Goal: Task Accomplishment & Management: Complete application form

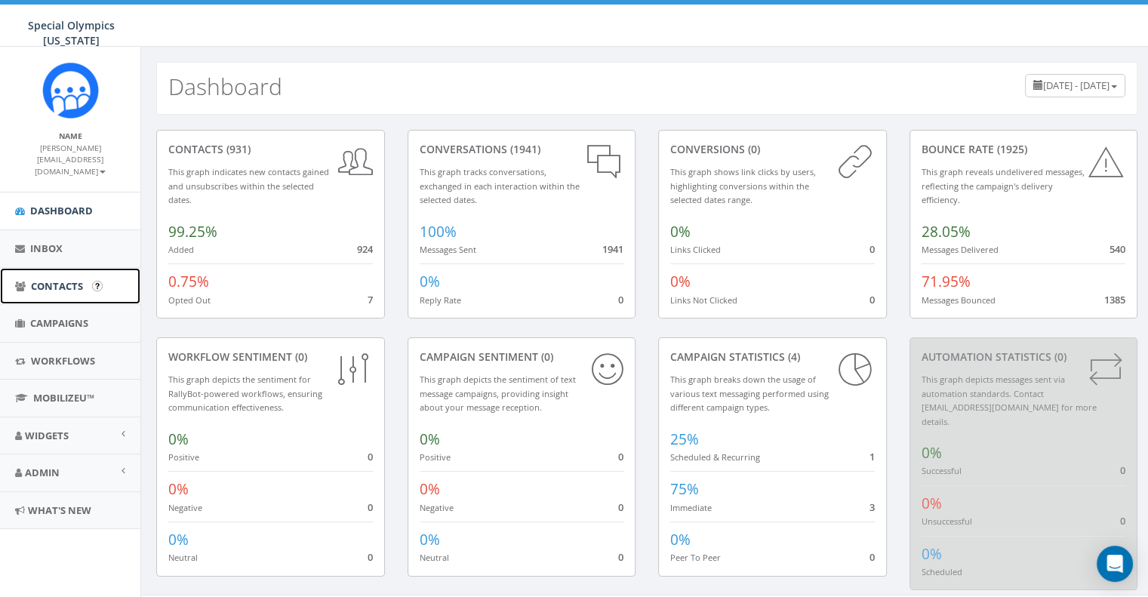
click at [57, 285] on span "Contacts" at bounding box center [57, 286] width 52 height 14
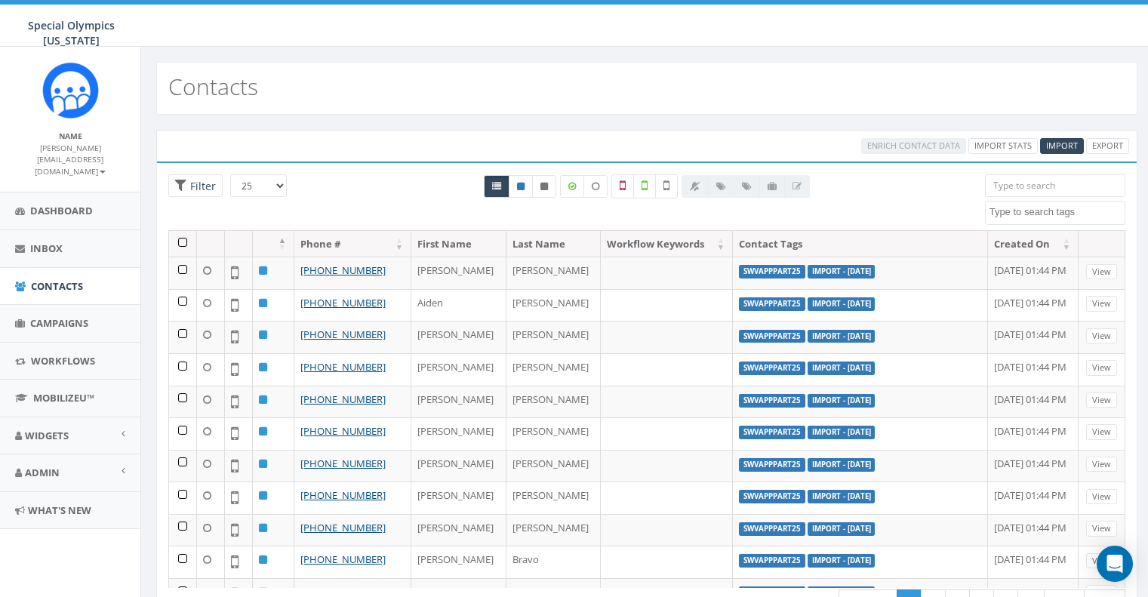
select select
click at [1020, 185] on input "search" at bounding box center [1055, 185] width 140 height 23
type input "v"
type textarea "c"
type textarea "vbp"
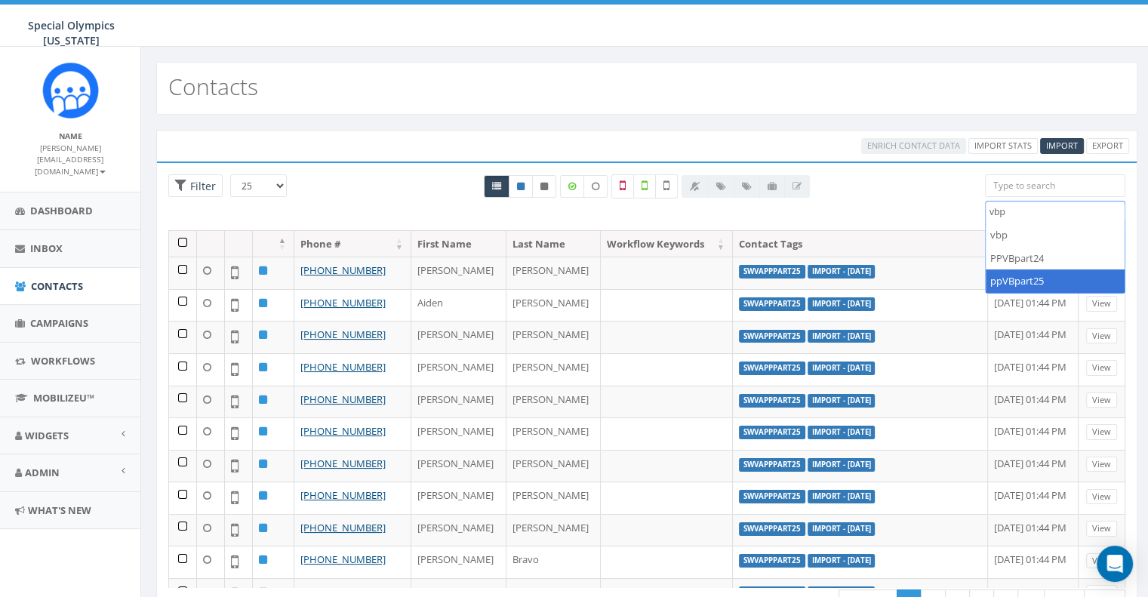
select select "ppVBpart25"
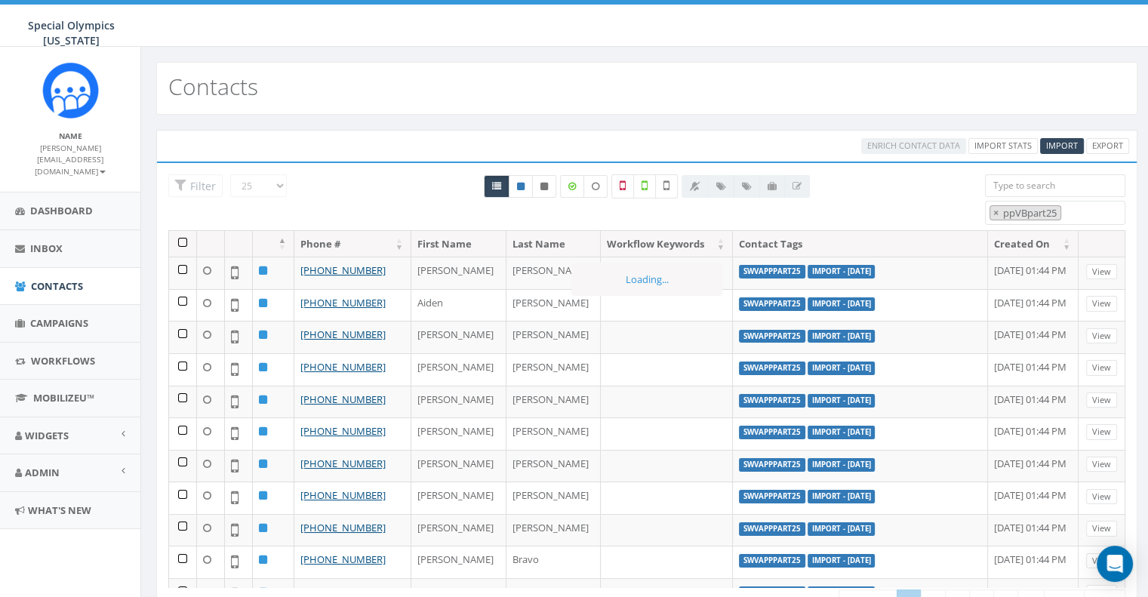
scroll to position [11456, 0]
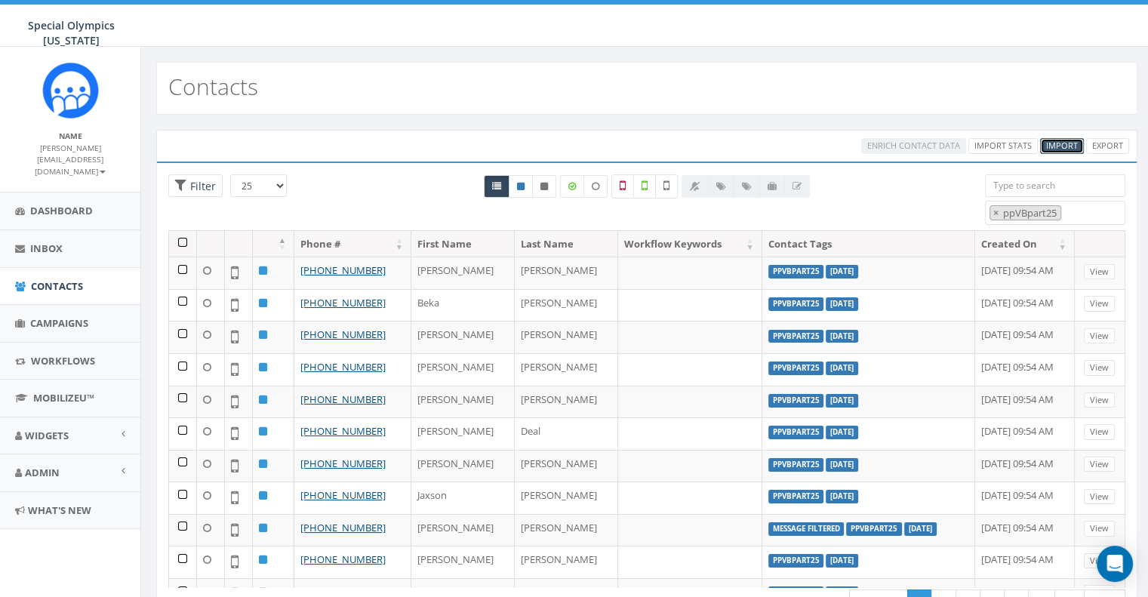
click at [1054, 152] on link "Import" at bounding box center [1062, 146] width 44 height 16
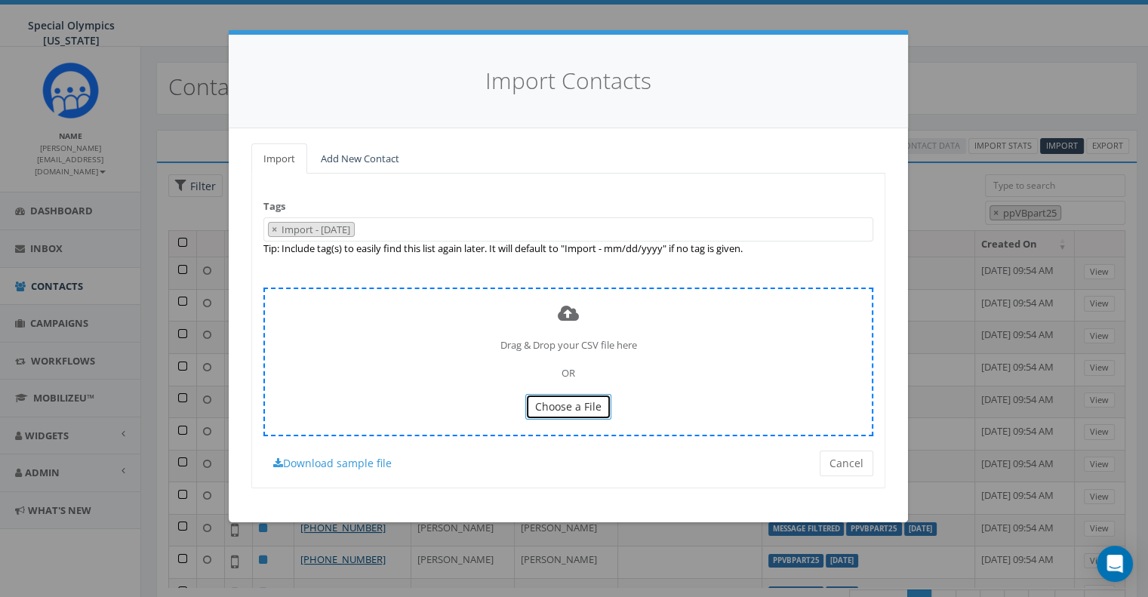
click at [567, 407] on span "Choose a File" at bounding box center [568, 406] width 66 height 14
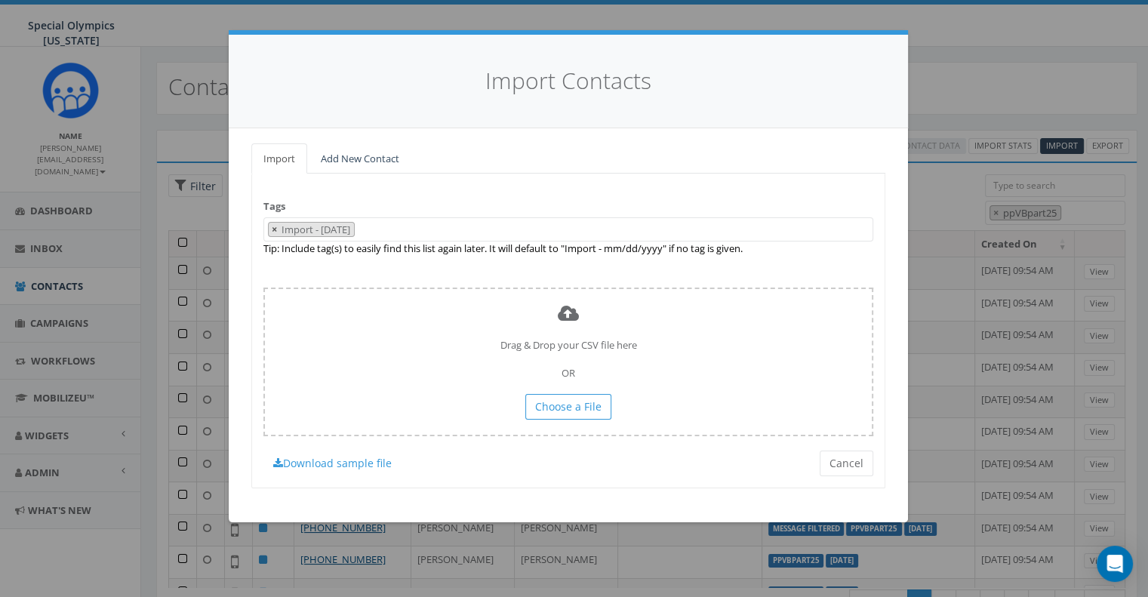
click at [277, 227] on button "×" at bounding box center [274, 230] width 11 height 14
select select
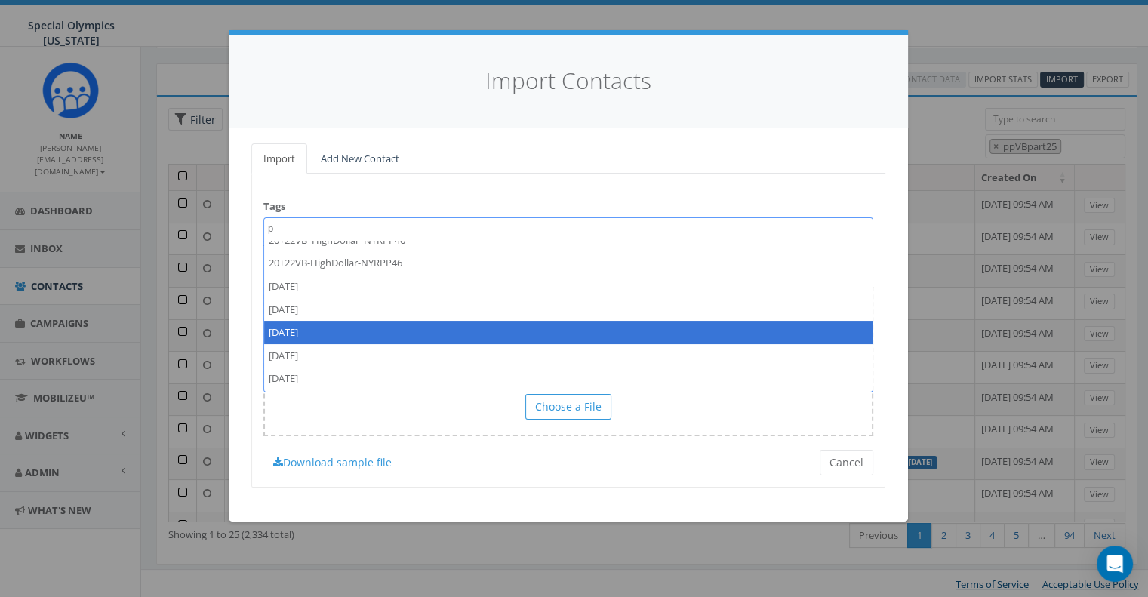
scroll to position [0, 0]
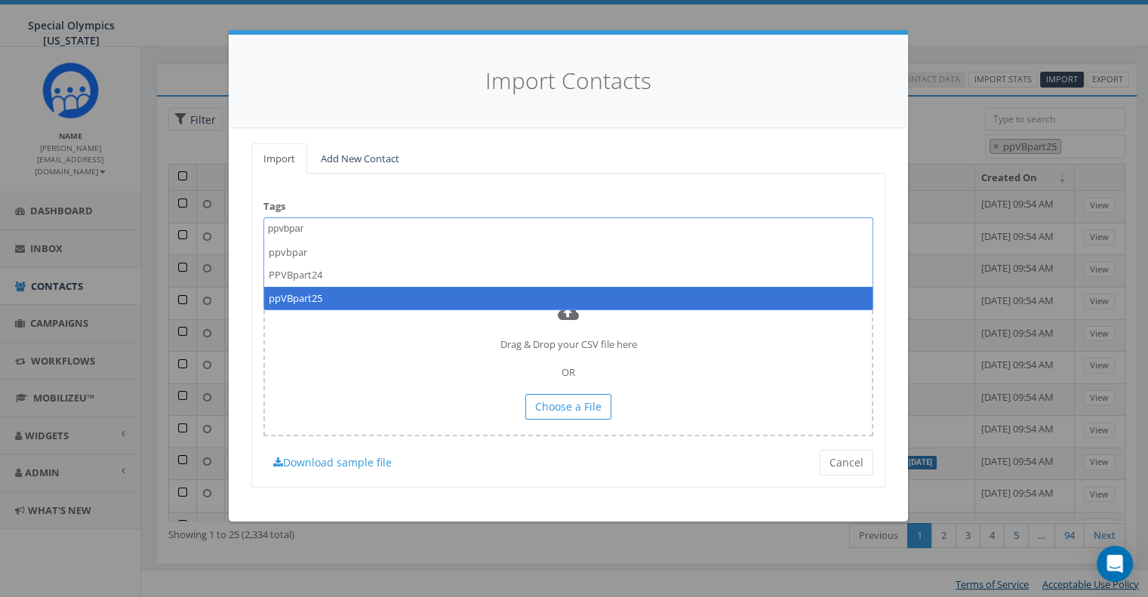
type textarea "ppvbpar"
select select "ppVBpart25"
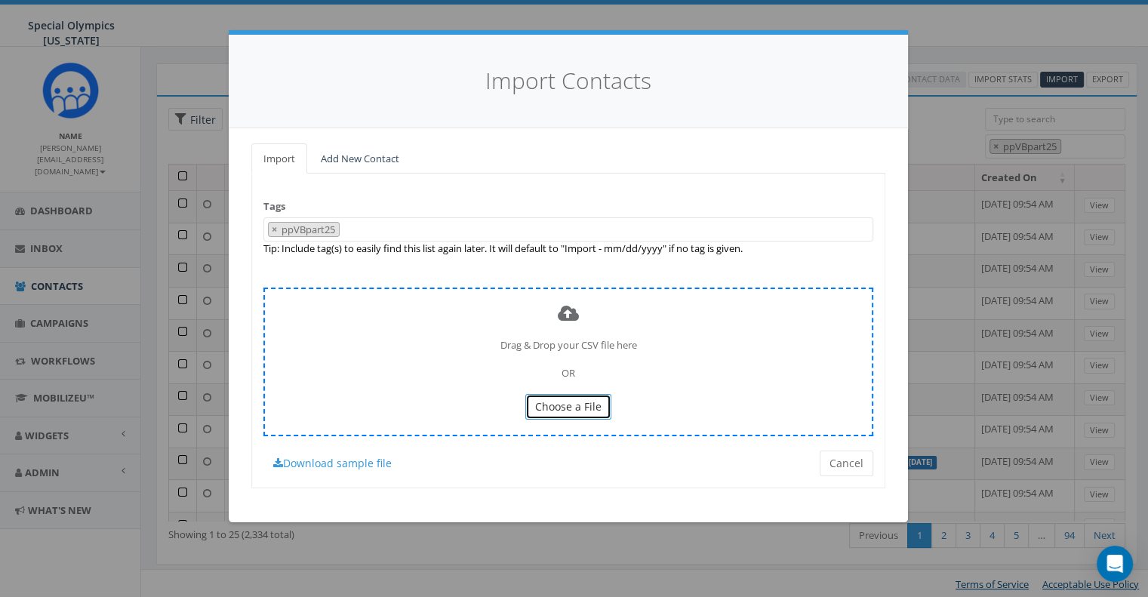
click at [558, 396] on button "Choose a File" at bounding box center [568, 407] width 86 height 26
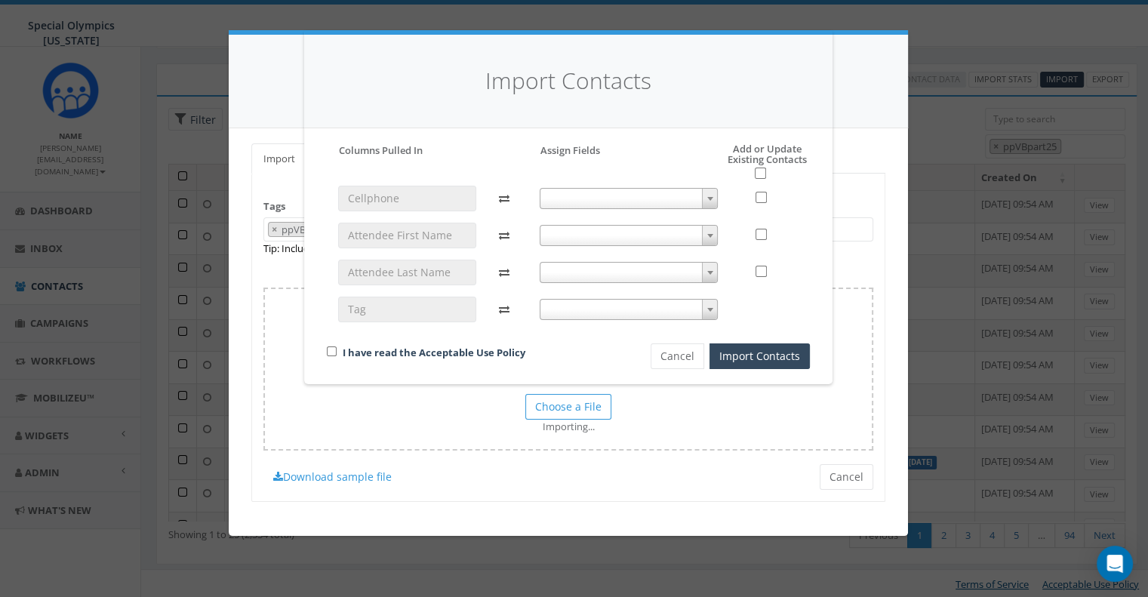
click at [657, 198] on span at bounding box center [629, 198] width 179 height 21
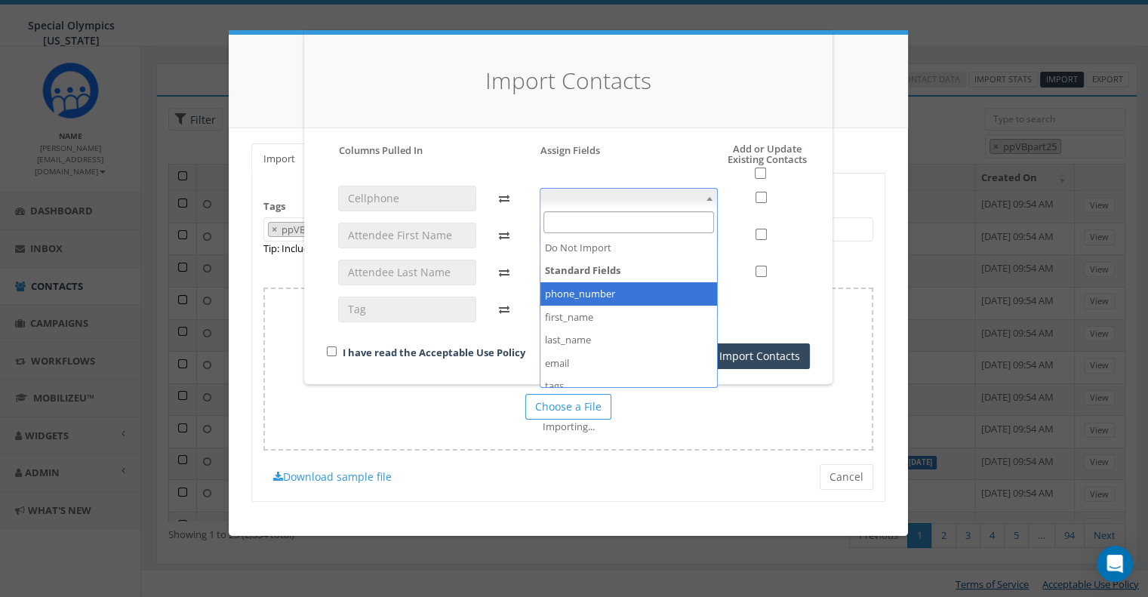
select select "phone_number"
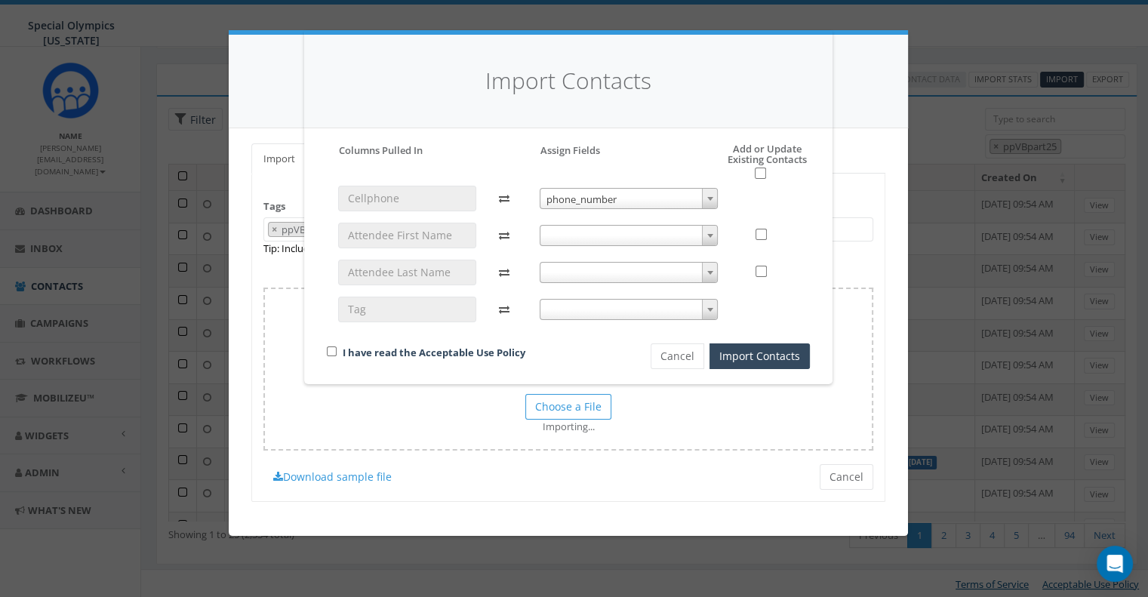
click at [573, 248] on div "phone_number phone_number" at bounding box center [628, 261] width 201 height 150
click at [569, 234] on span at bounding box center [629, 235] width 179 height 21
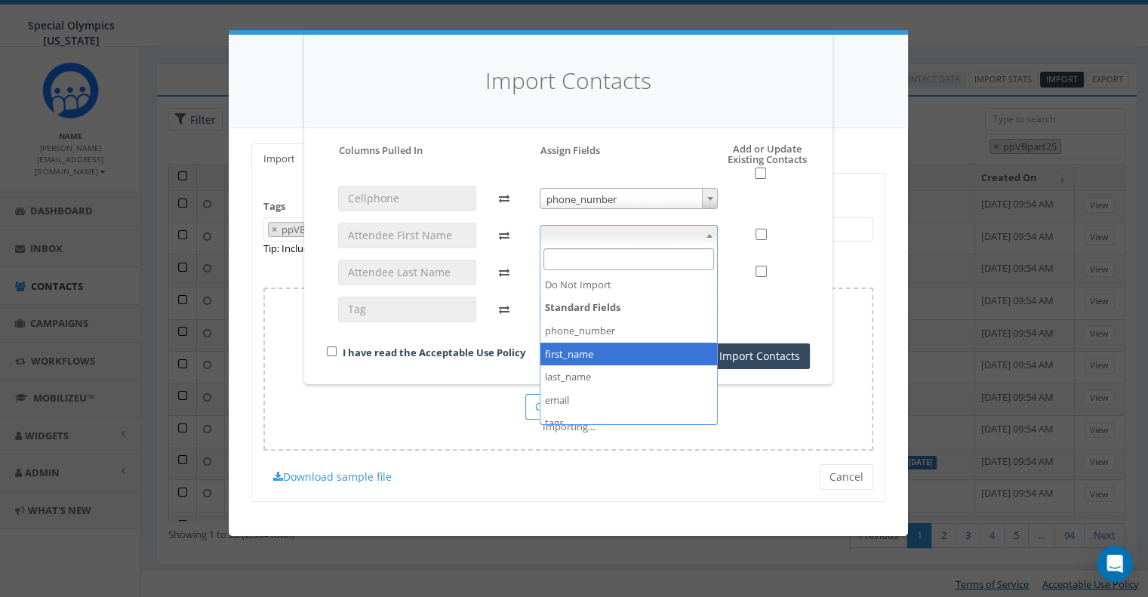
select select "first_name"
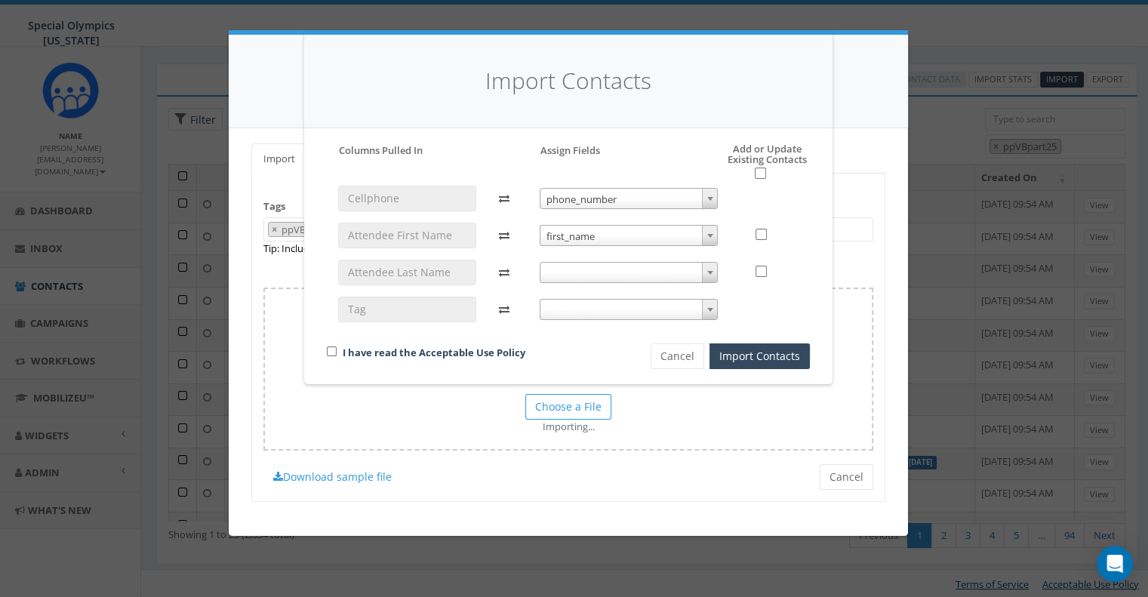
click at [592, 271] on span at bounding box center [629, 272] width 179 height 21
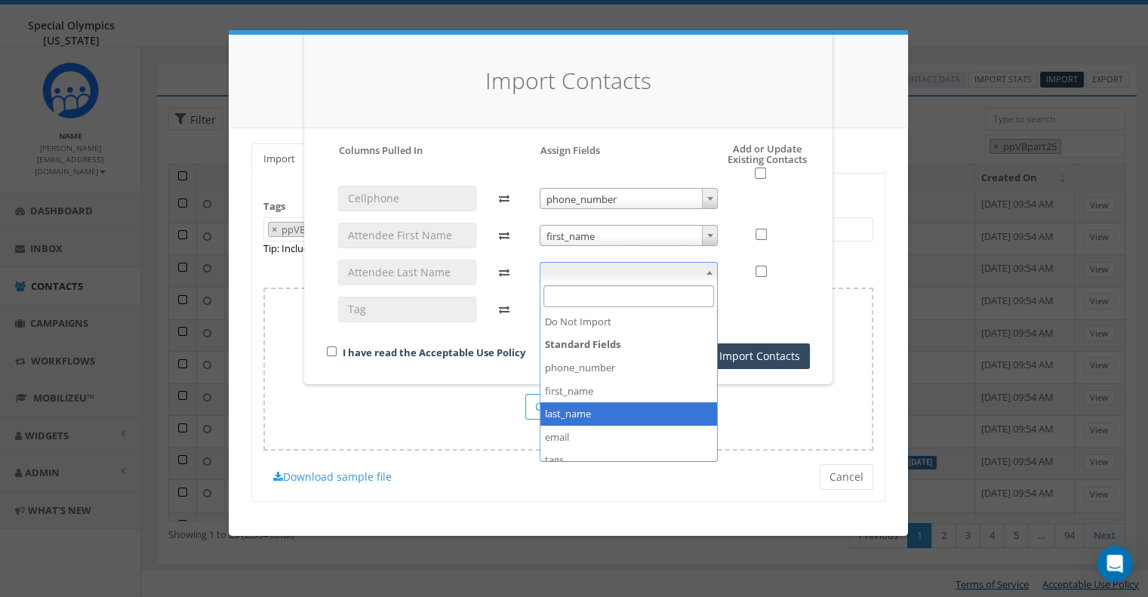
select select "last_name"
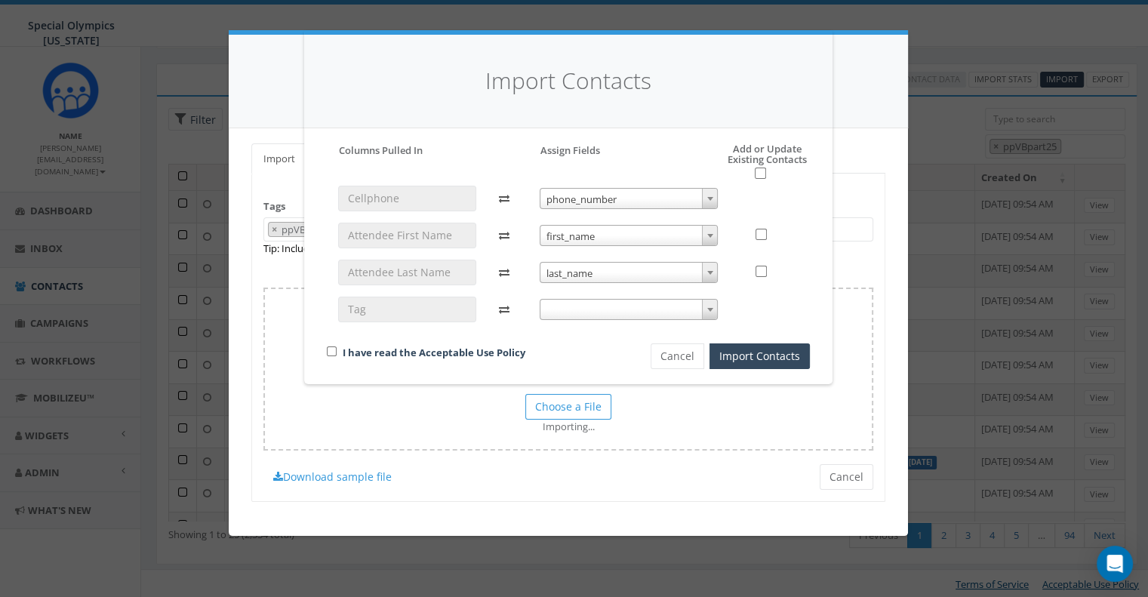
click at [568, 310] on span at bounding box center [629, 309] width 179 height 21
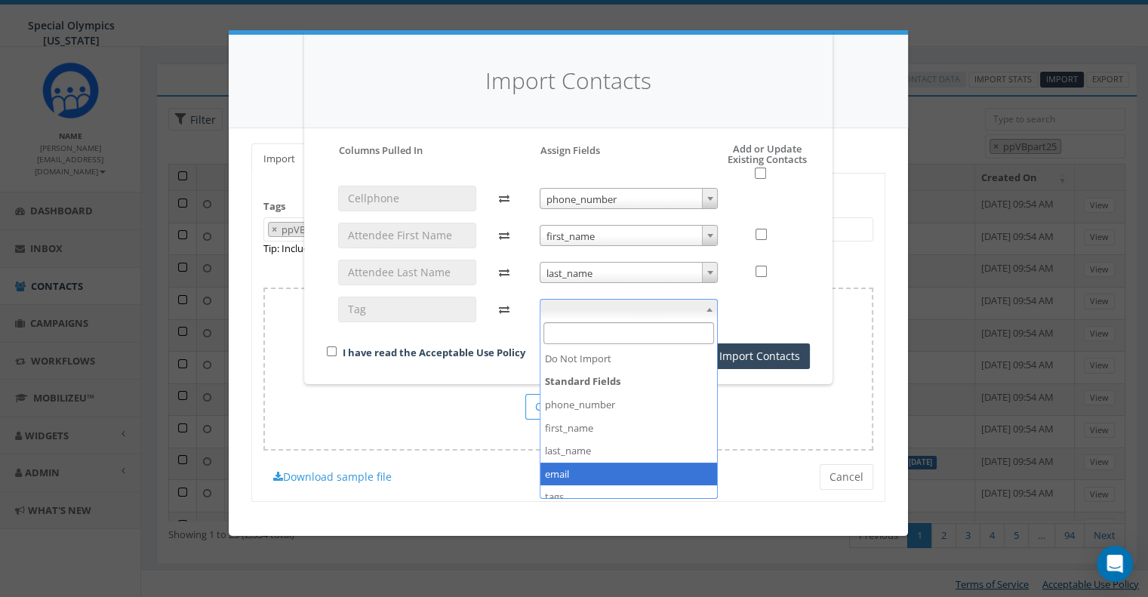
scroll to position [54, 0]
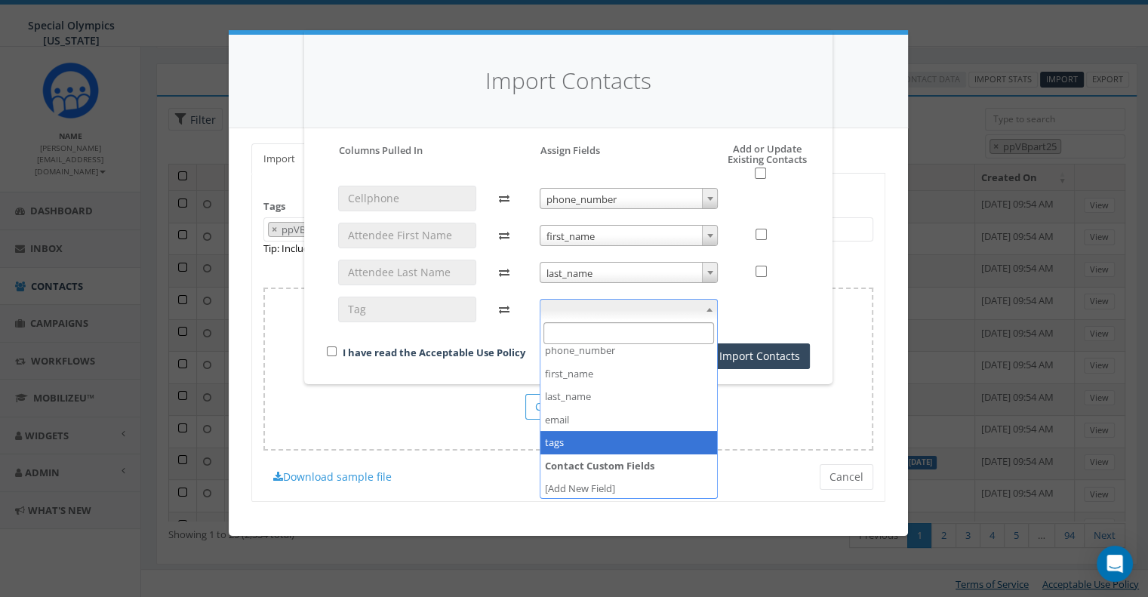
select select "tags"
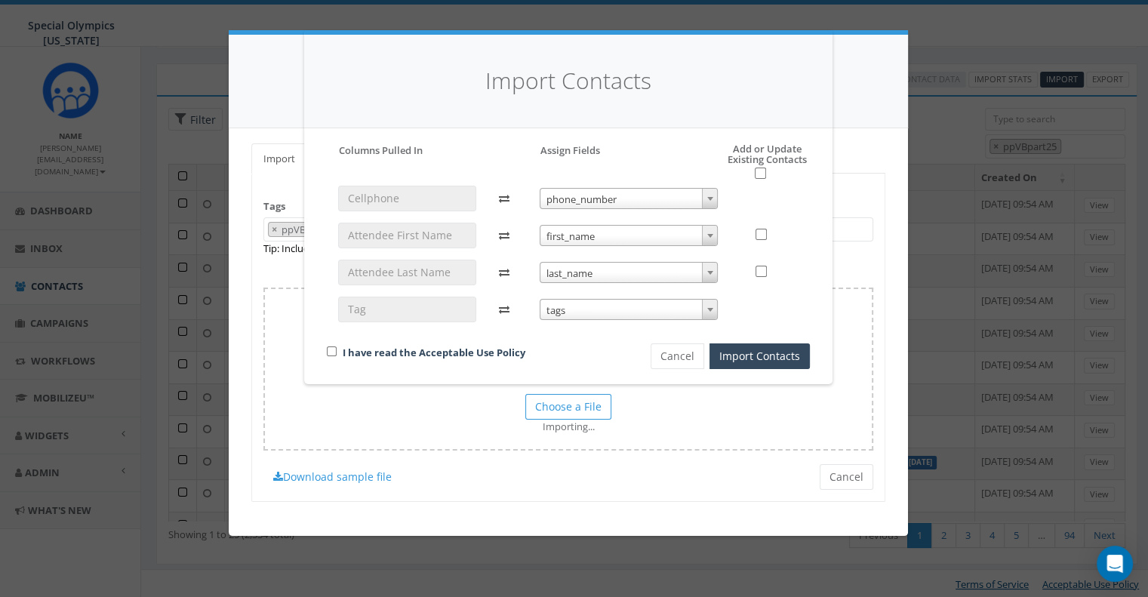
click at [338, 346] on div "I have read the Acceptable Use Policy" at bounding box center [462, 353] width 295 height 20
click at [332, 348] on input "checkbox" at bounding box center [332, 351] width 10 height 10
checkbox input "true"
click at [754, 352] on button "Import Contacts" at bounding box center [759, 356] width 100 height 26
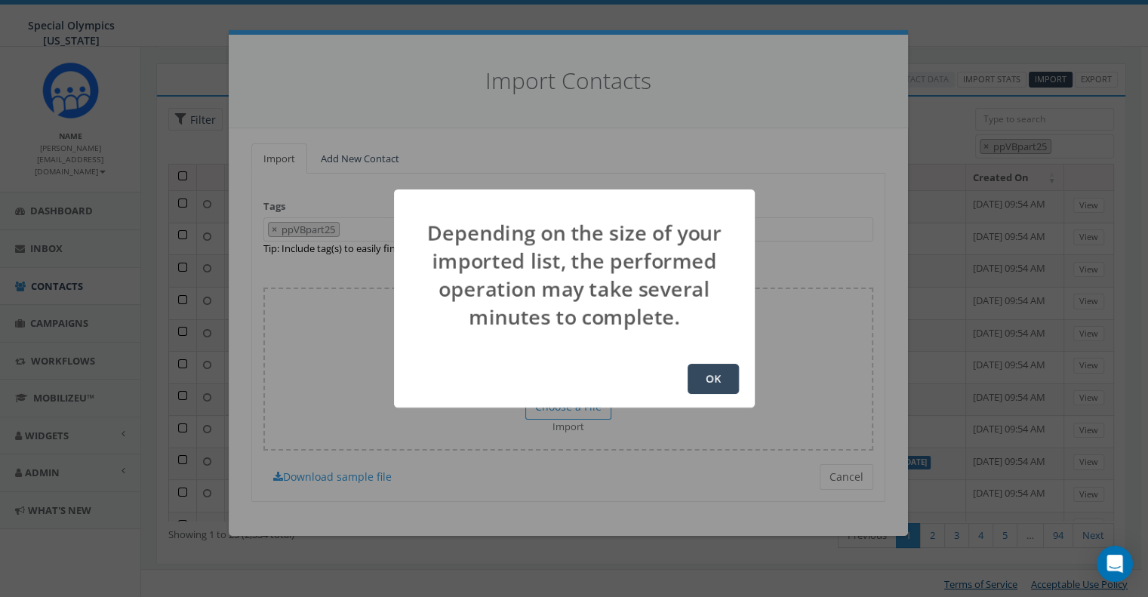
click at [715, 383] on button "OK" at bounding box center [713, 379] width 51 height 30
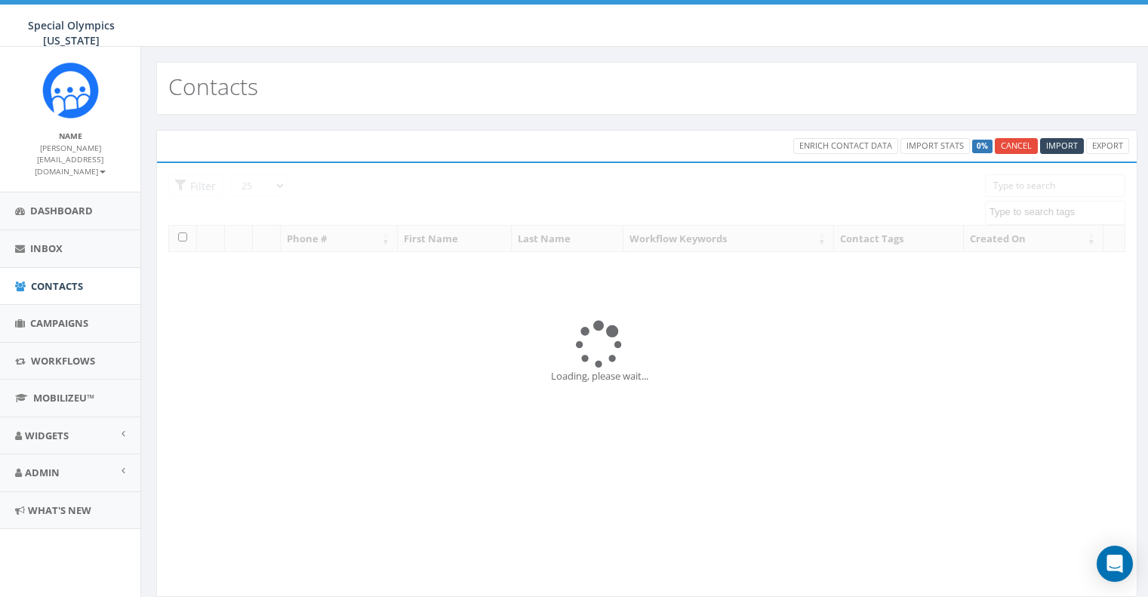
select select
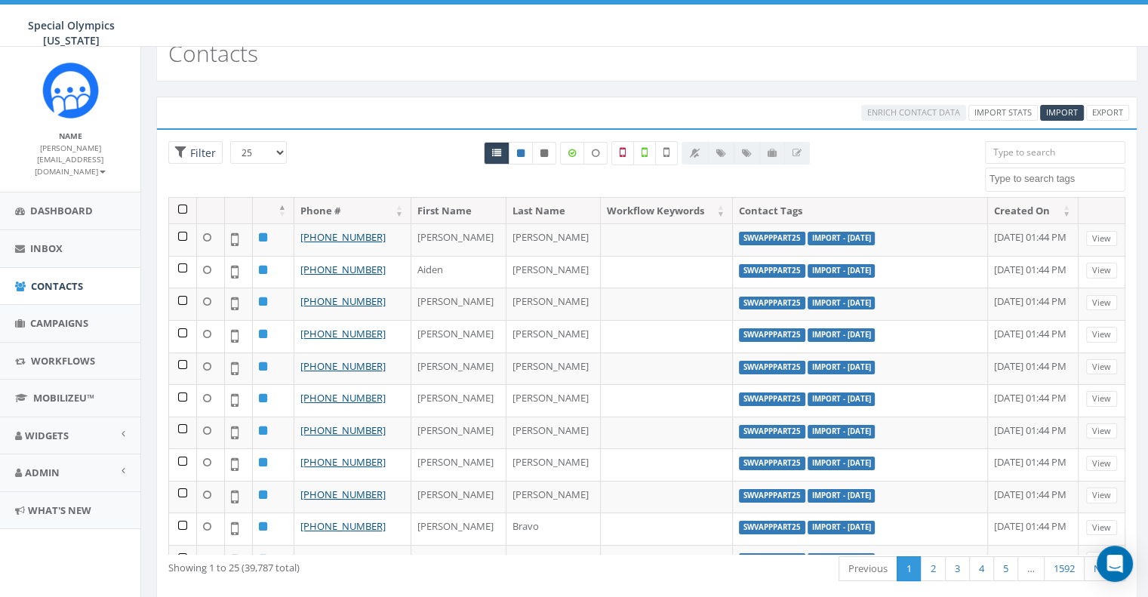
click at [1011, 172] on textarea "Search" at bounding box center [1056, 179] width 135 height 14
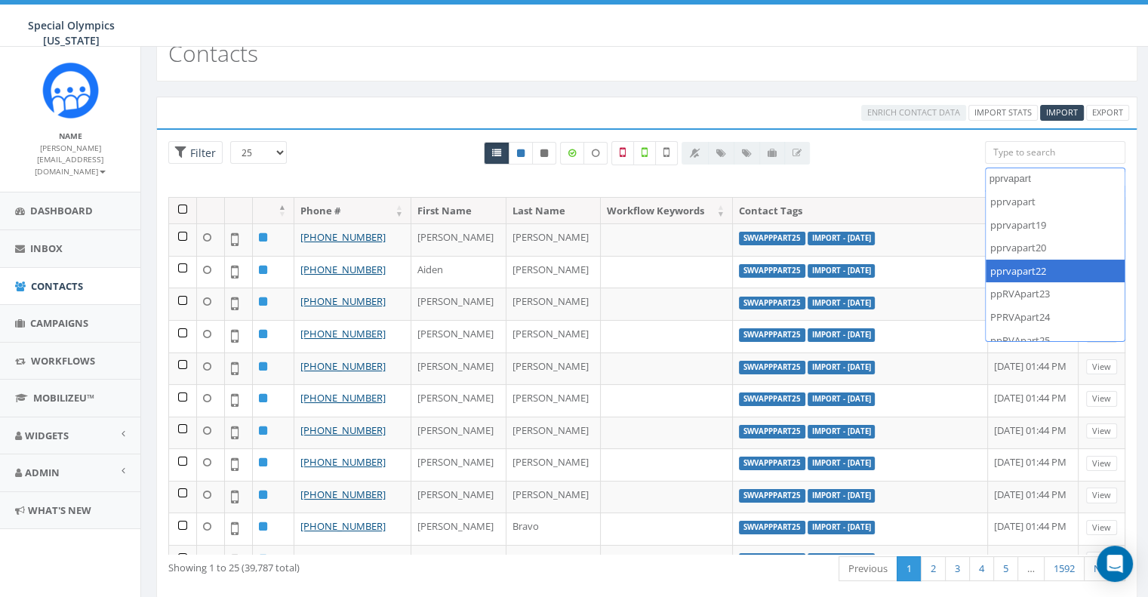
scroll to position [10, 0]
type textarea "pprvapart"
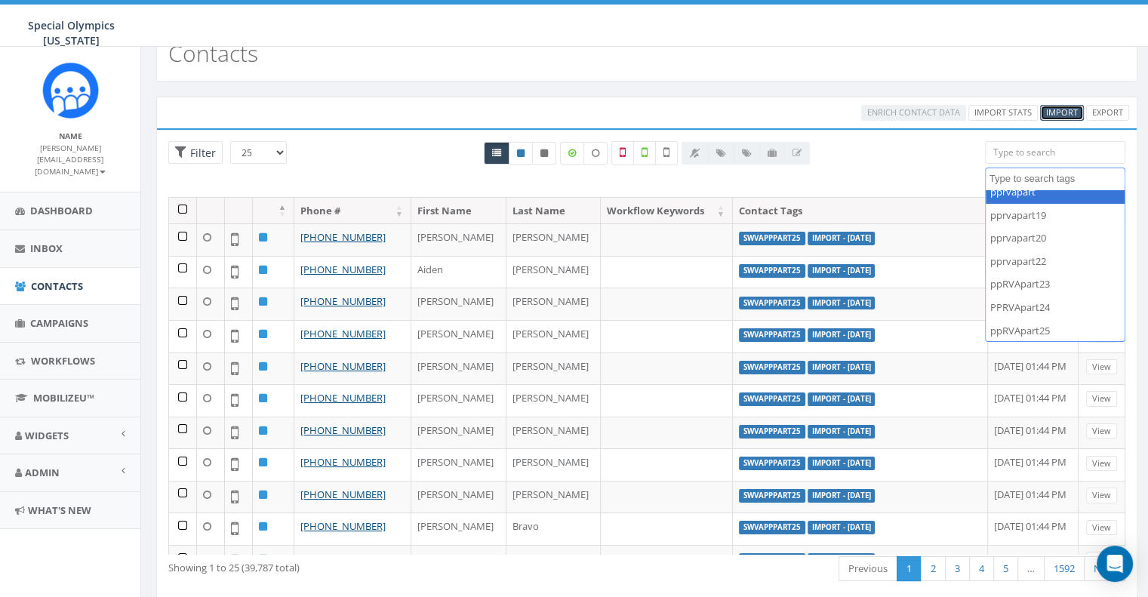
click at [1060, 118] on link "Import" at bounding box center [1062, 113] width 44 height 16
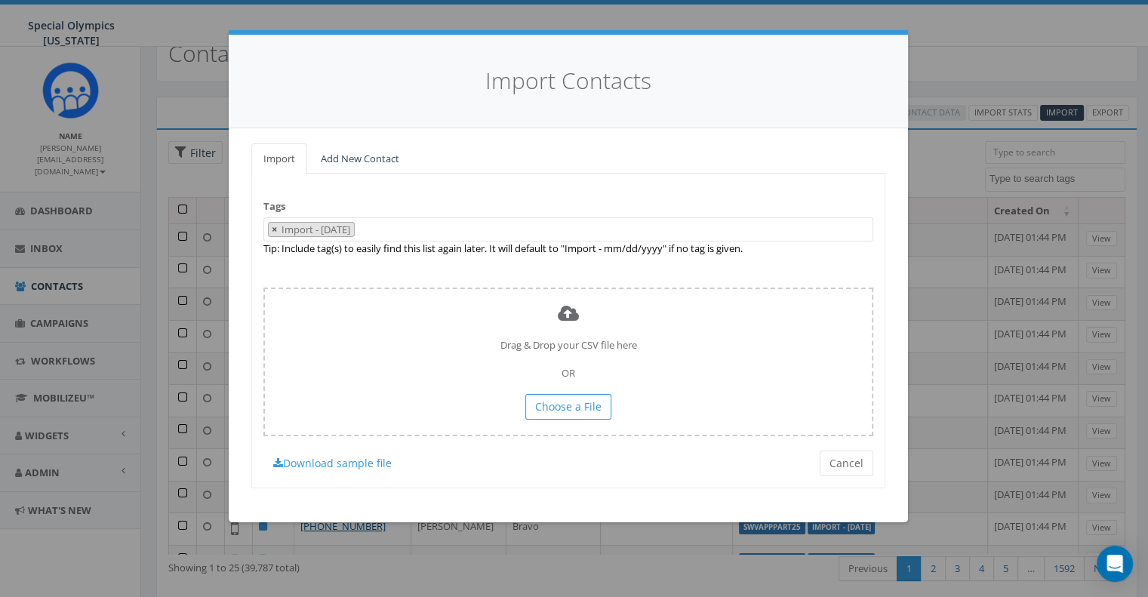
click at [272, 225] on span "×" at bounding box center [274, 230] width 5 height 14
select select
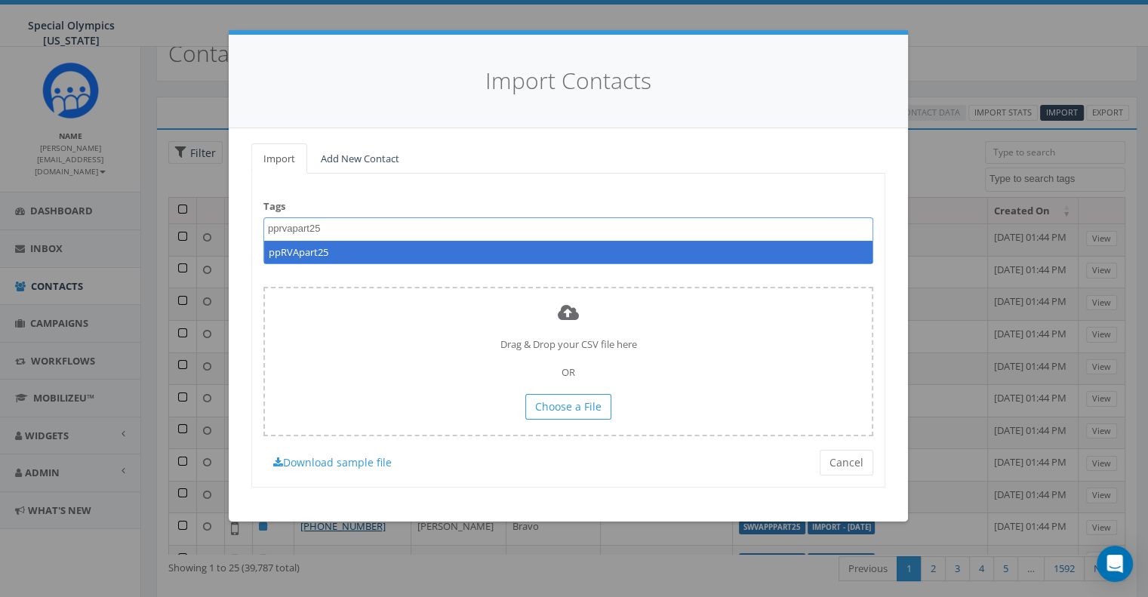
type textarea "pprvapart25"
select select "ppRVApart25"
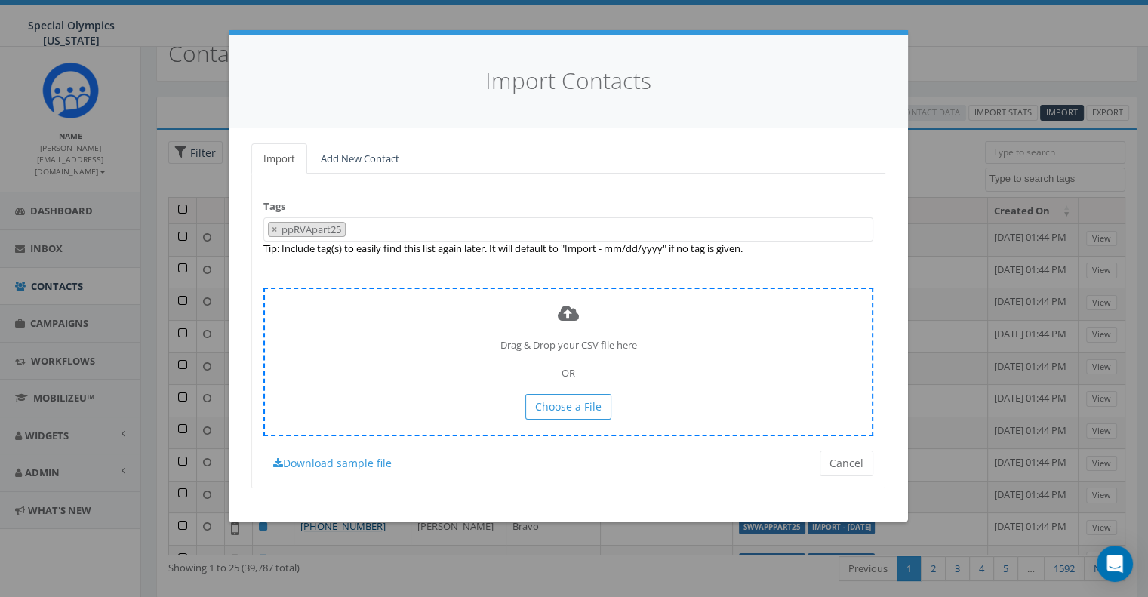
click at [580, 389] on div "Drag & Drop your CSV file here OR Choose a File" at bounding box center [568, 362] width 610 height 149
click at [563, 405] on span "Choose a File" at bounding box center [568, 406] width 66 height 14
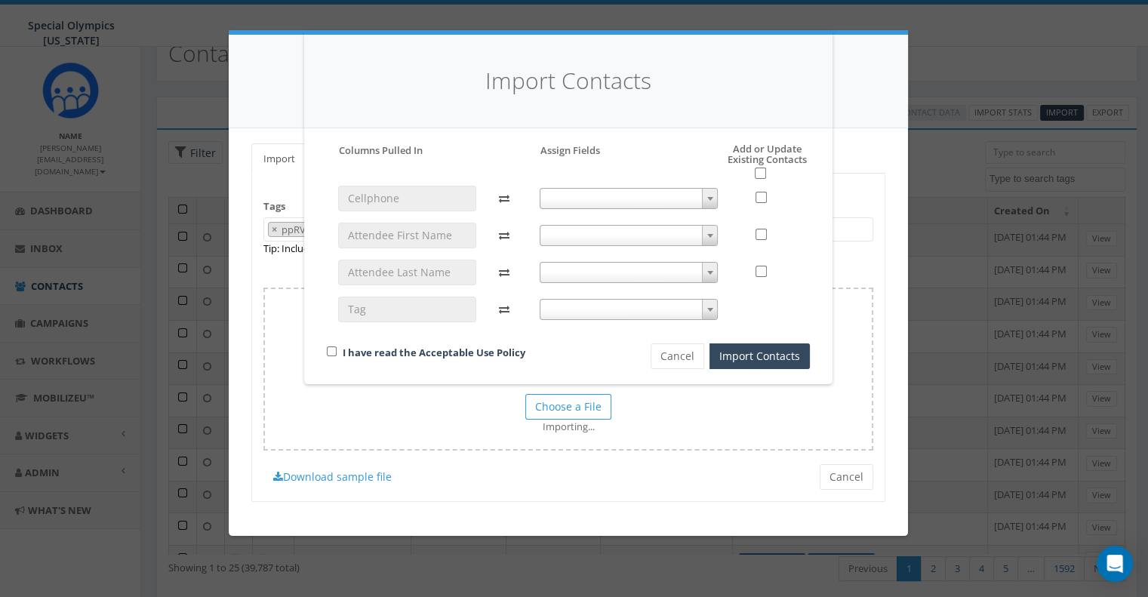
click at [715, 199] on span at bounding box center [709, 199] width 15 height 20
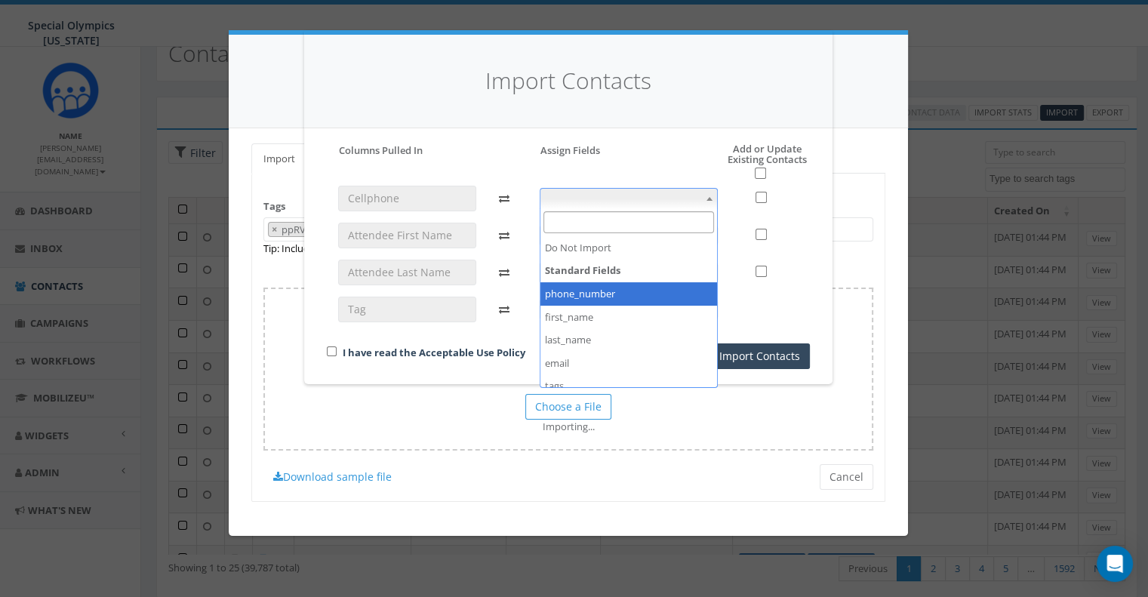
select select "phone_number"
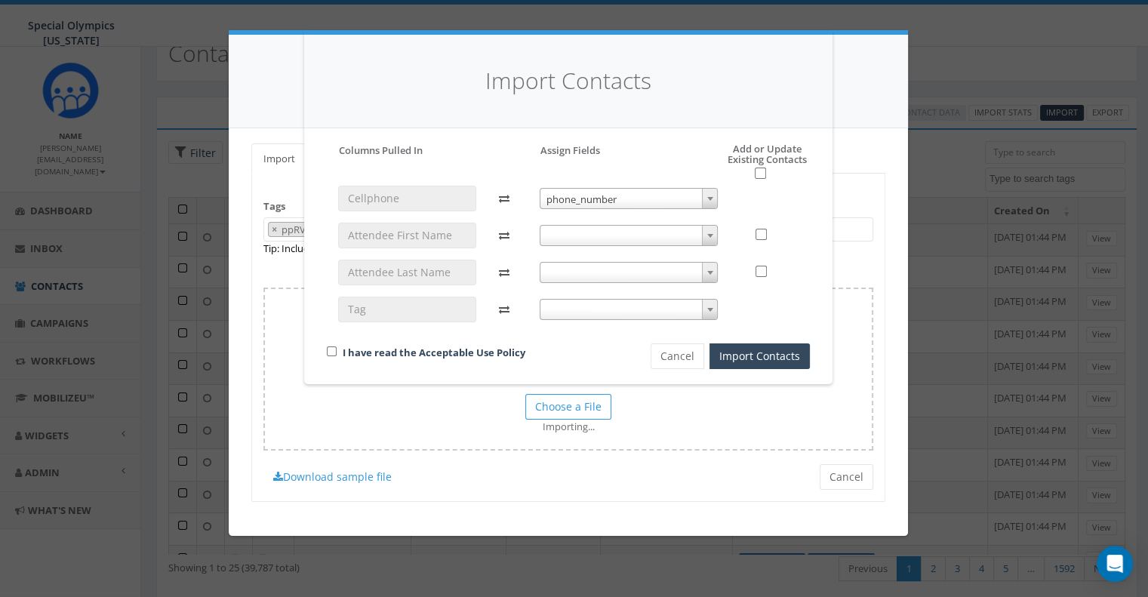
click at [586, 234] on span at bounding box center [629, 235] width 179 height 21
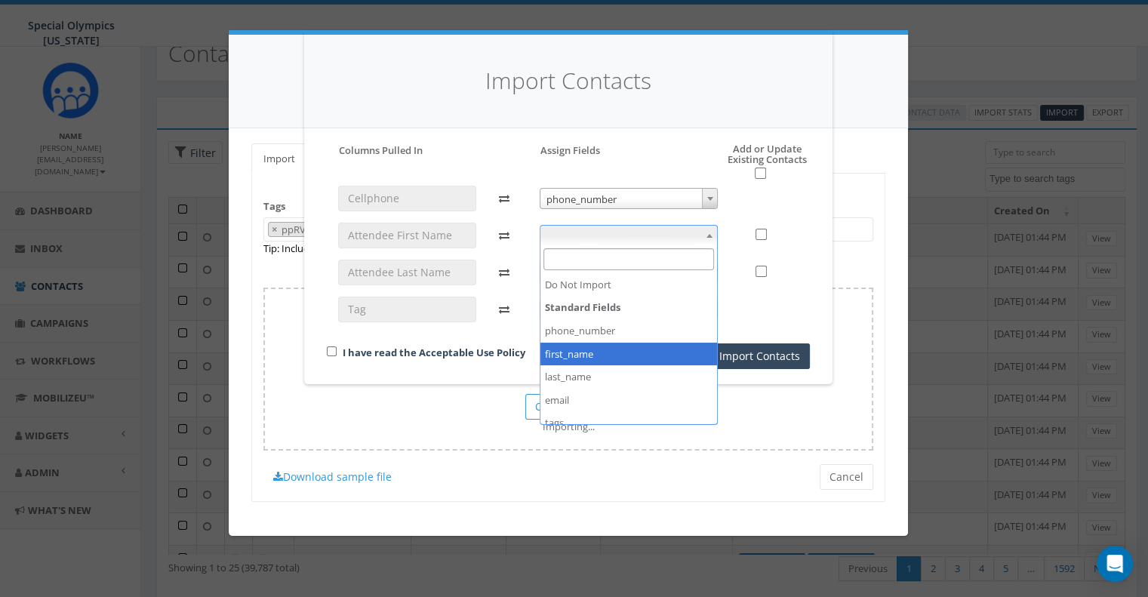
select select "first_name"
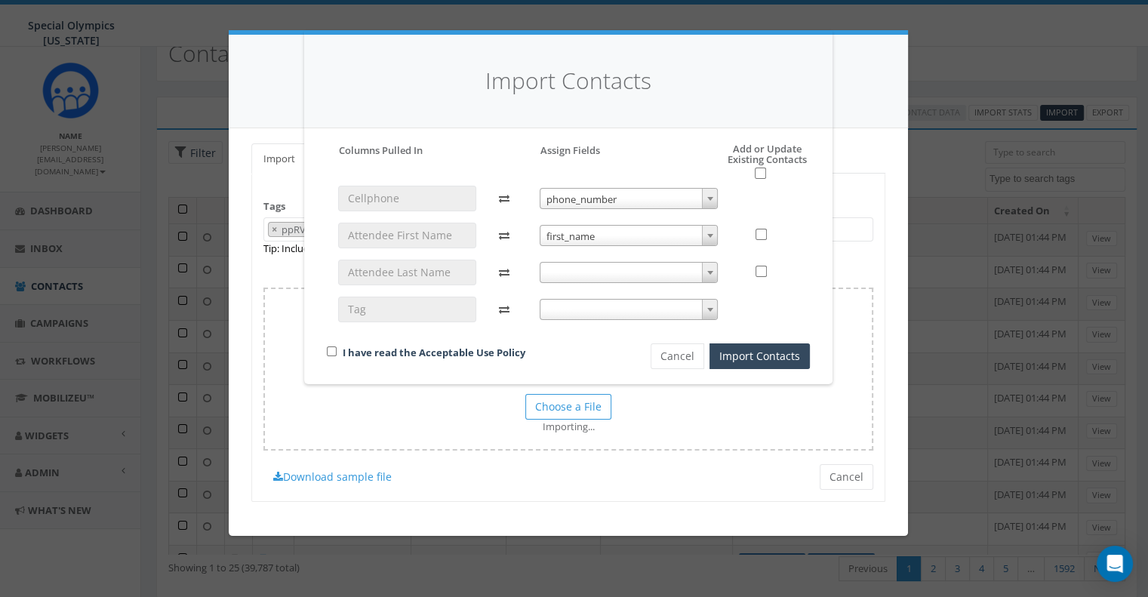
click at [587, 279] on span at bounding box center [629, 272] width 179 height 21
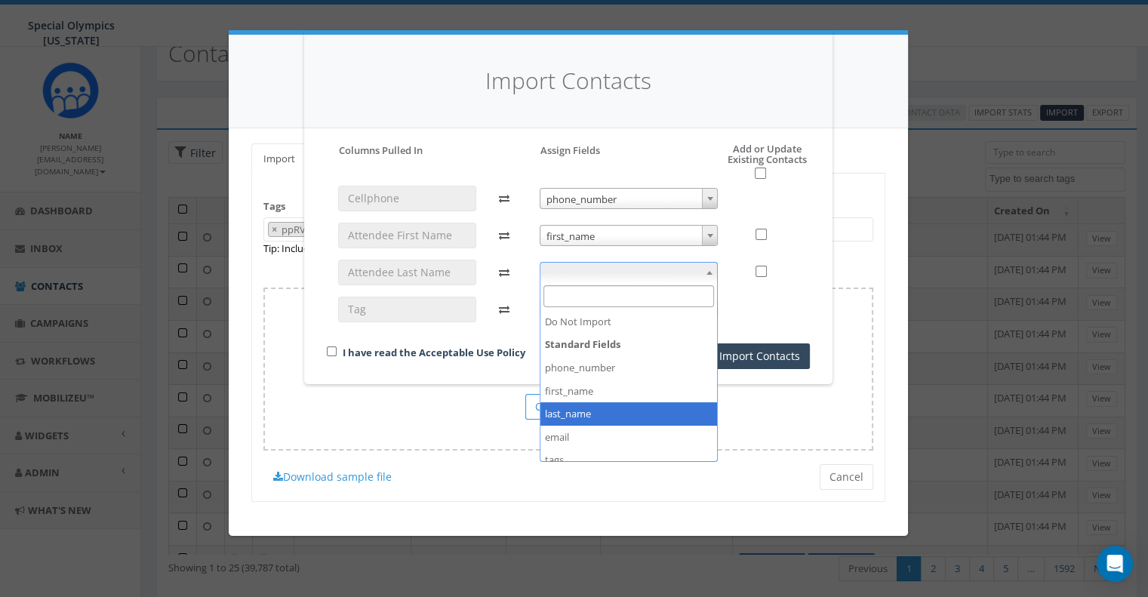
select select "last_name"
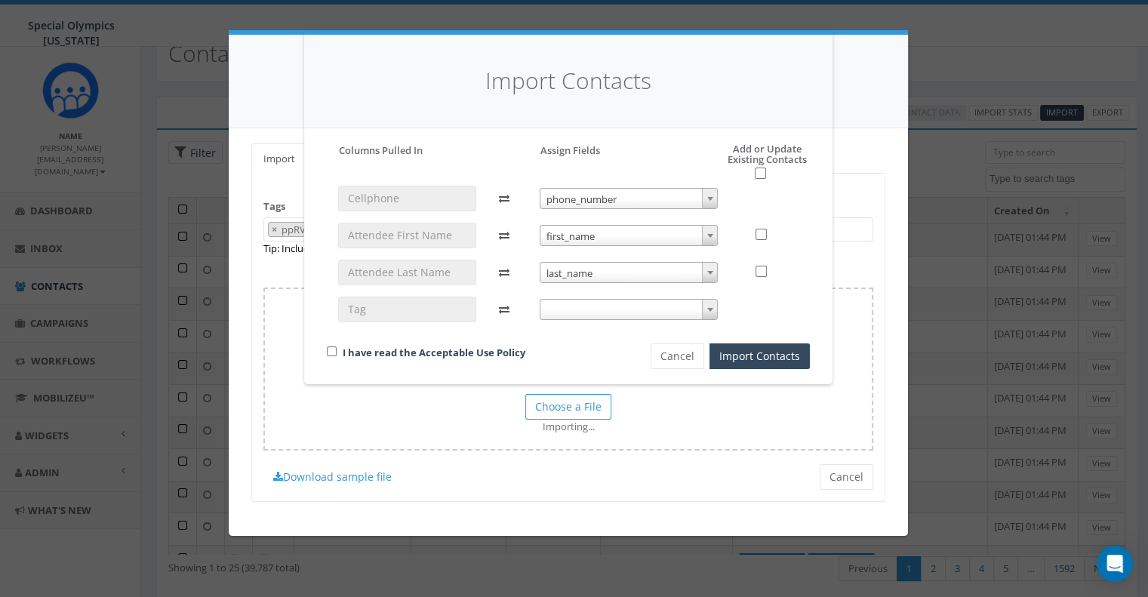
click at [574, 307] on span at bounding box center [629, 309] width 179 height 21
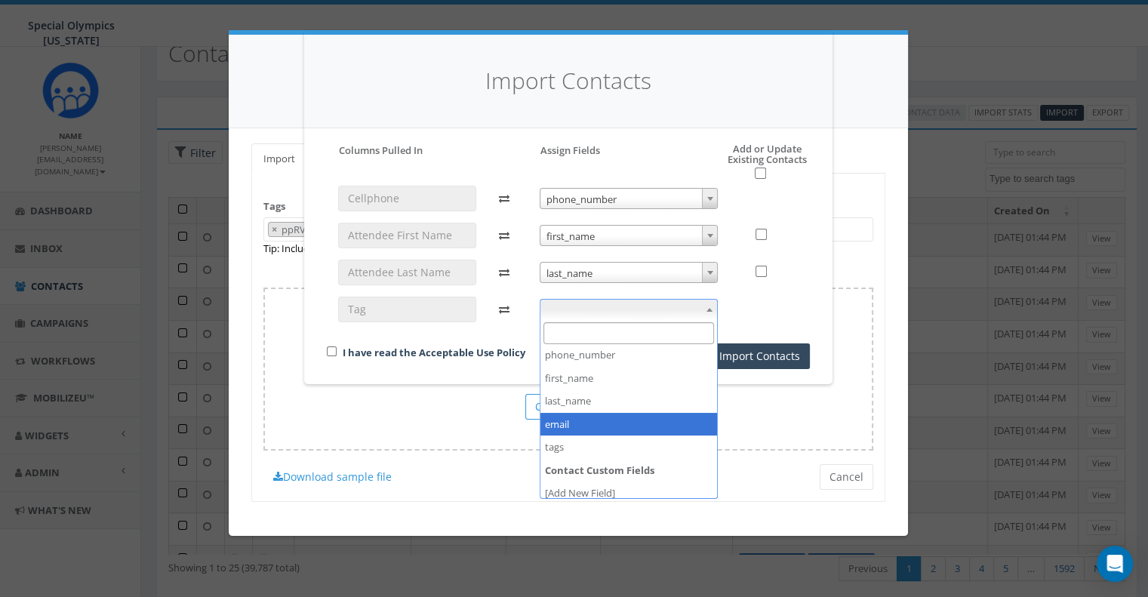
scroll to position [51, 0]
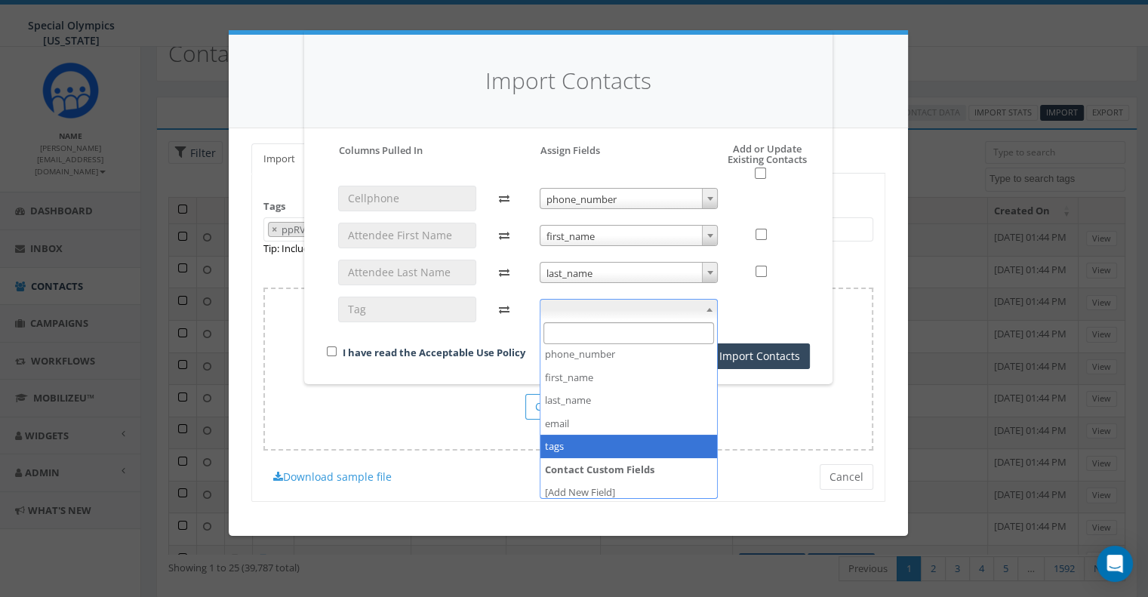
select select "tags"
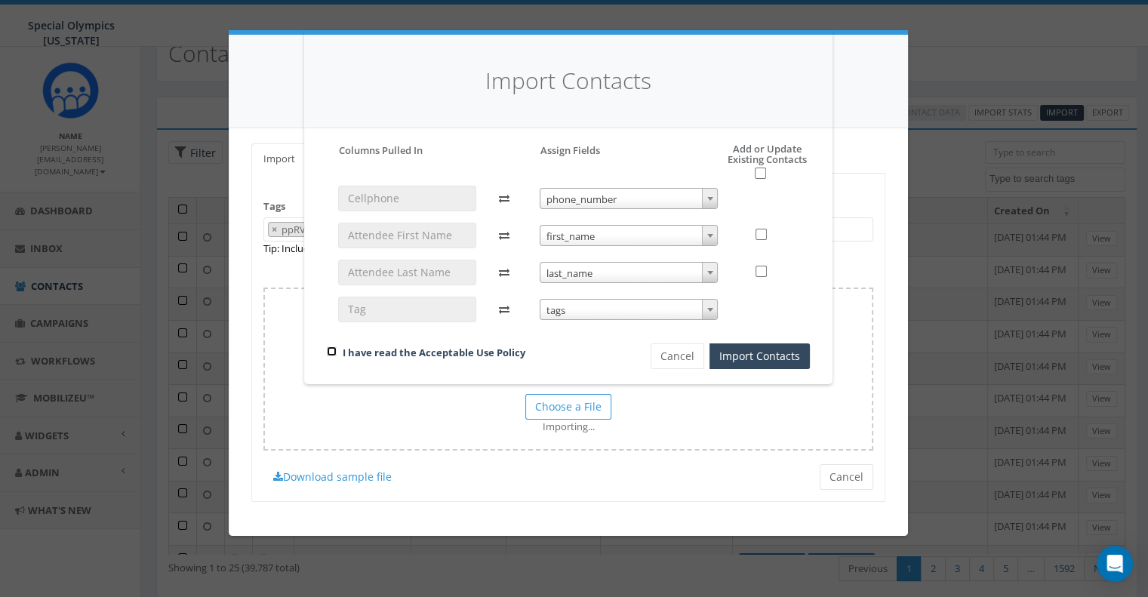
click at [330, 351] on input "checkbox" at bounding box center [332, 351] width 10 height 10
checkbox input "true"
click at [724, 356] on button "Import Contacts" at bounding box center [759, 356] width 100 height 26
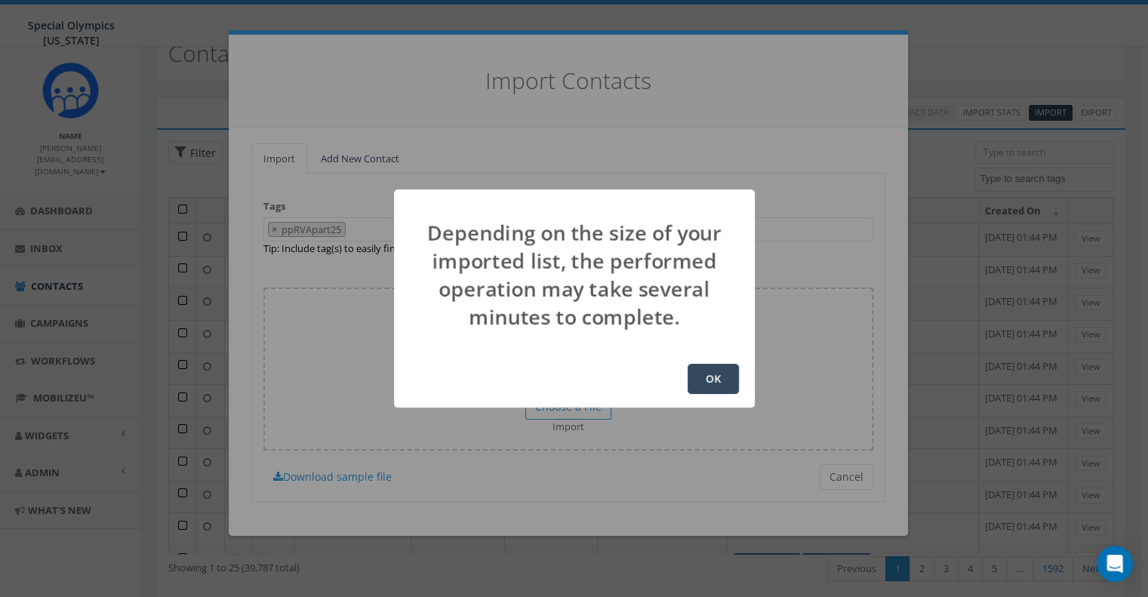
click at [719, 368] on button "OK" at bounding box center [713, 379] width 51 height 30
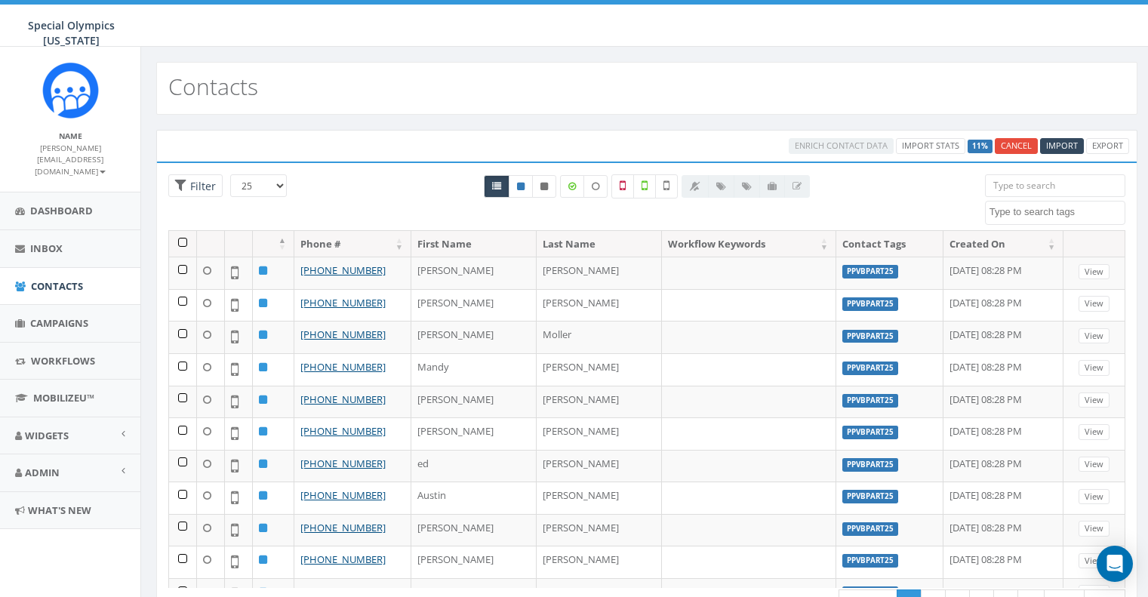
select select
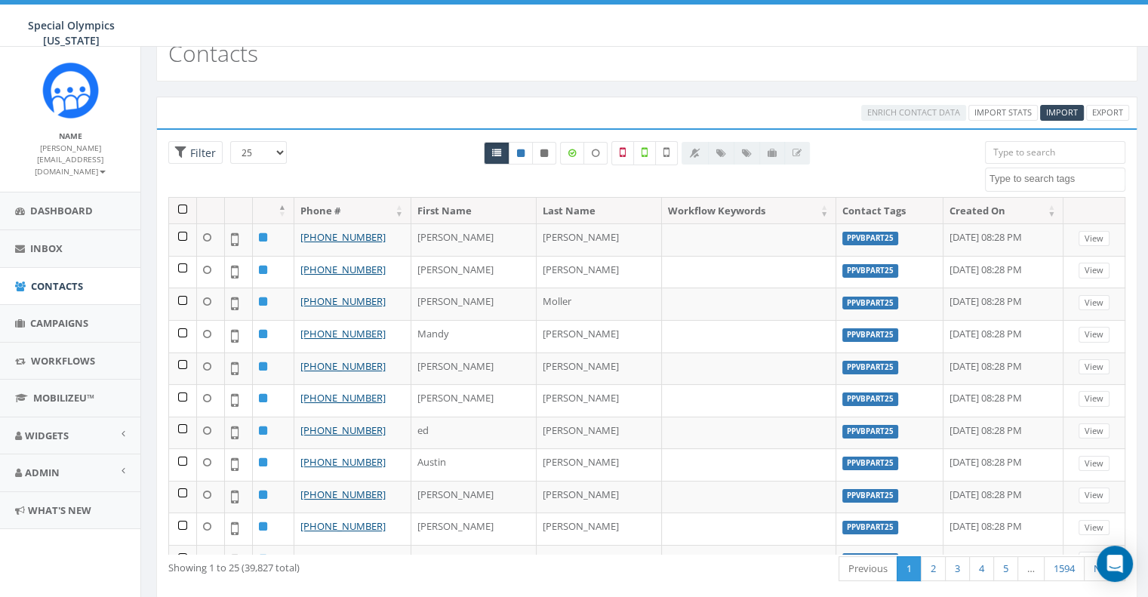
click at [1052, 174] on textarea "Search" at bounding box center [1056, 179] width 135 height 14
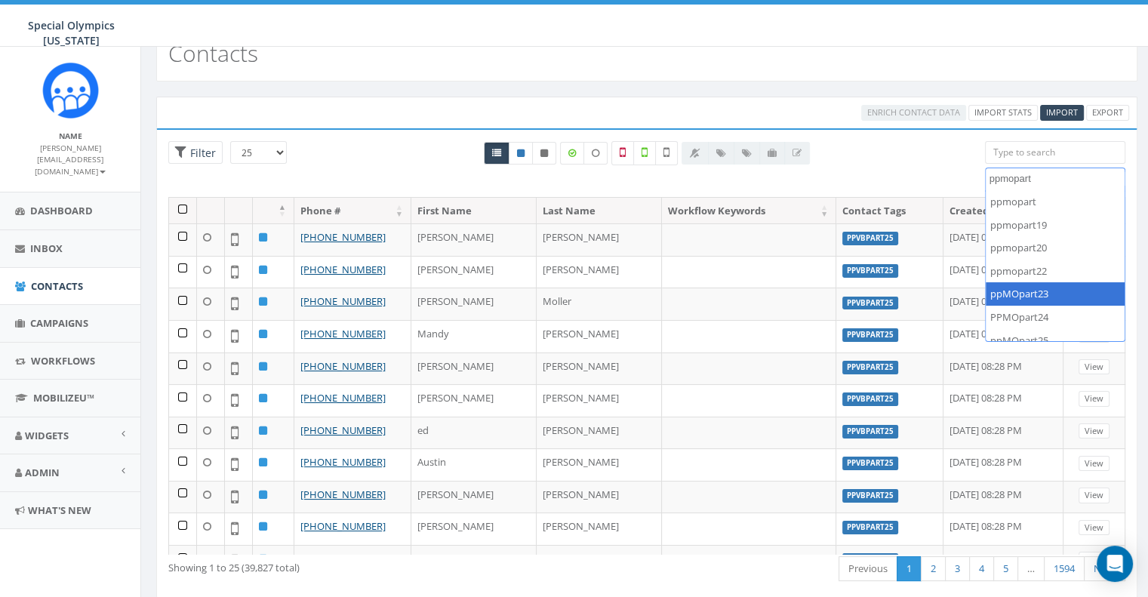
type textarea "ppmopart"
click at [1057, 124] on div "Enrich Contact Data Import Stats 100% Cancel Import Export" at bounding box center [646, 113] width 981 height 32
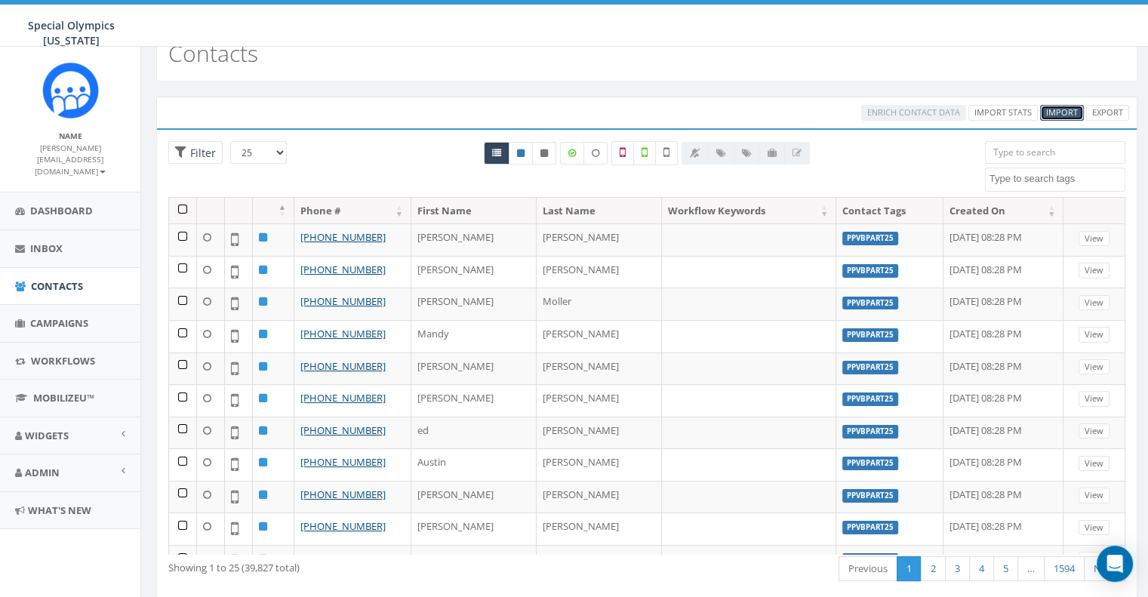
click at [1054, 118] on link "Import" at bounding box center [1062, 113] width 44 height 16
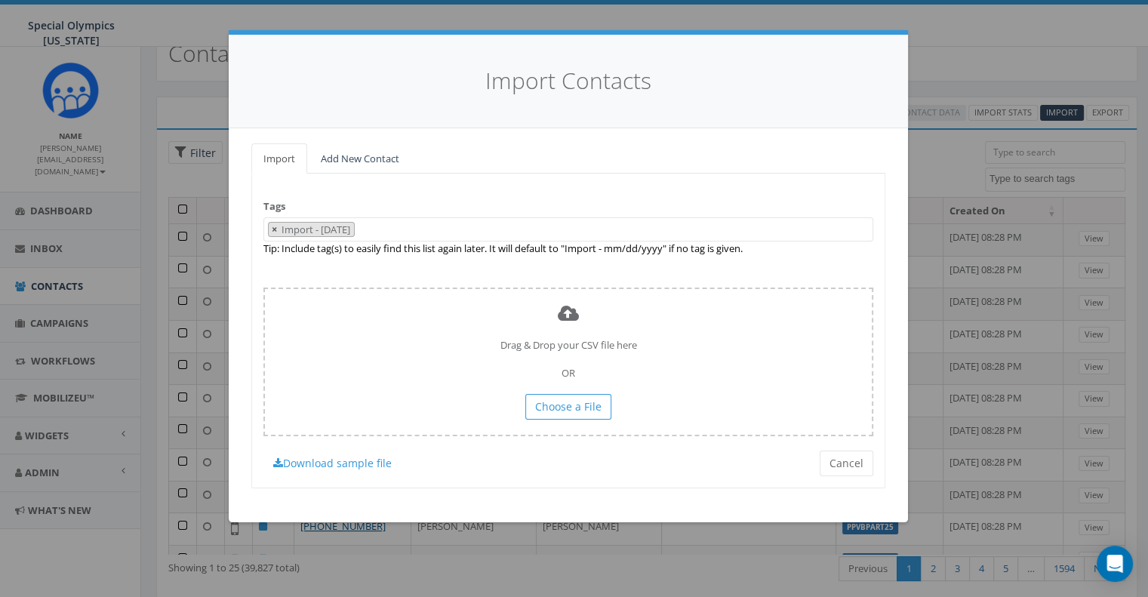
click at [272, 228] on span "×" at bounding box center [274, 230] width 5 height 14
select select
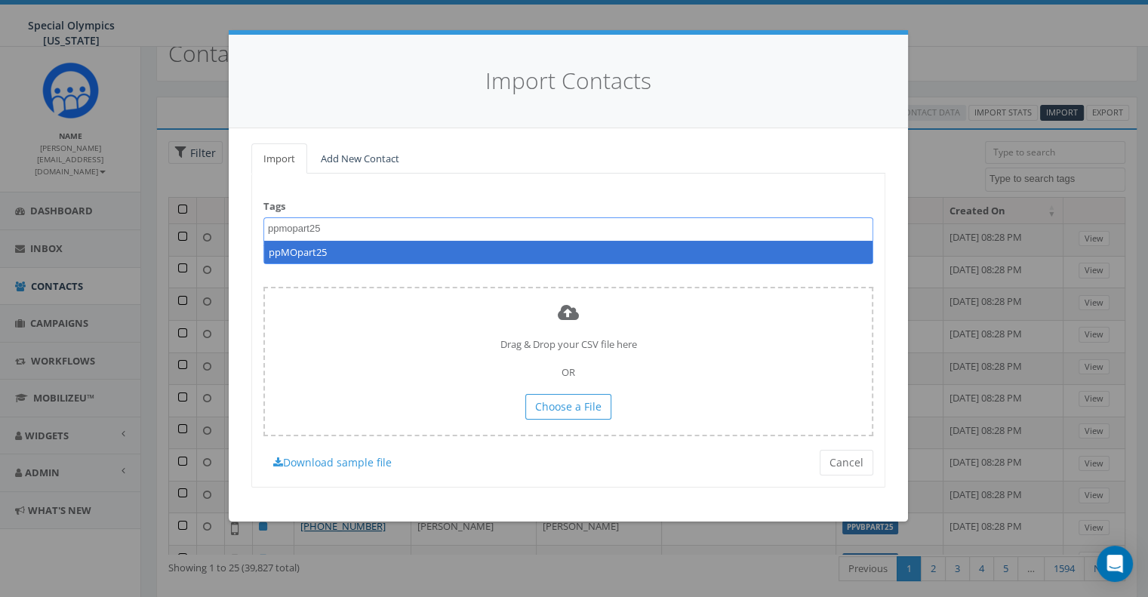
type textarea "ppmopart25"
select select "ppMOpart25"
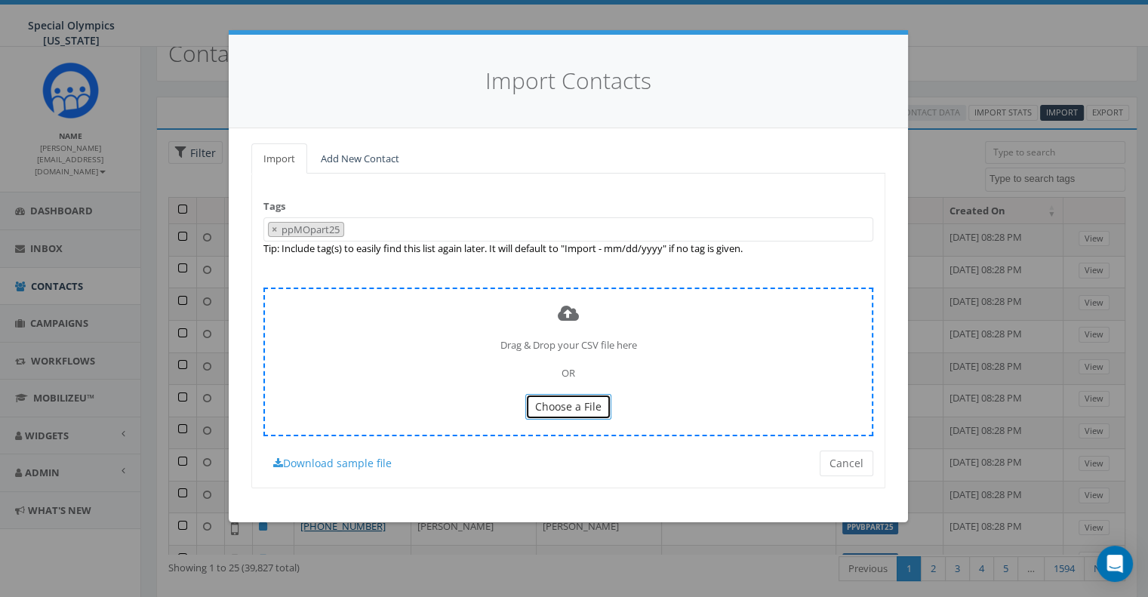
click at [549, 396] on button "Choose a File" at bounding box center [568, 407] width 86 height 26
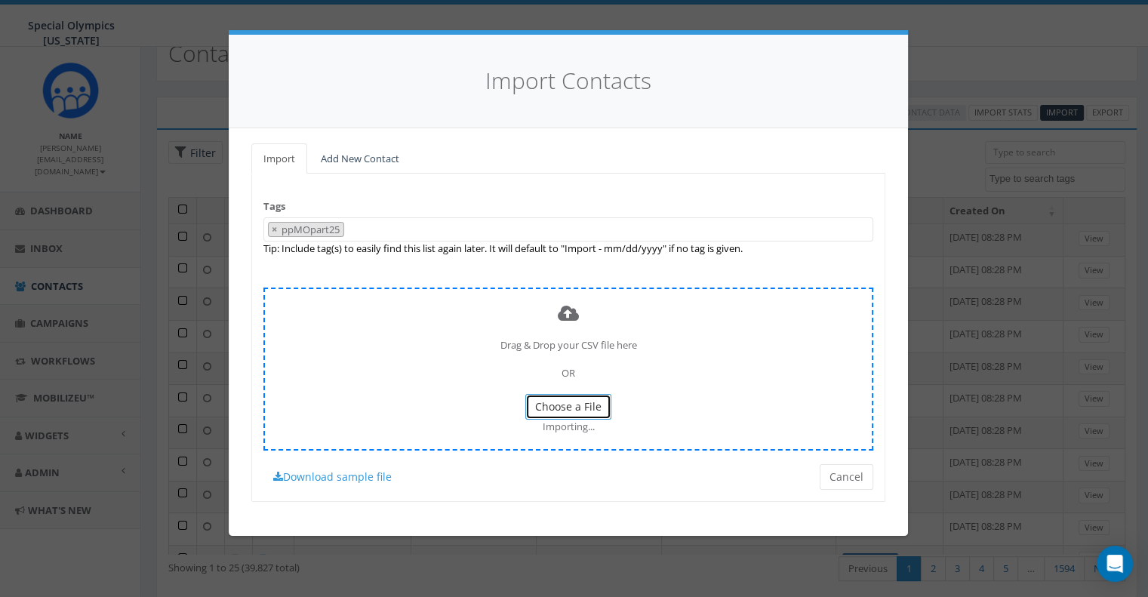
click at [597, 403] on span "Choose a File" at bounding box center [568, 406] width 66 height 14
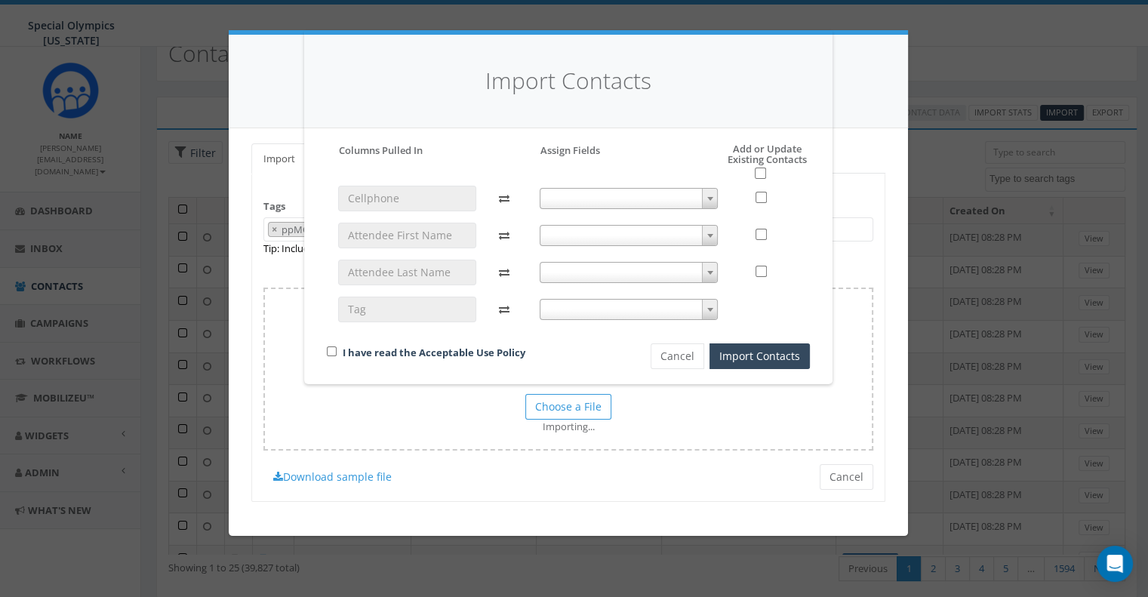
click at [589, 202] on span at bounding box center [629, 198] width 179 height 21
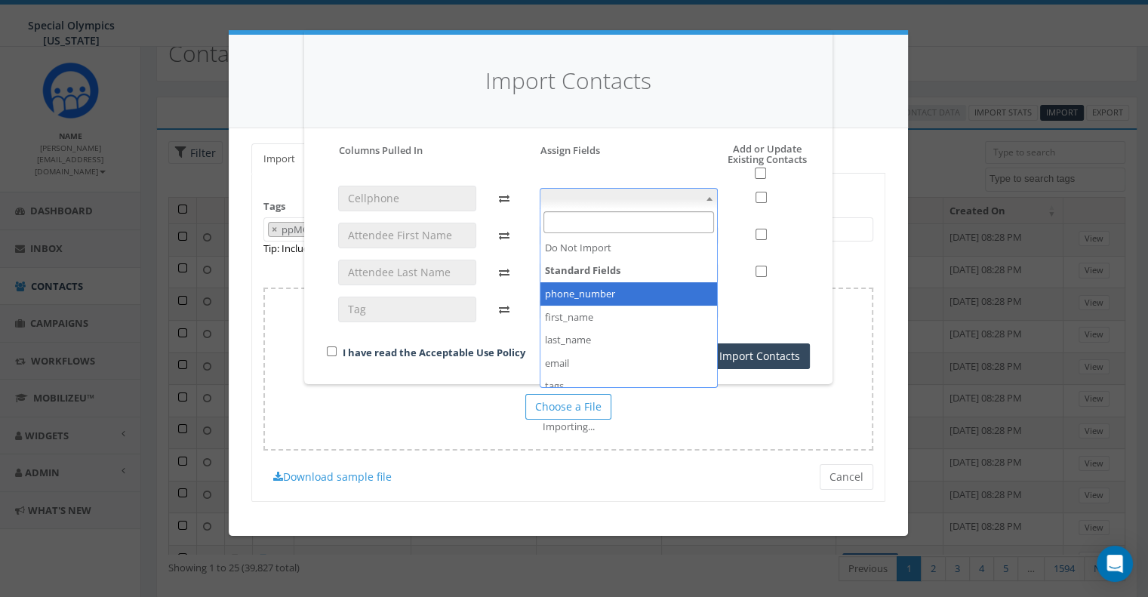
select select "phone_number"
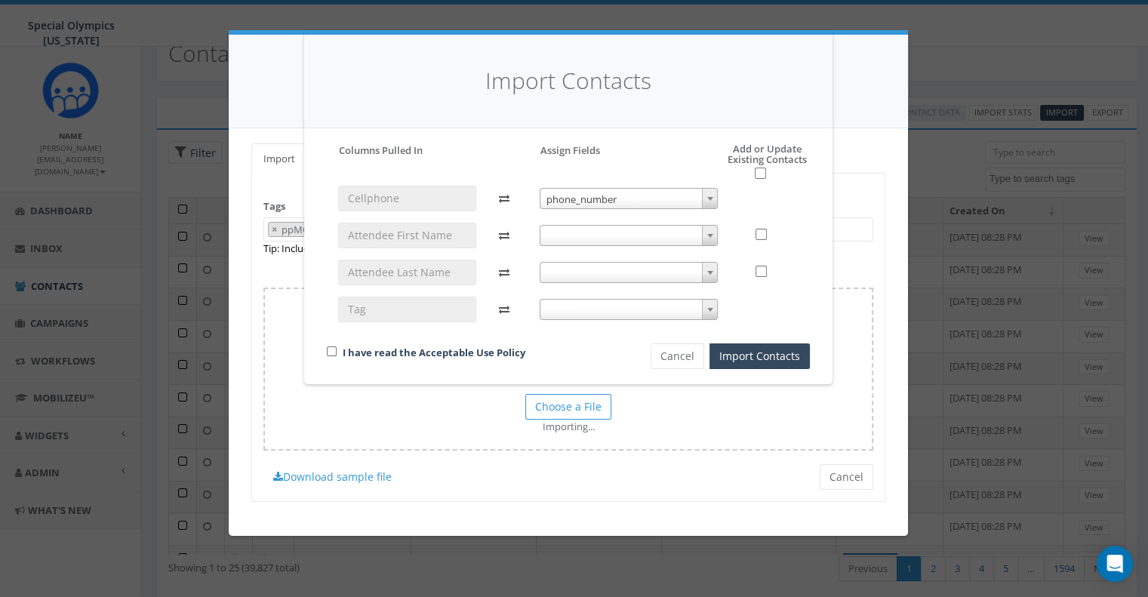
click at [584, 232] on span at bounding box center [629, 235] width 179 height 21
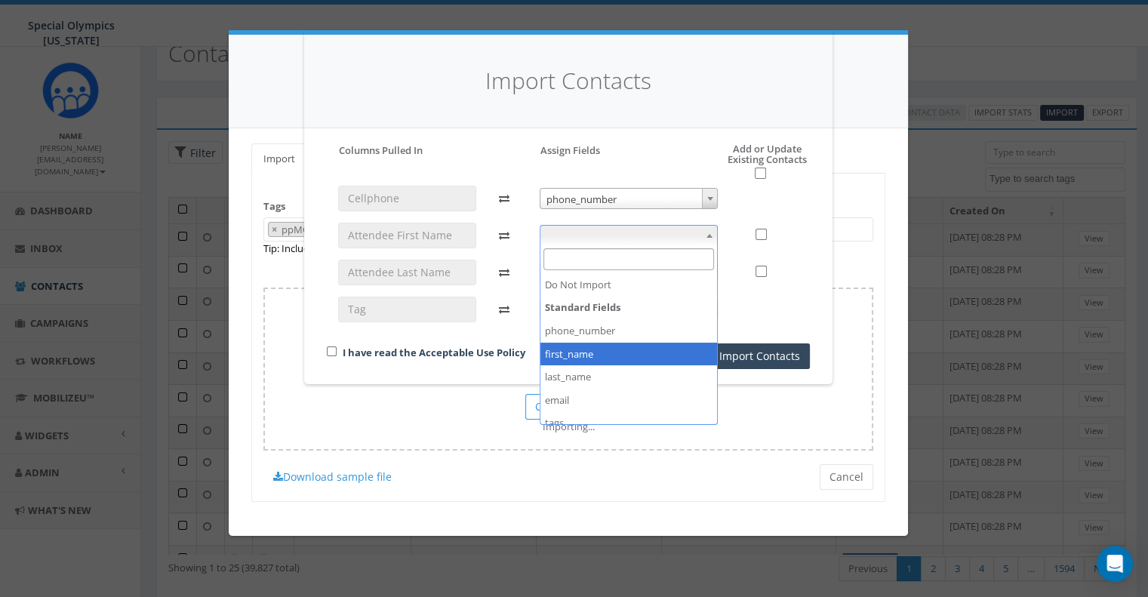
select select "first_name"
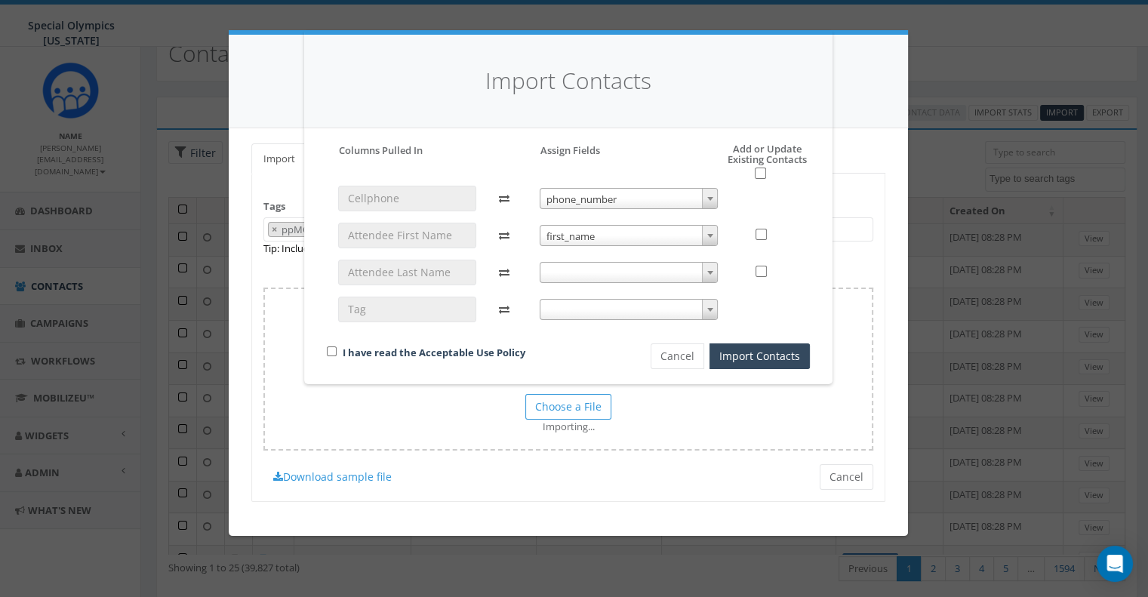
click at [578, 262] on span at bounding box center [629, 272] width 179 height 21
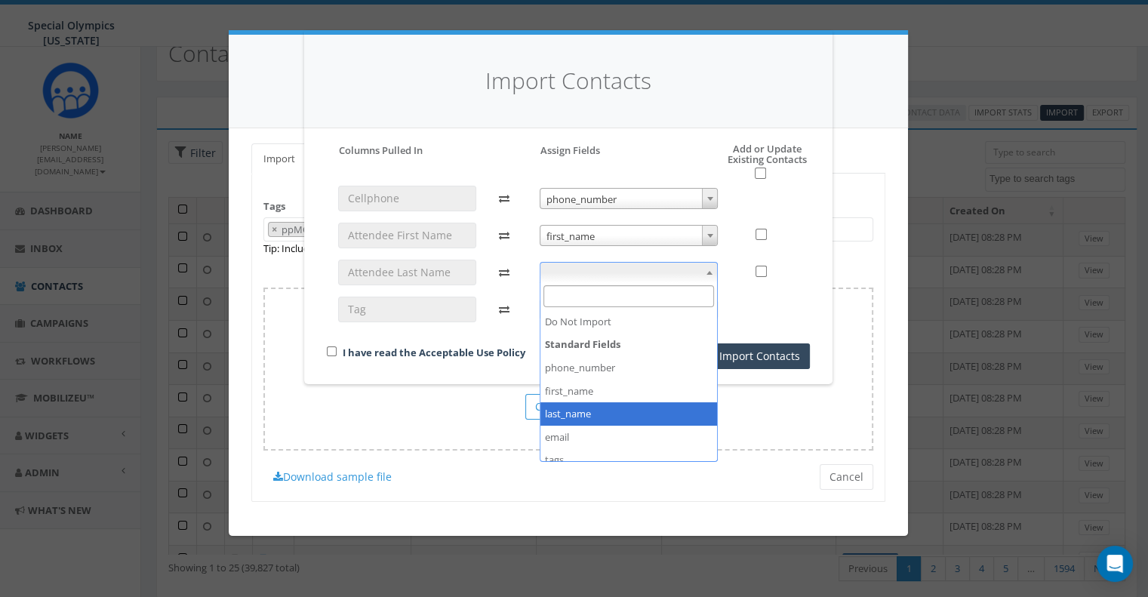
select select "last_name"
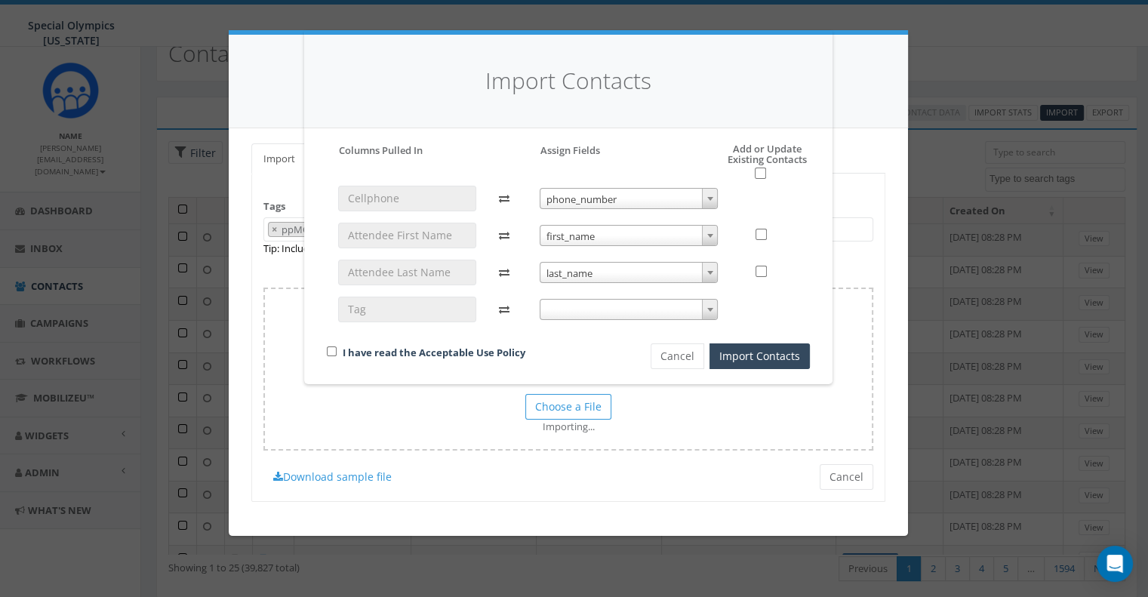
click at [576, 340] on div "I have read the Acceptable Use Policy Cancel Import Contacts" at bounding box center [568, 283] width 506 height 169
click at [571, 317] on span at bounding box center [629, 309] width 179 height 21
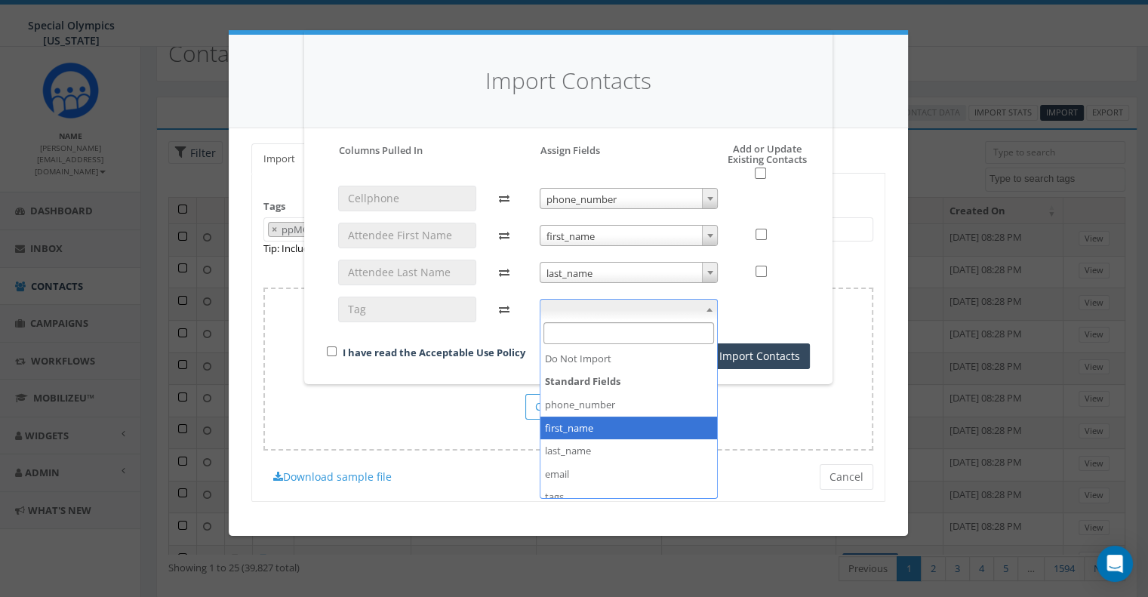
scroll to position [57, 0]
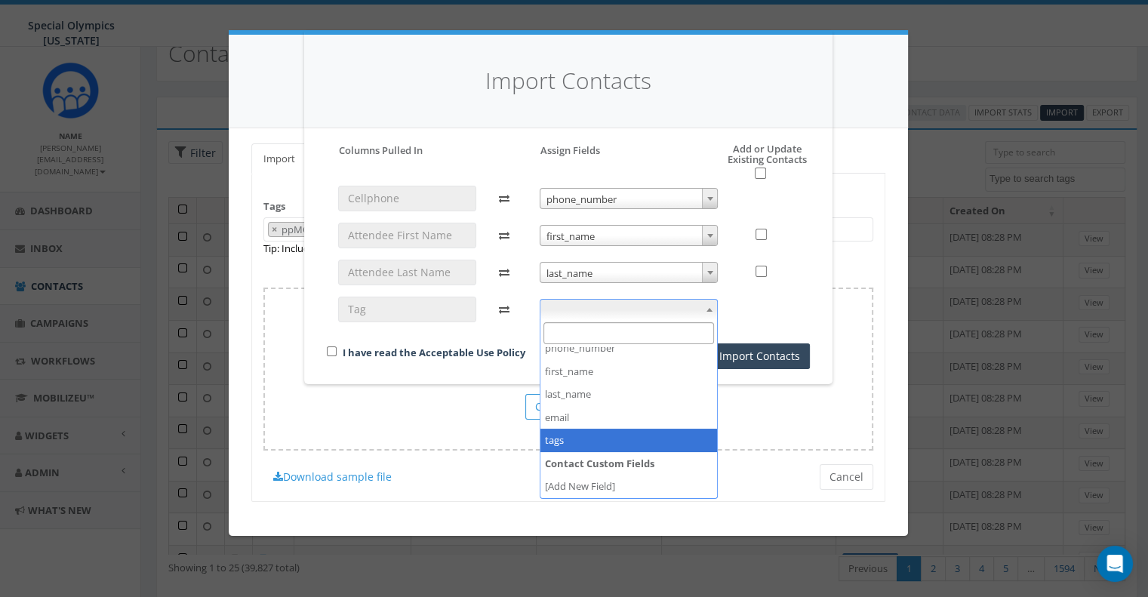
select select "tags"
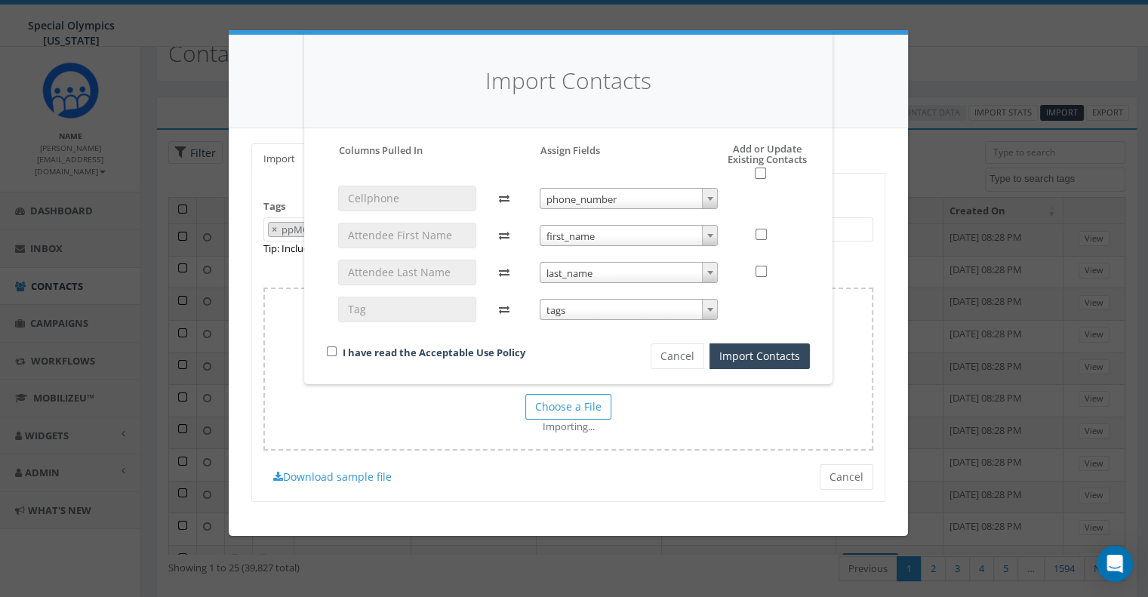
click at [335, 361] on div "I have read the Acceptable Use Policy" at bounding box center [462, 353] width 295 height 20
click at [330, 352] on input "checkbox" at bounding box center [332, 351] width 10 height 10
checkbox input "true"
click at [738, 355] on button "Import Contacts" at bounding box center [759, 356] width 100 height 26
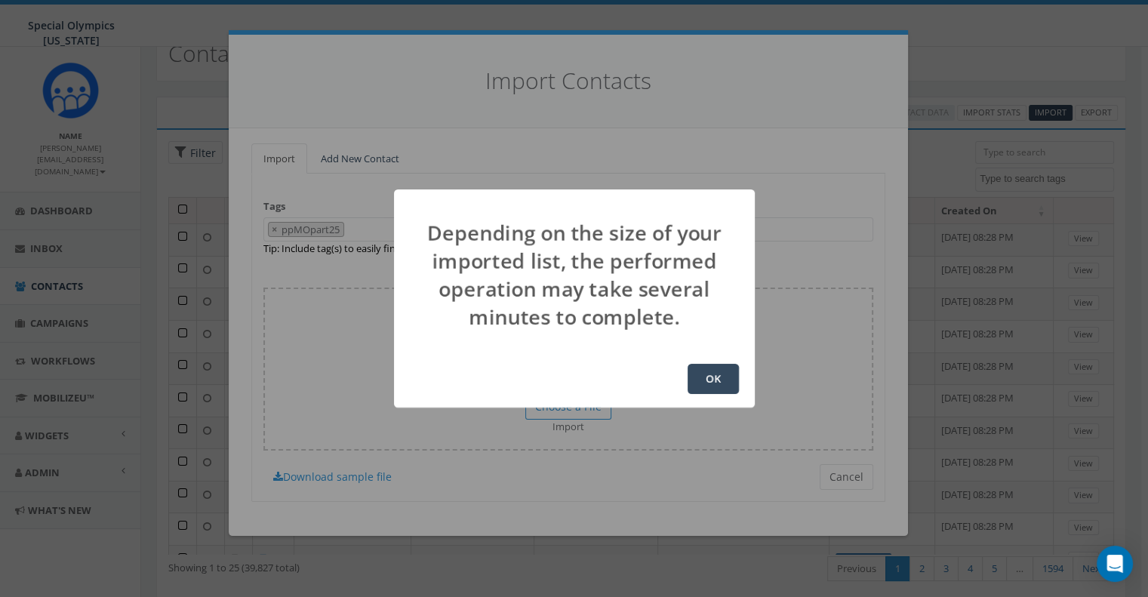
click at [724, 368] on button "OK" at bounding box center [713, 379] width 51 height 30
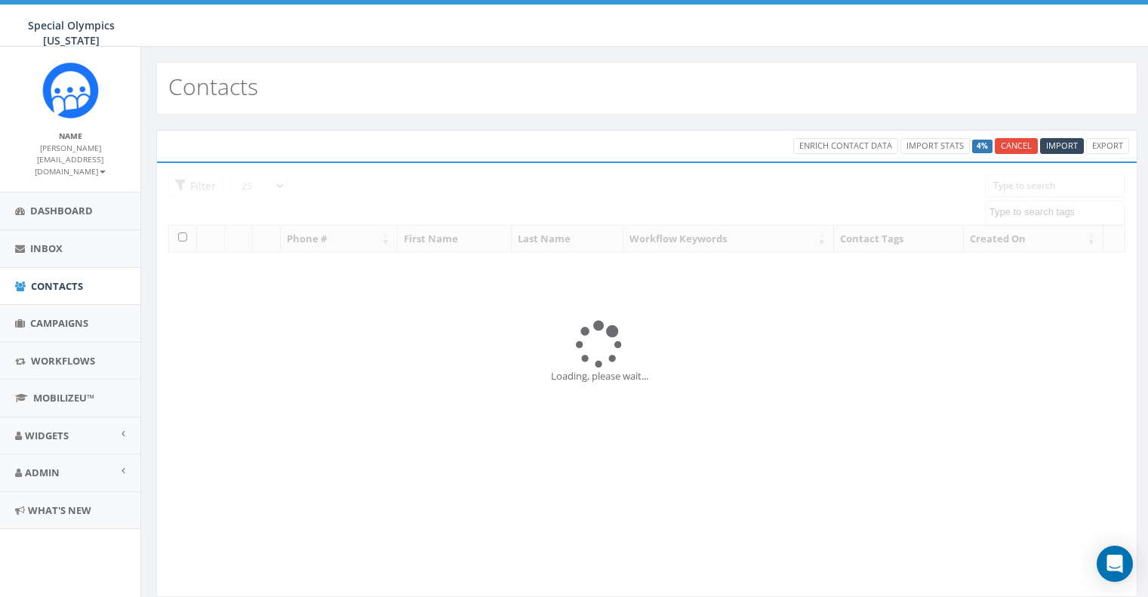
select select
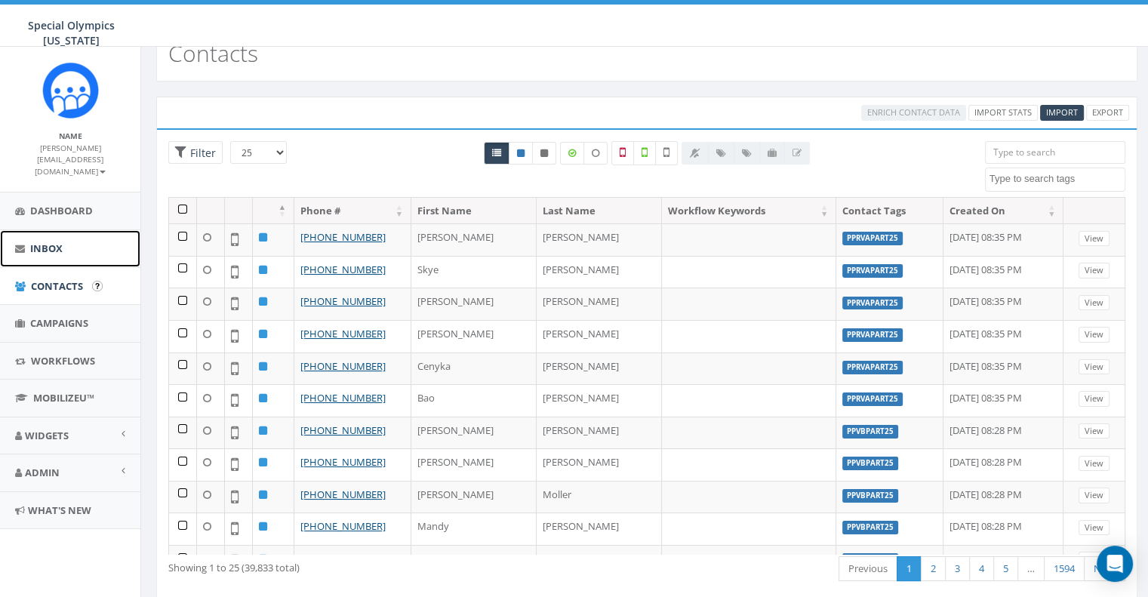
click at [53, 244] on span "Inbox" at bounding box center [46, 248] width 32 height 14
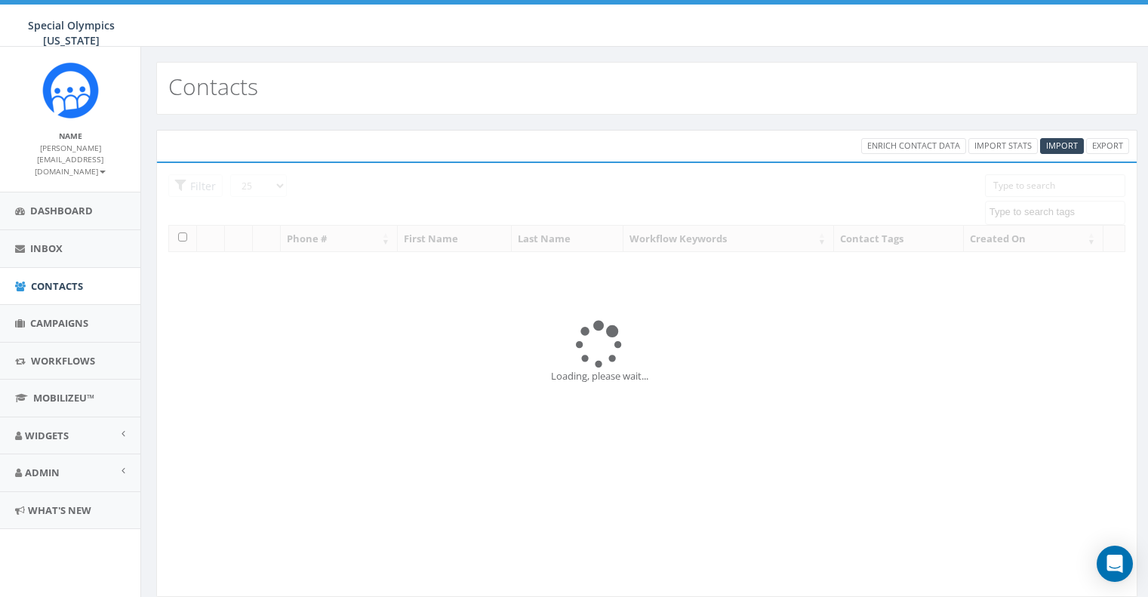
select select
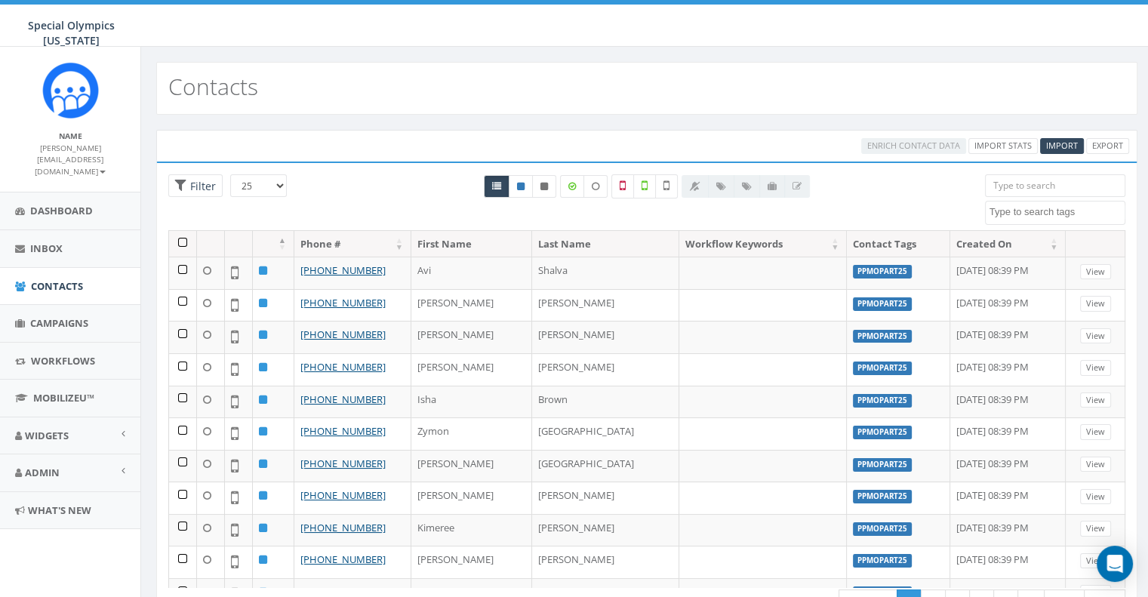
click at [1023, 217] on span at bounding box center [1055, 213] width 140 height 24
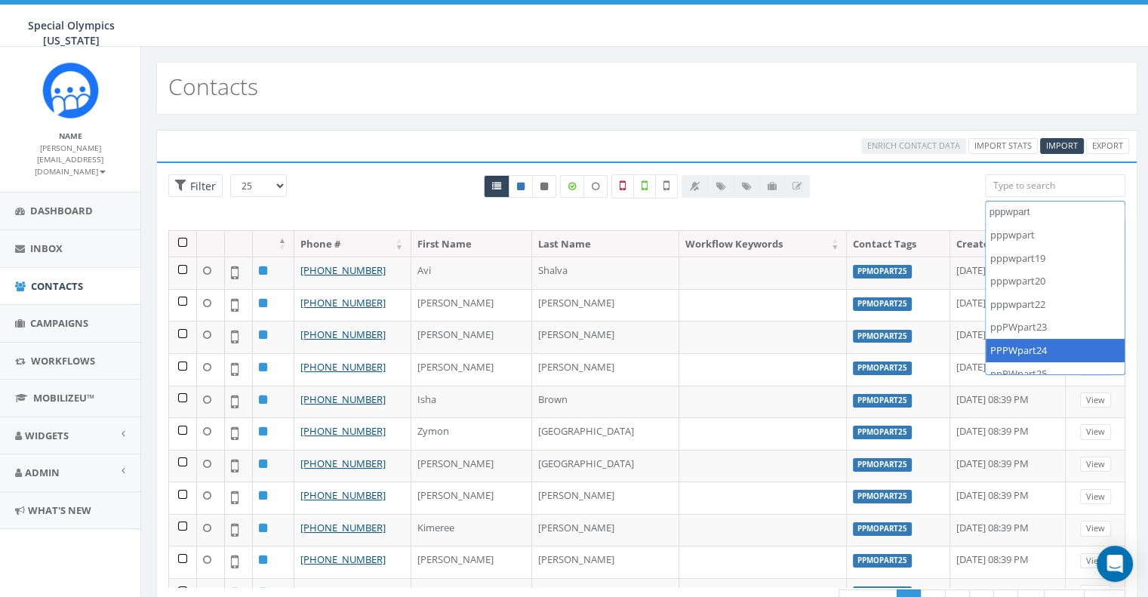
scroll to position [10, 0]
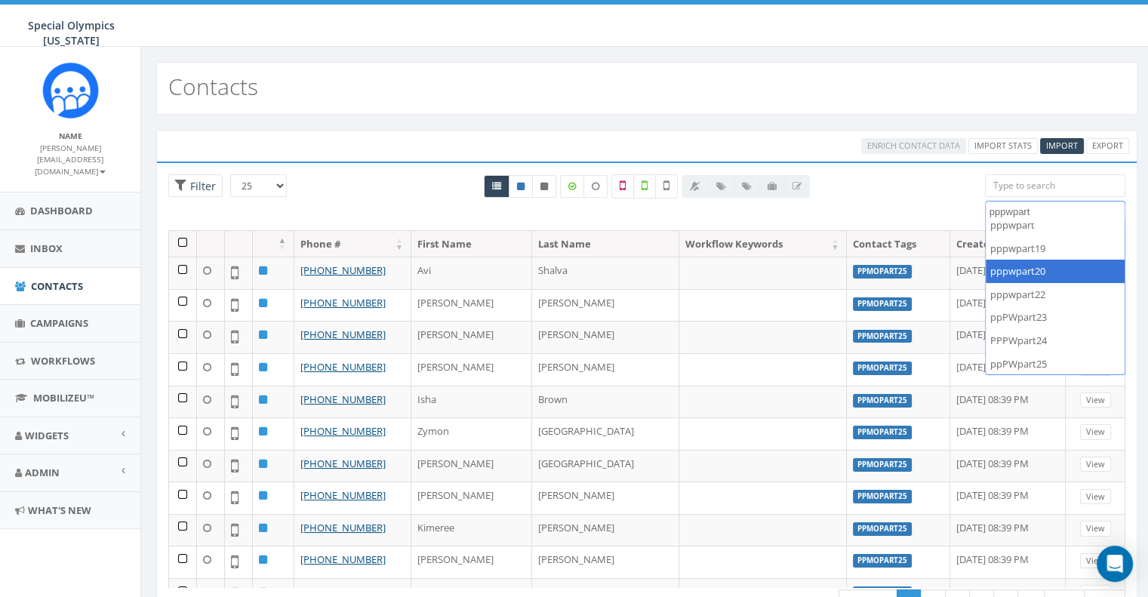
type textarea "pppwpart"
click at [872, 192] on div at bounding box center [646, 202] width 653 height 56
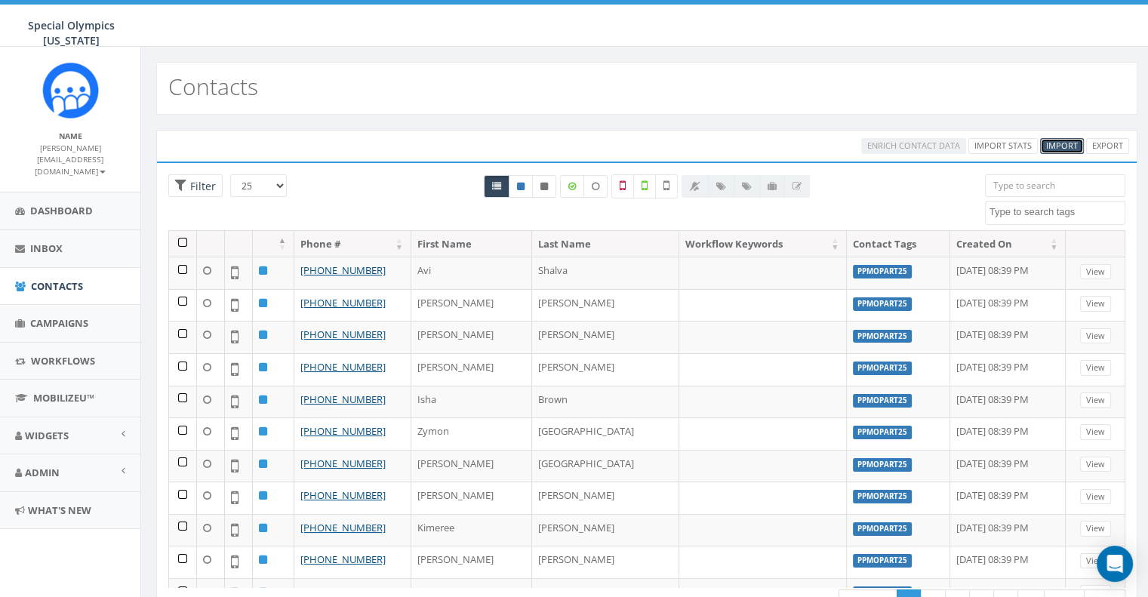
click at [1053, 145] on span "Import" at bounding box center [1062, 145] width 32 height 11
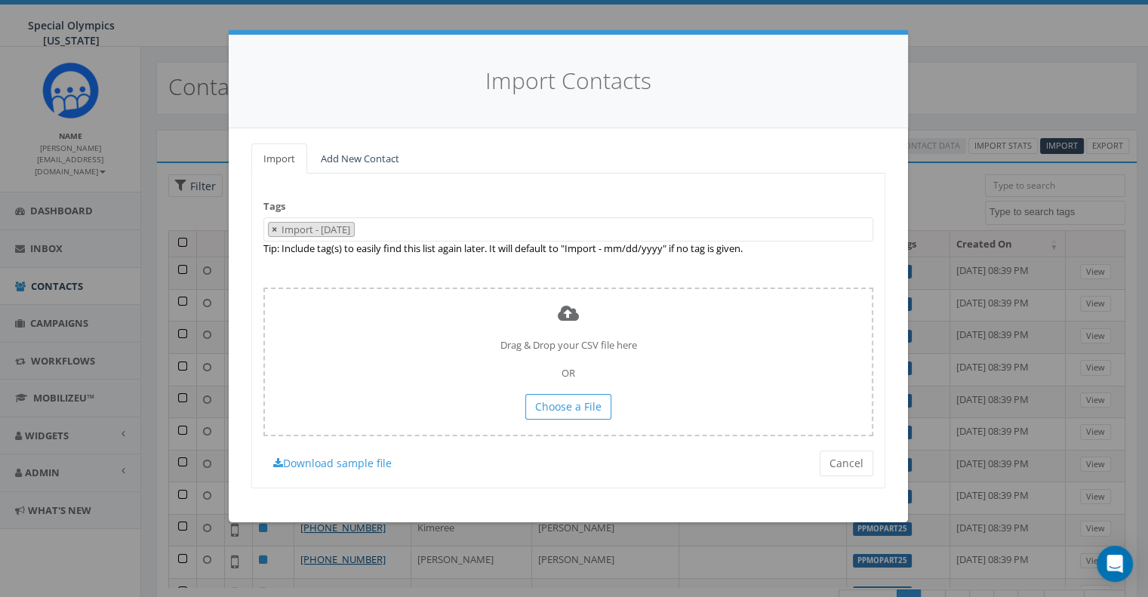
click at [275, 233] on span "×" at bounding box center [274, 230] width 5 height 14
select select
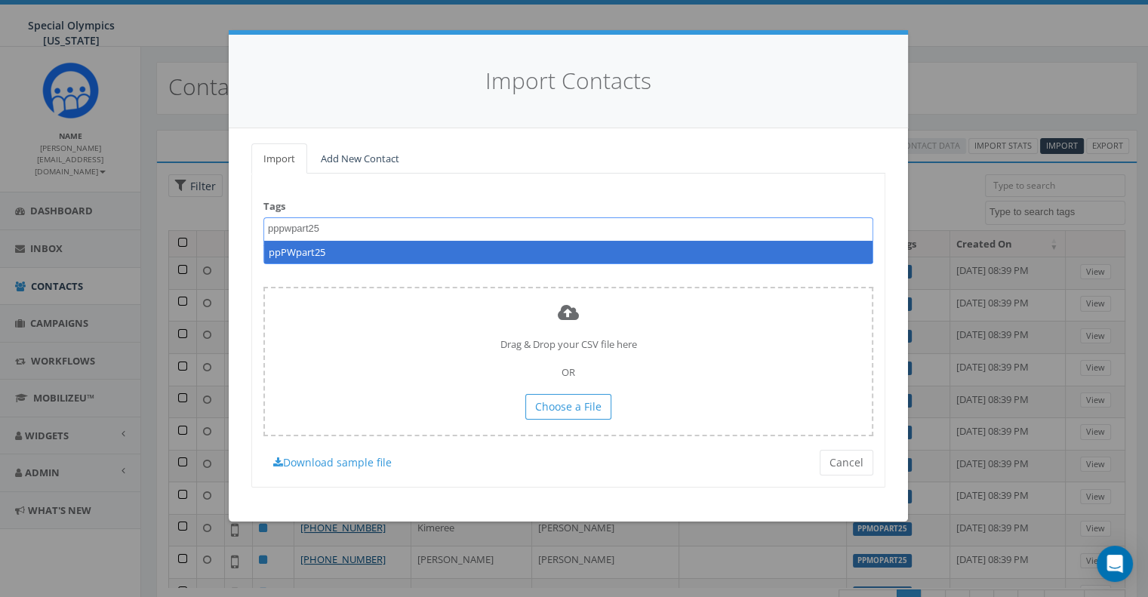
type textarea "pppwpart25"
select select "ppPWpart25"
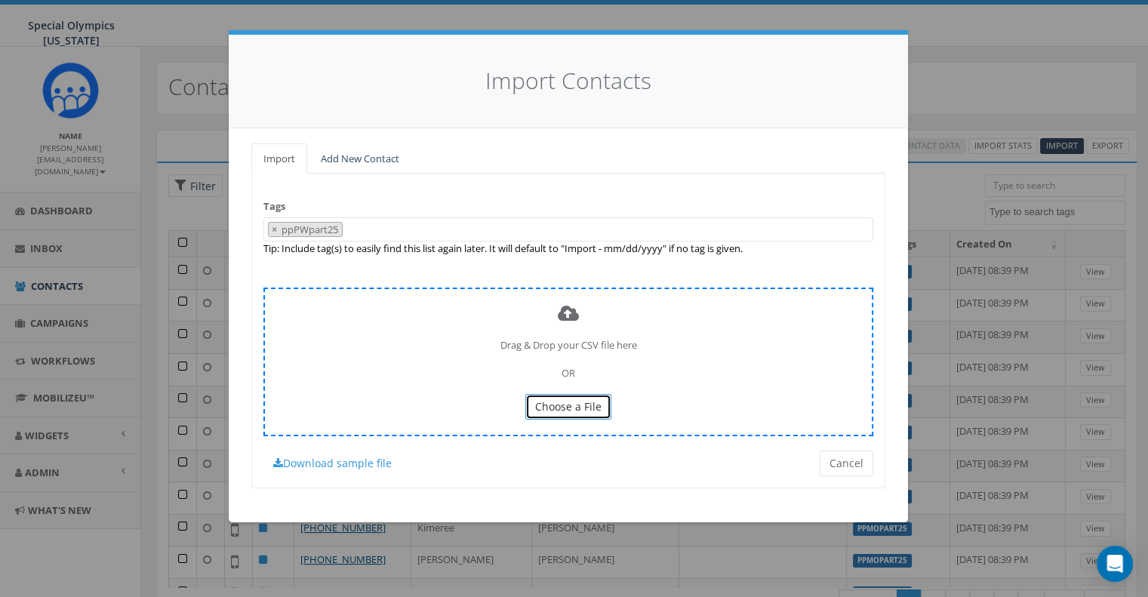
click at [560, 410] on span "Choose a File" at bounding box center [568, 406] width 66 height 14
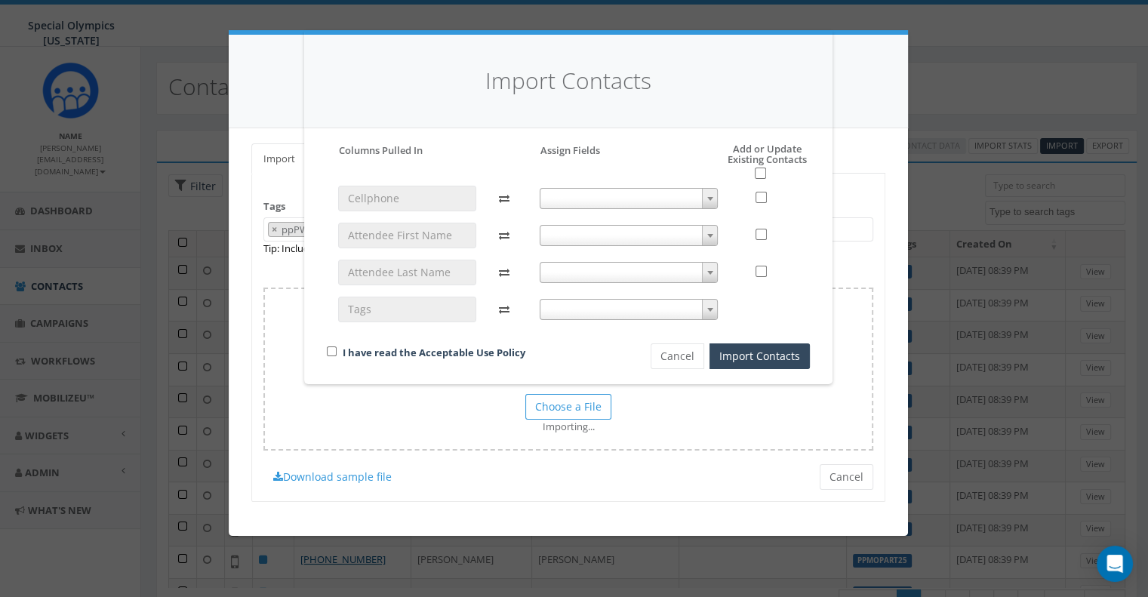
click at [582, 207] on span at bounding box center [629, 198] width 179 height 21
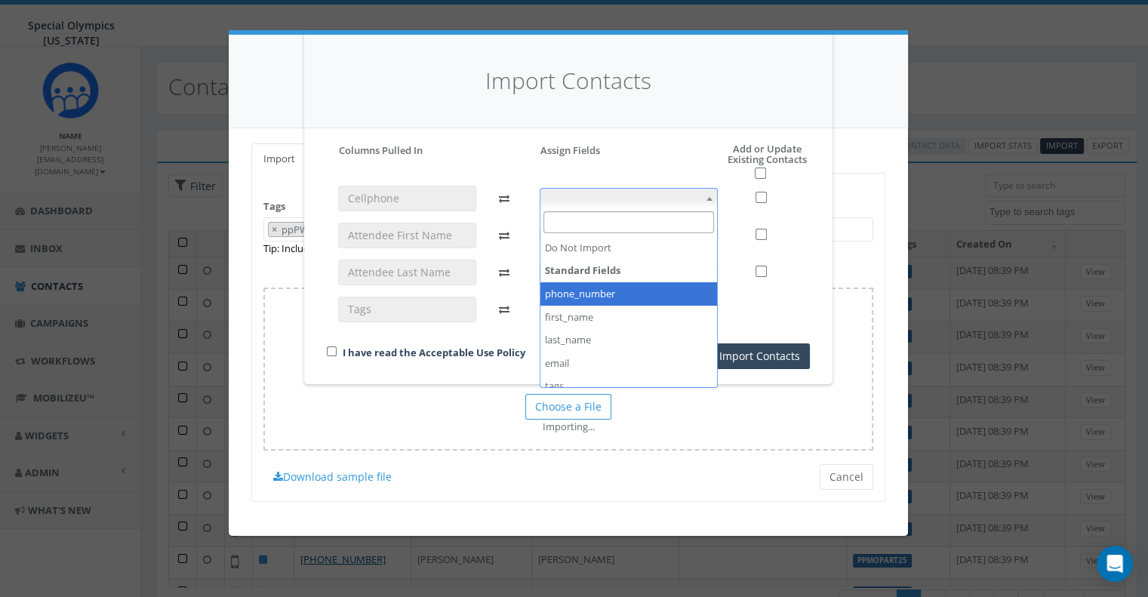
select select "phone_number"
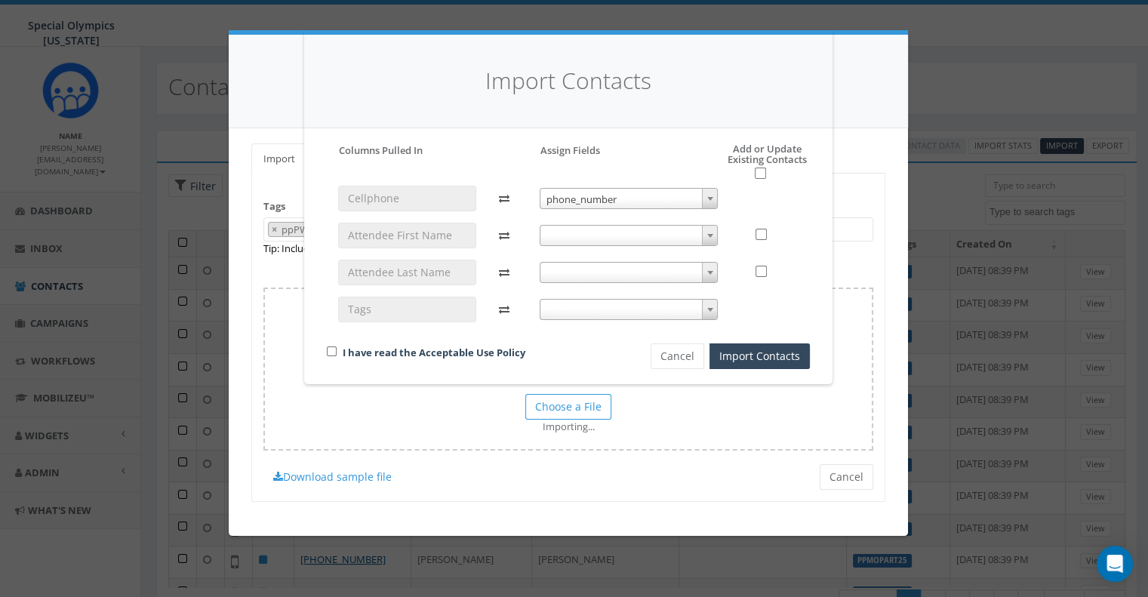
click at [574, 250] on div "phone_number phone_number" at bounding box center [628, 261] width 201 height 150
click at [568, 236] on span at bounding box center [629, 235] width 179 height 21
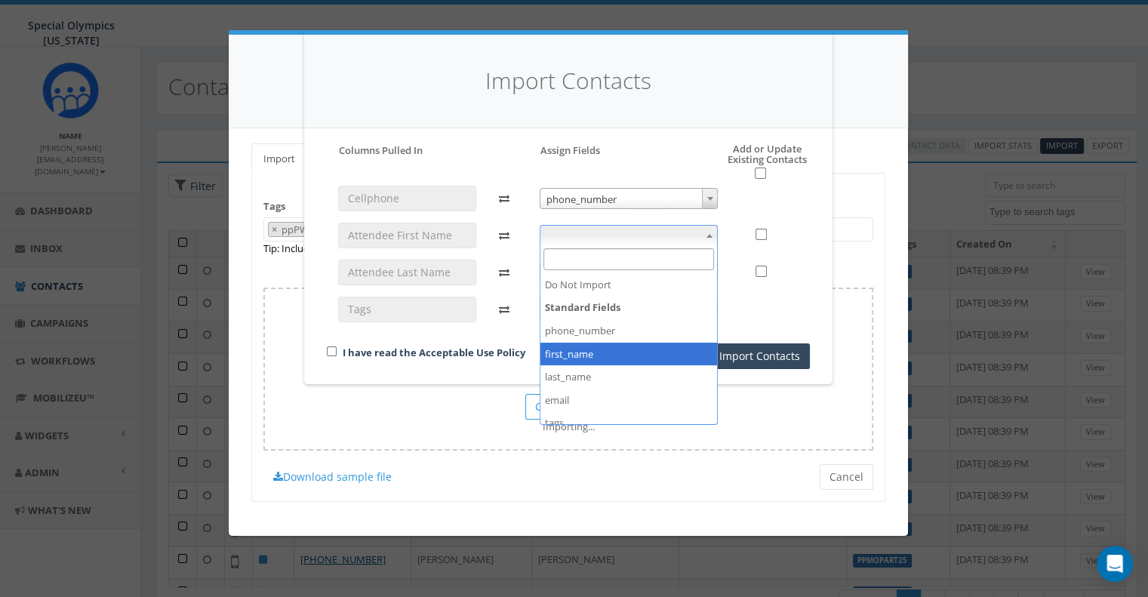
select select "first_name"
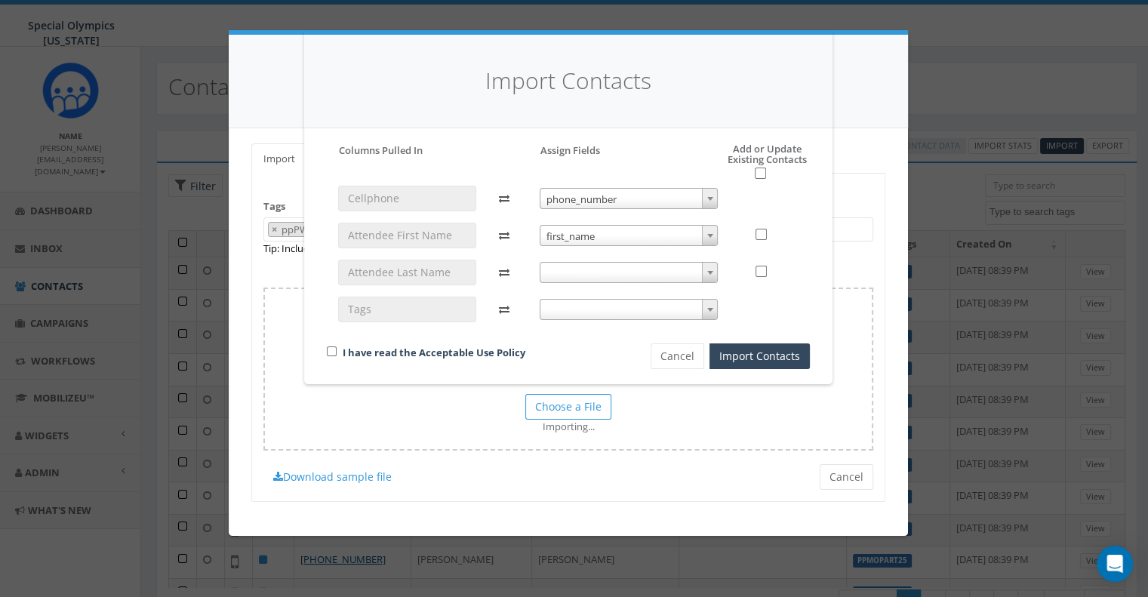
click at [573, 258] on div "phone_number phone_number first_name first_name" at bounding box center [628, 261] width 201 height 150
click at [571, 272] on span at bounding box center [629, 272] width 179 height 21
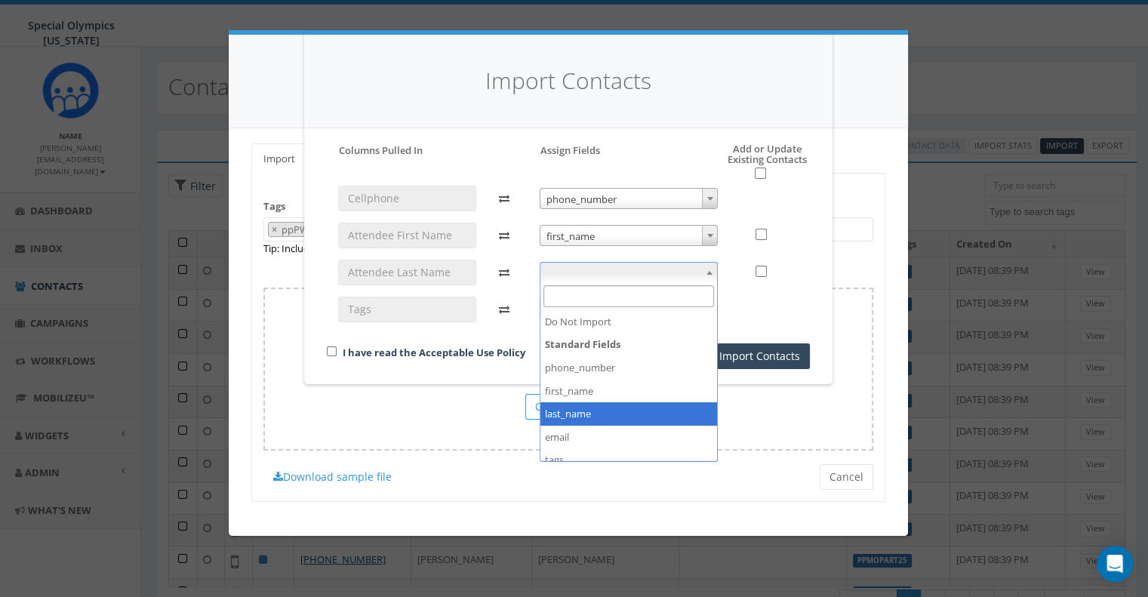
select select "last_name"
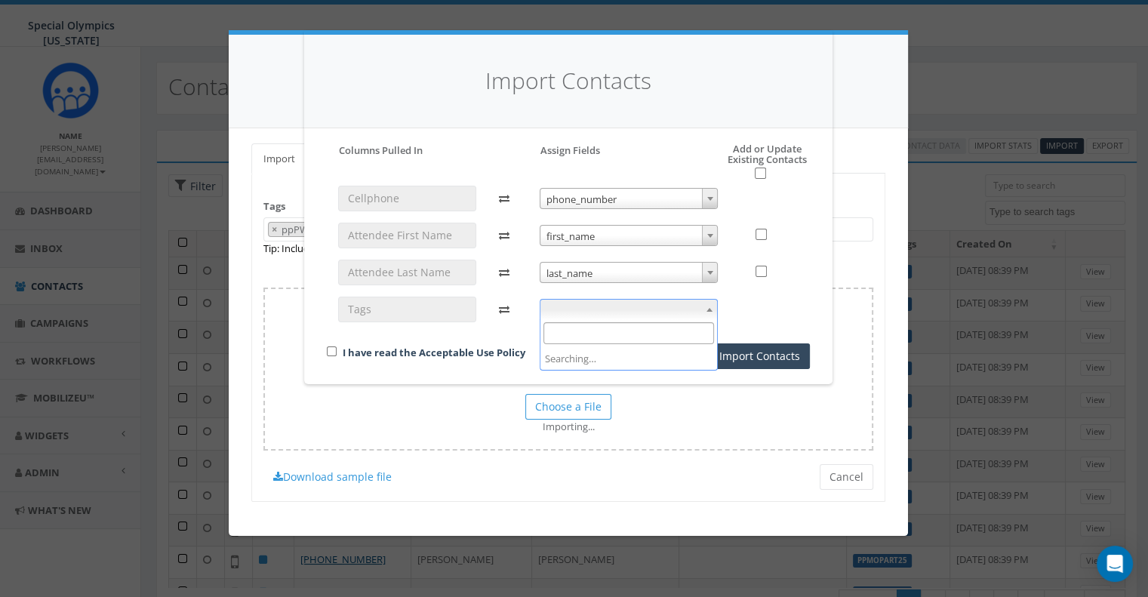
click at [578, 315] on span at bounding box center [629, 309] width 179 height 21
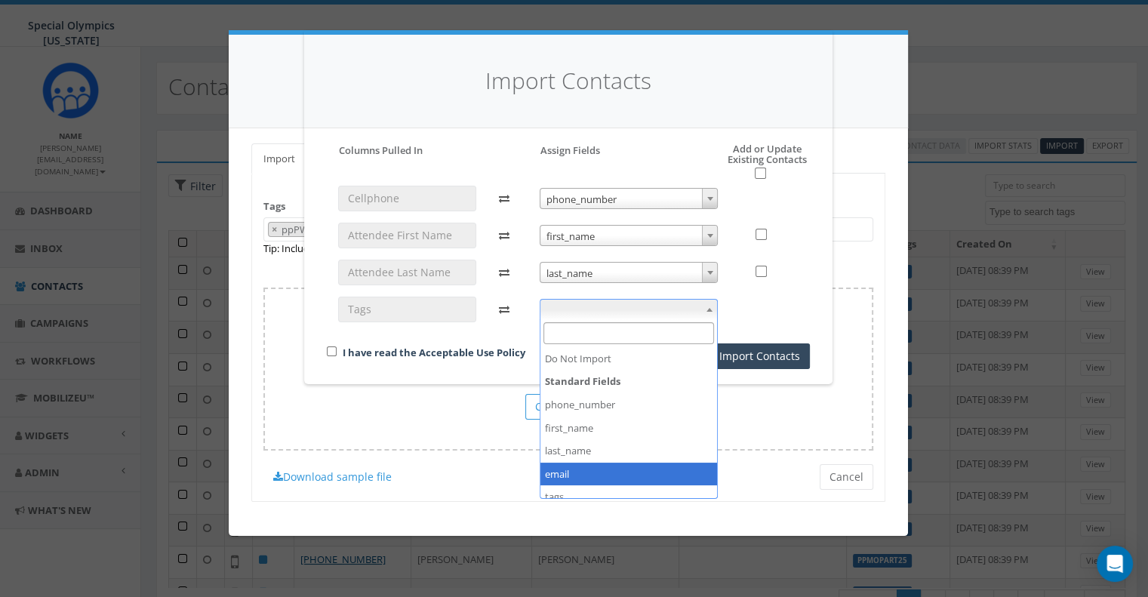
scroll to position [39, 0]
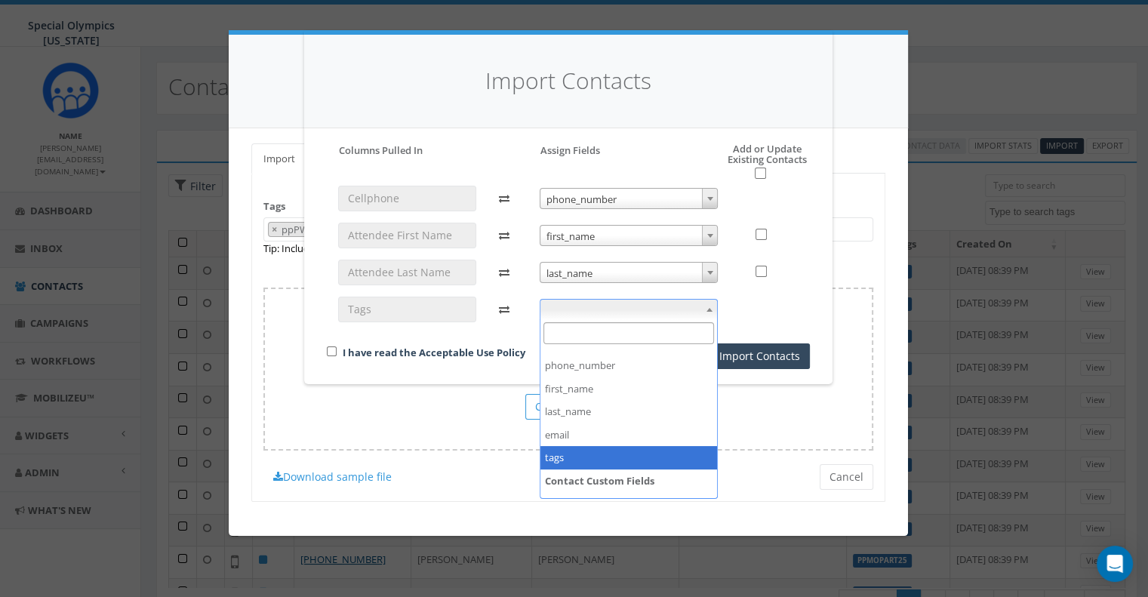
select select "tags"
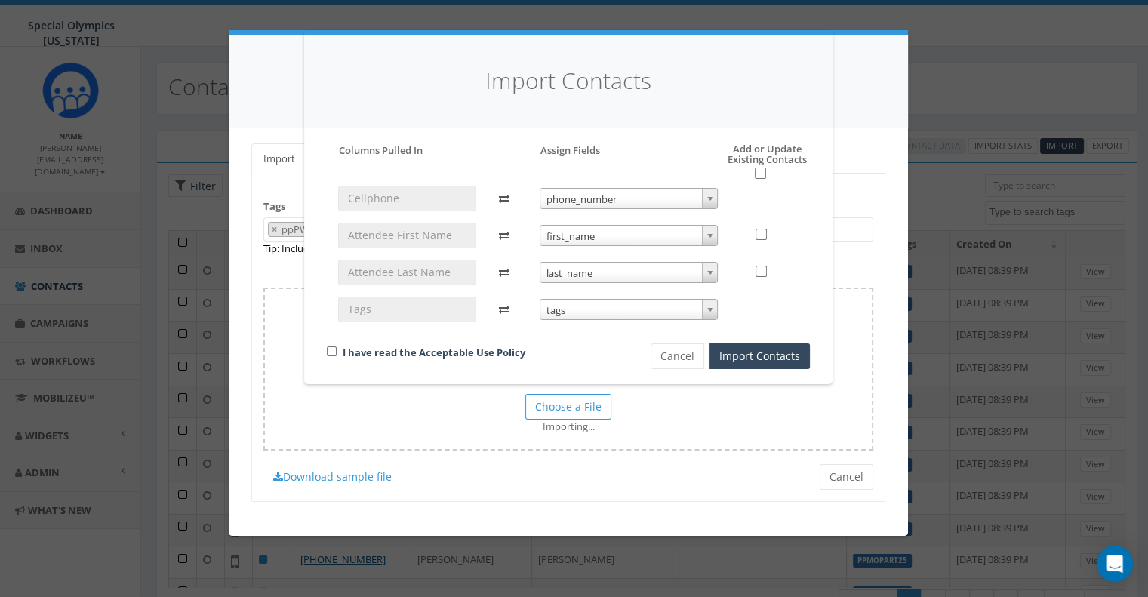
click at [332, 358] on div "I have read the Acceptable Use Policy" at bounding box center [462, 353] width 295 height 20
click at [329, 349] on input "checkbox" at bounding box center [332, 351] width 10 height 10
checkbox input "true"
click at [743, 346] on button "Import Contacts" at bounding box center [759, 356] width 100 height 26
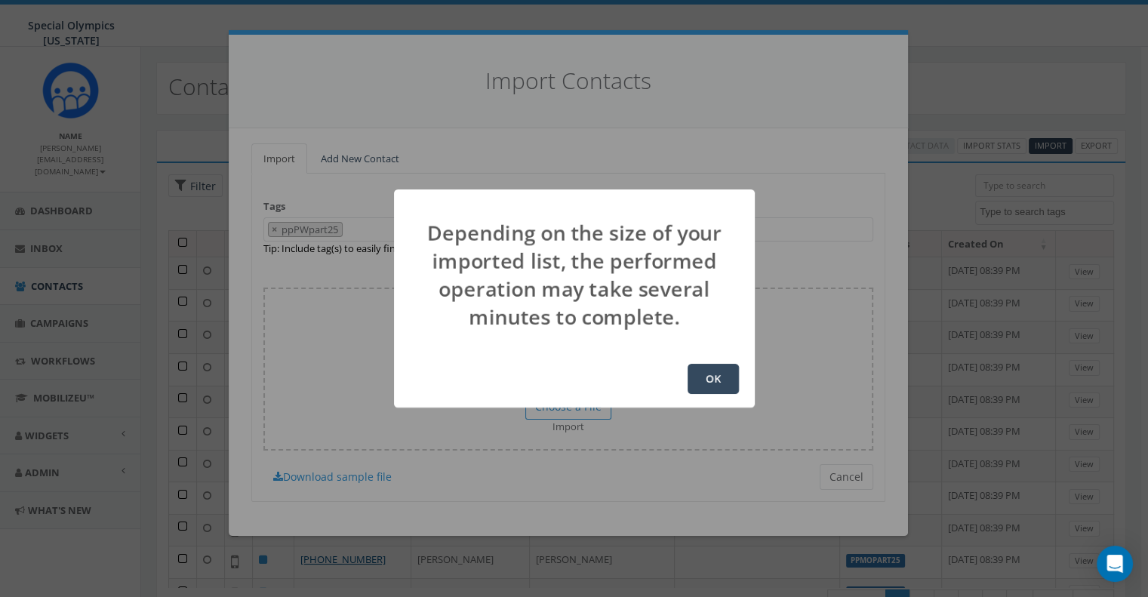
click at [700, 366] on button "OK" at bounding box center [713, 379] width 51 height 30
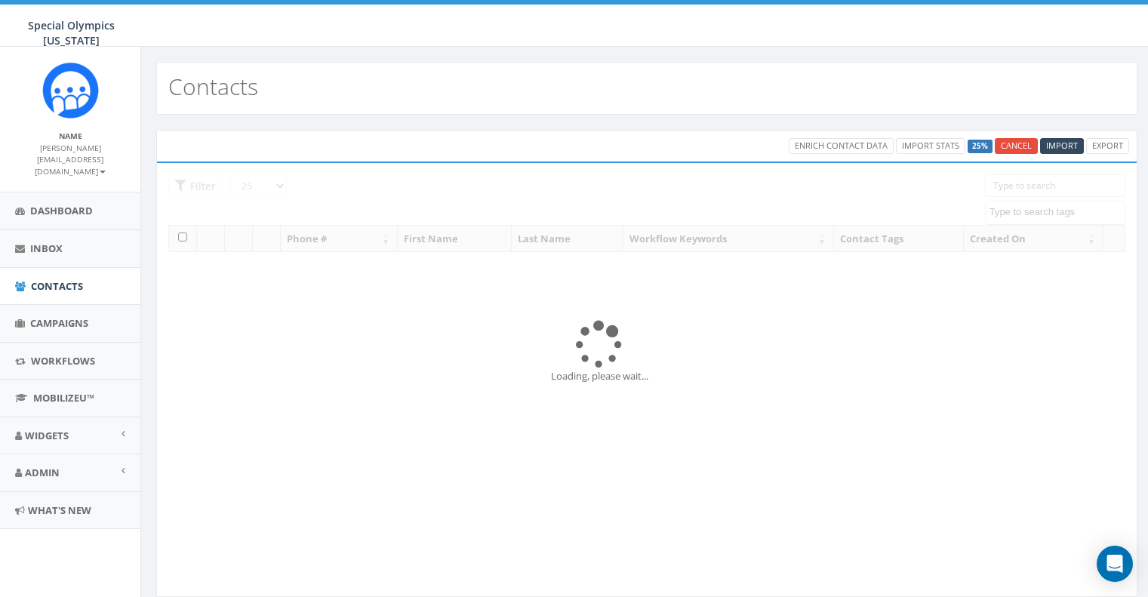
select select
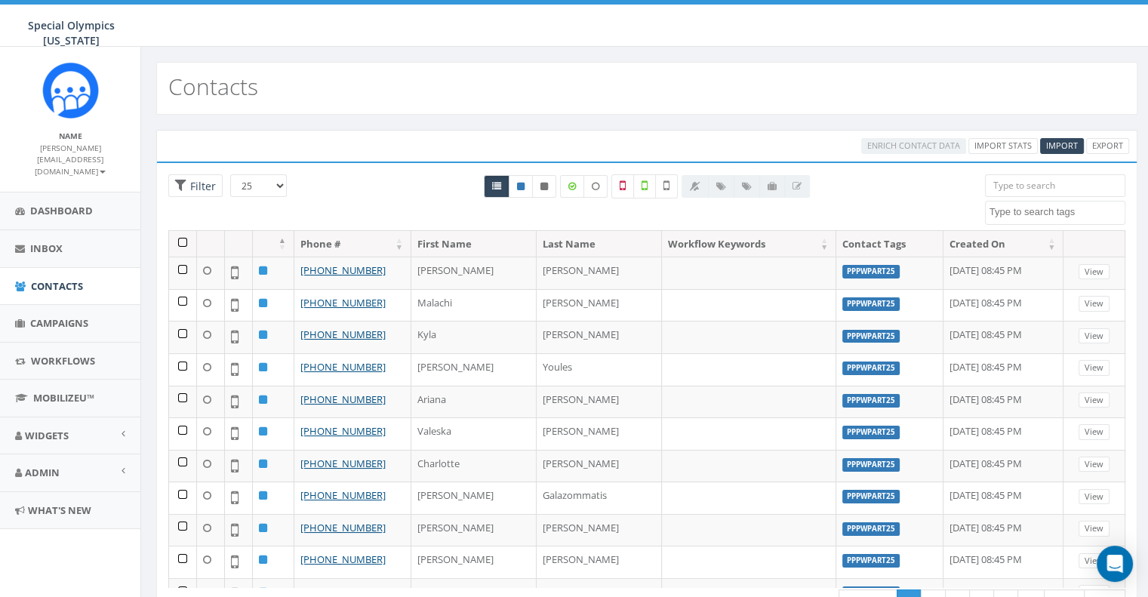
click at [1051, 206] on textarea "Search" at bounding box center [1056, 212] width 135 height 14
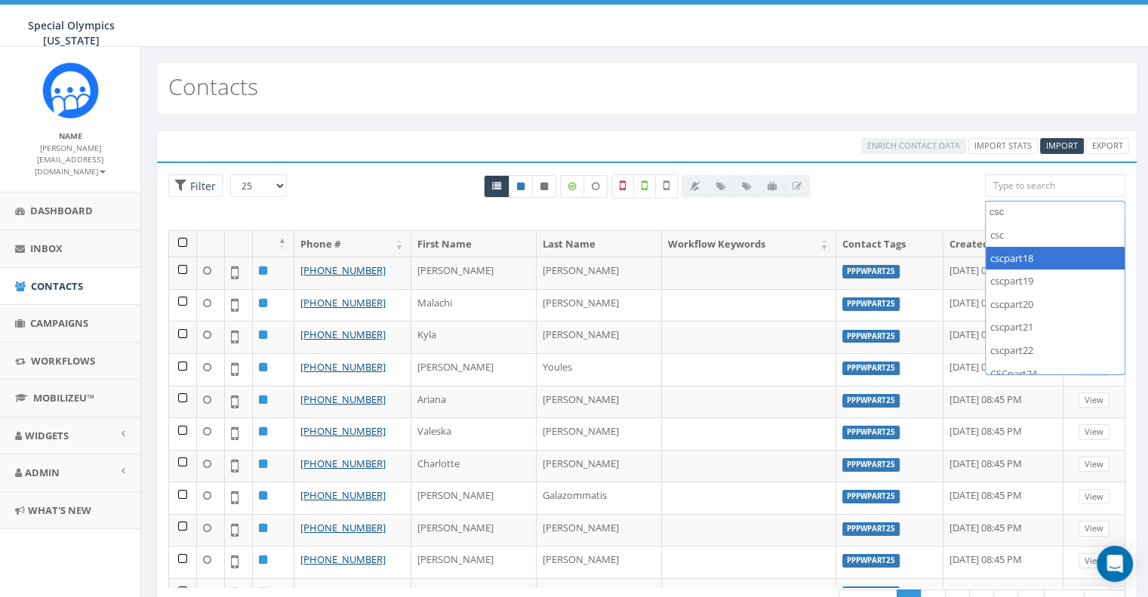
type textarea "csc"
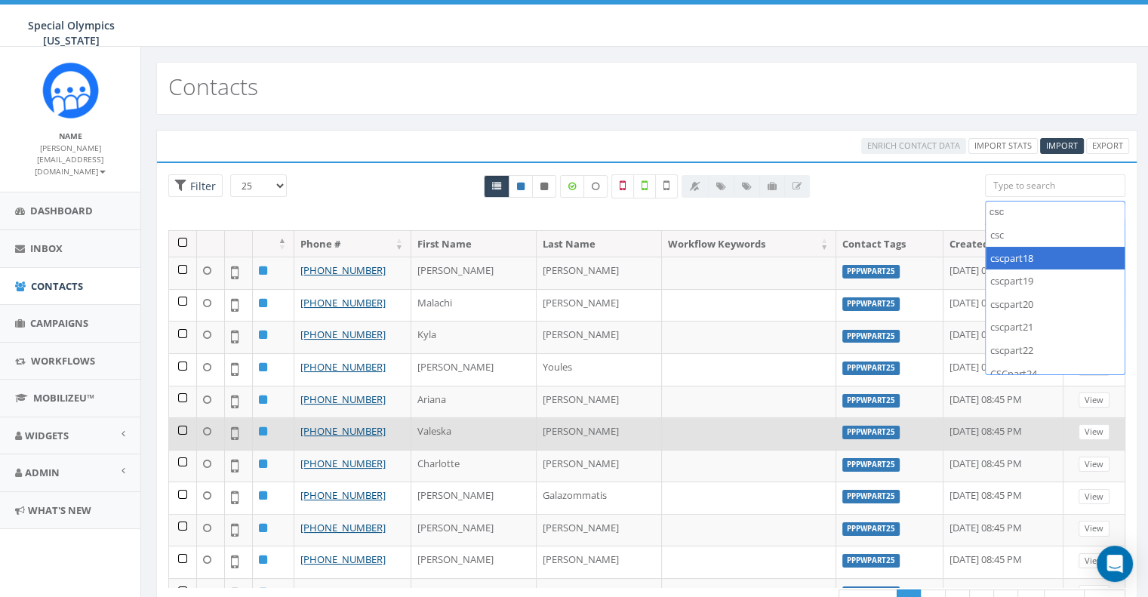
scroll to position [23, 0]
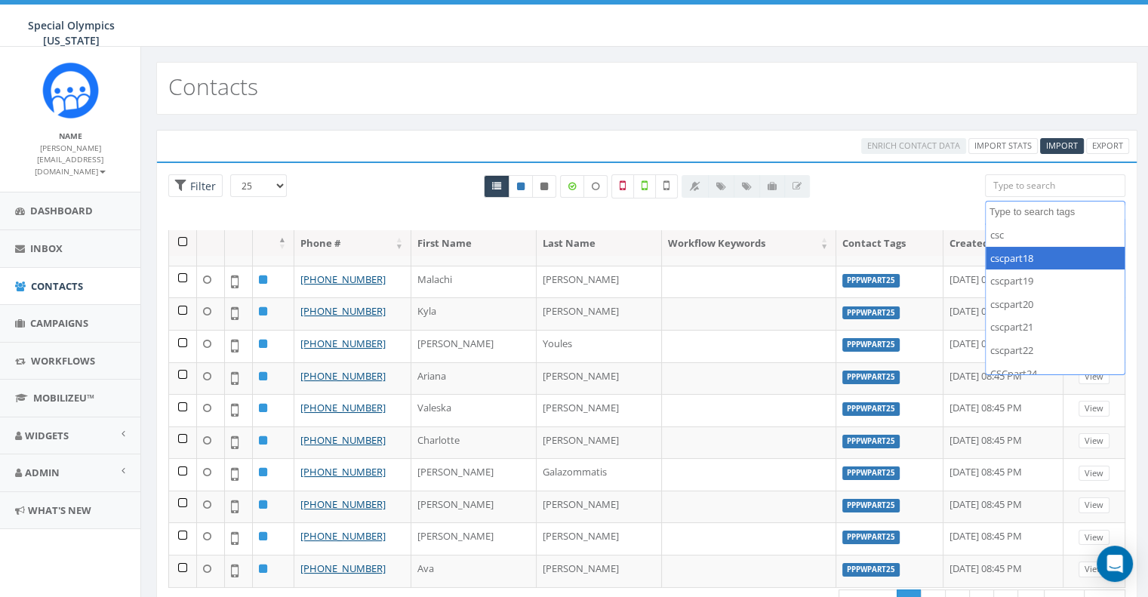
click at [702, 149] on div "Enrich Contact Data Import Stats Import Export" at bounding box center [852, 146] width 576 height 16
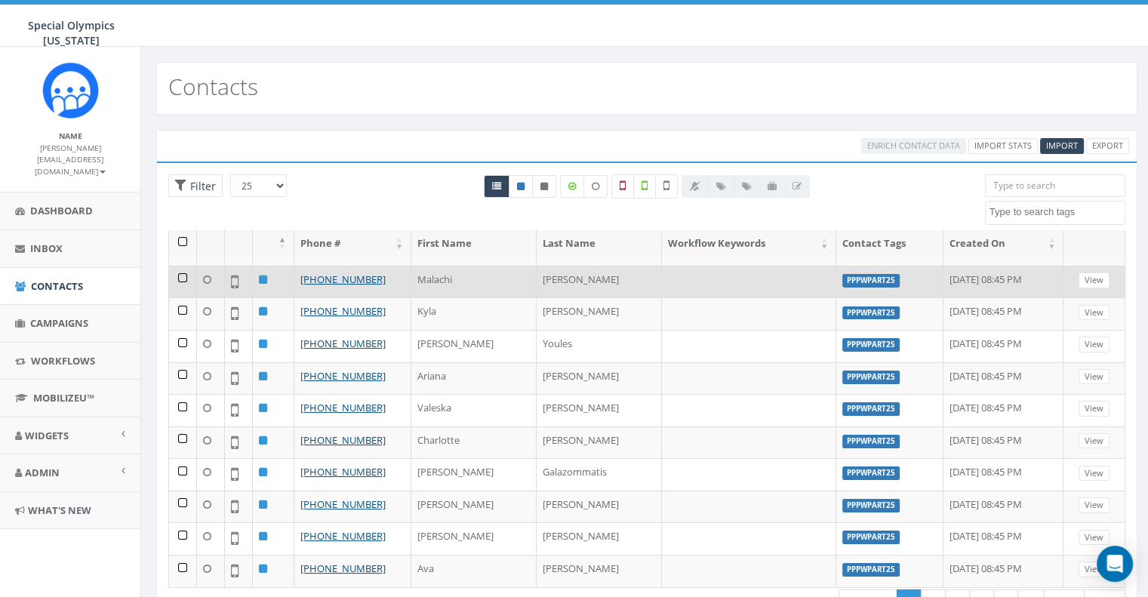
scroll to position [0, 0]
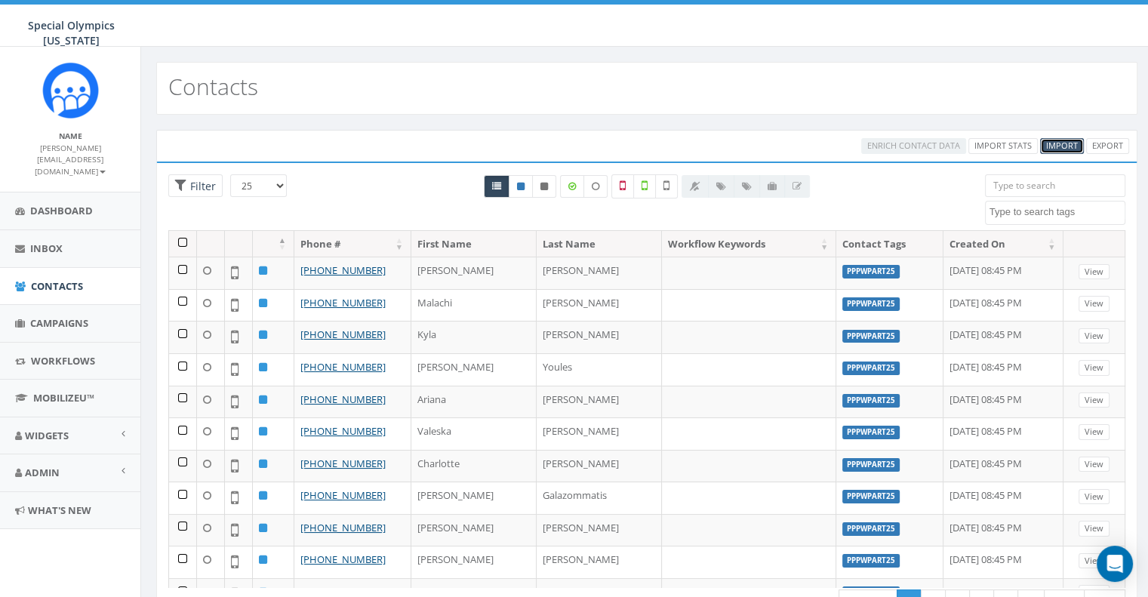
click at [1060, 147] on span "Import" at bounding box center [1062, 145] width 32 height 11
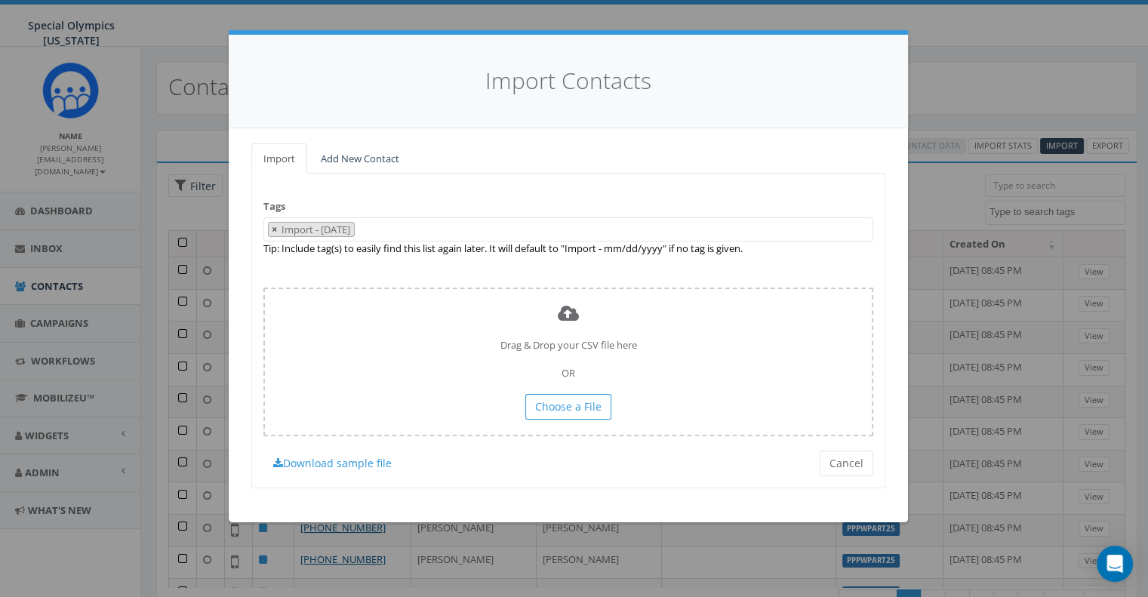
click at [278, 225] on button "×" at bounding box center [274, 230] width 11 height 14
select select
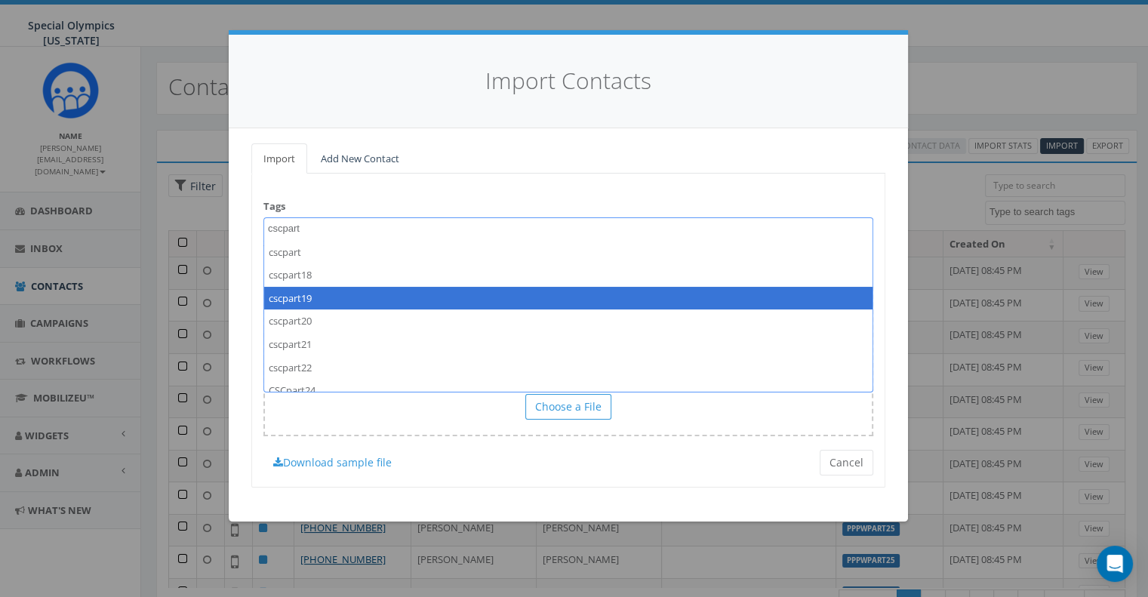
scroll to position [33, 0]
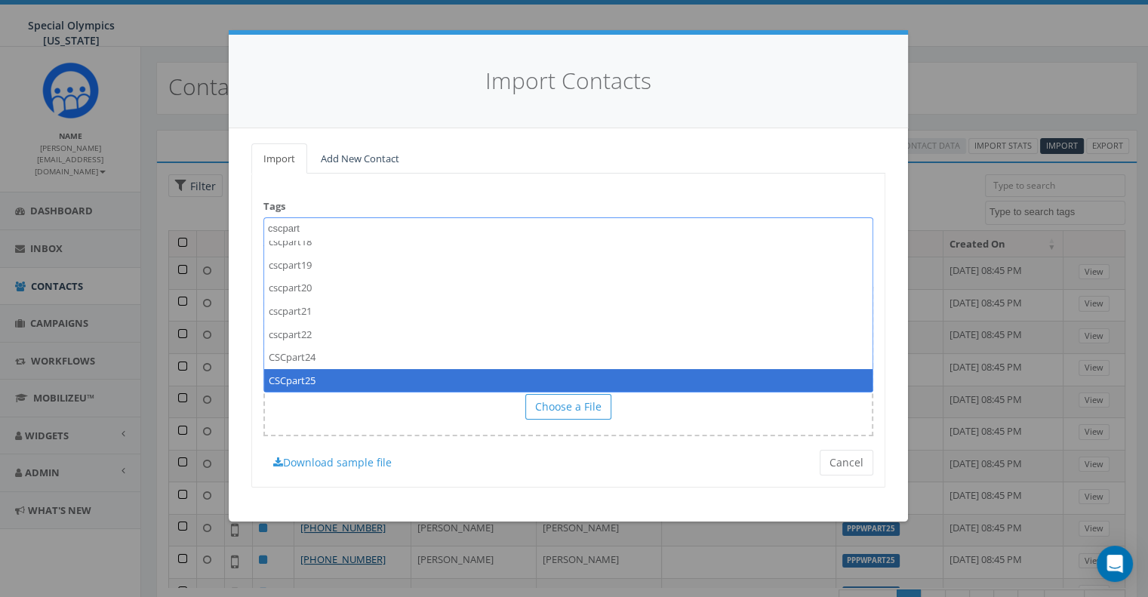
type textarea "cscpart"
select select "CSCpart25"
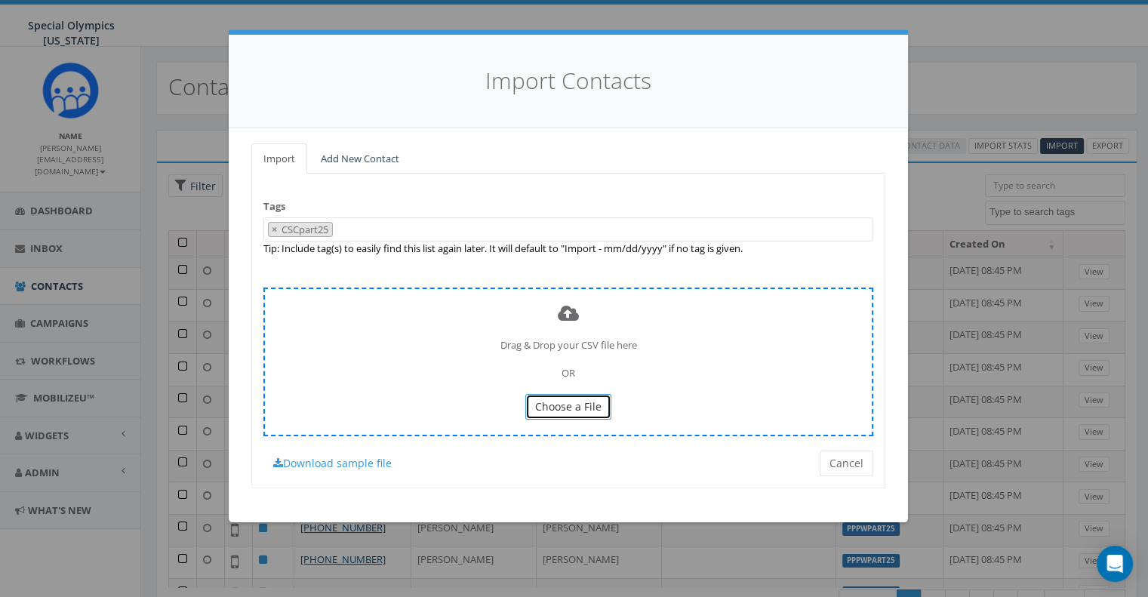
click at [543, 414] on button "Choose a File" at bounding box center [568, 407] width 86 height 26
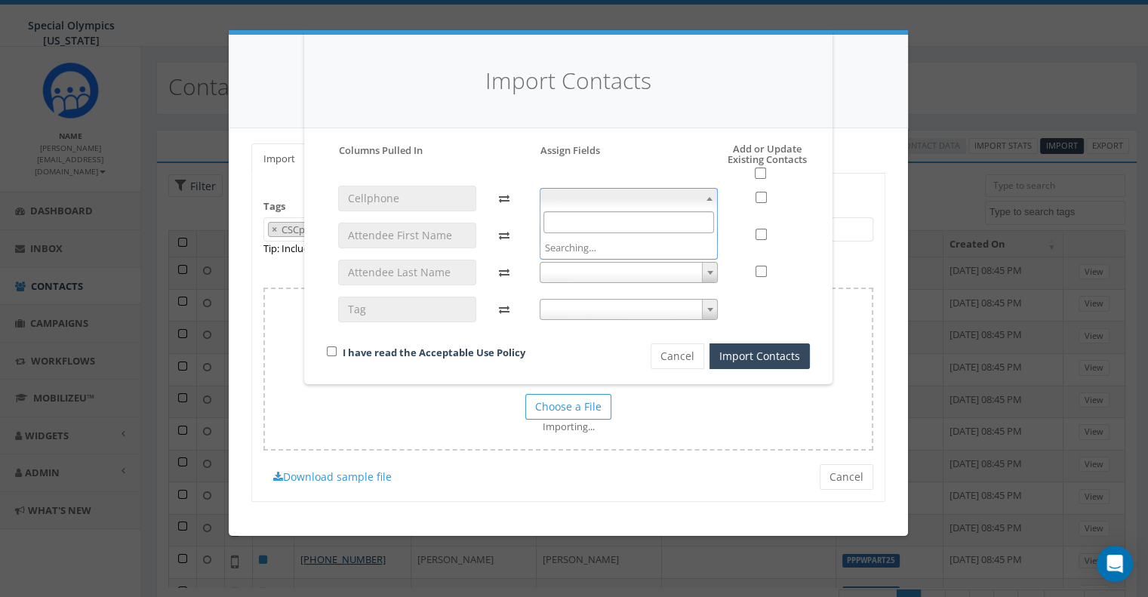
click at [654, 208] on span at bounding box center [629, 198] width 179 height 21
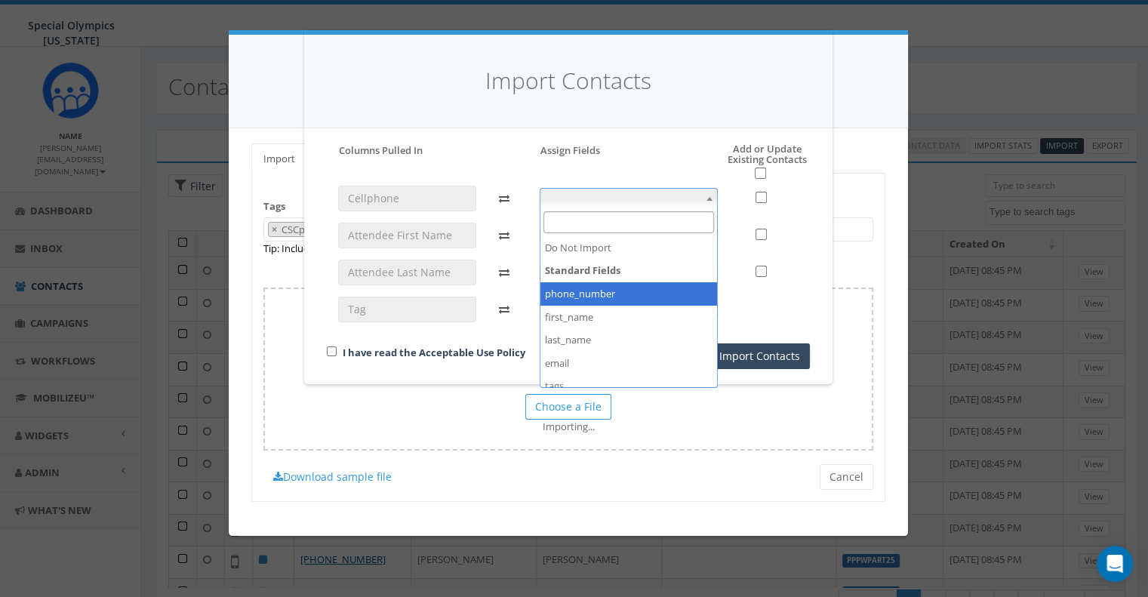
select select "phone_number"
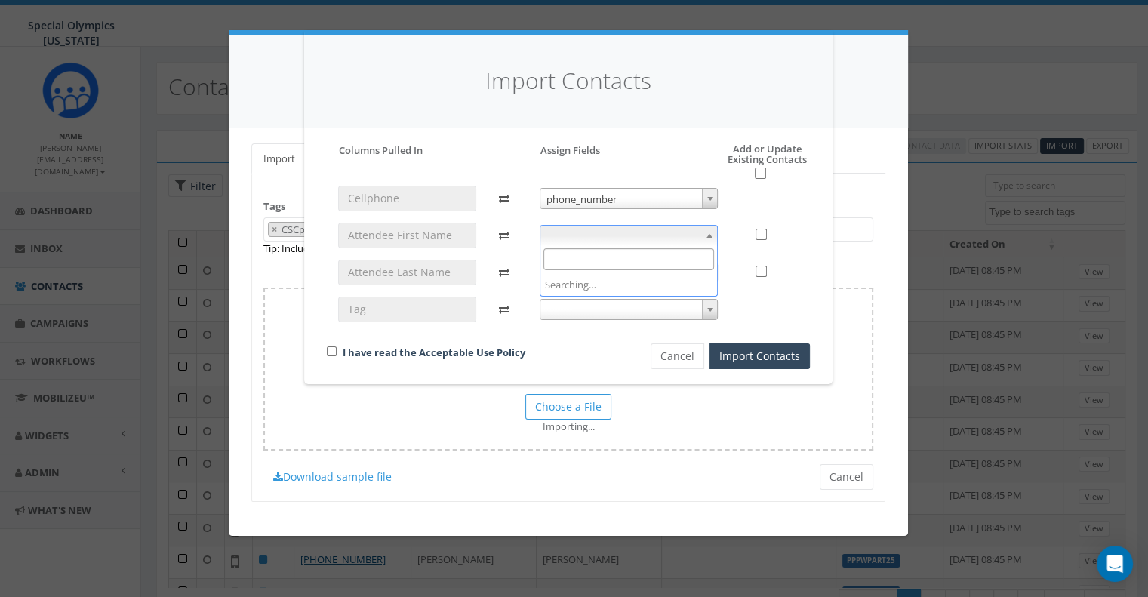
click at [578, 229] on span at bounding box center [629, 235] width 179 height 21
select select "first_name"
click at [574, 268] on span at bounding box center [629, 272] width 179 height 21
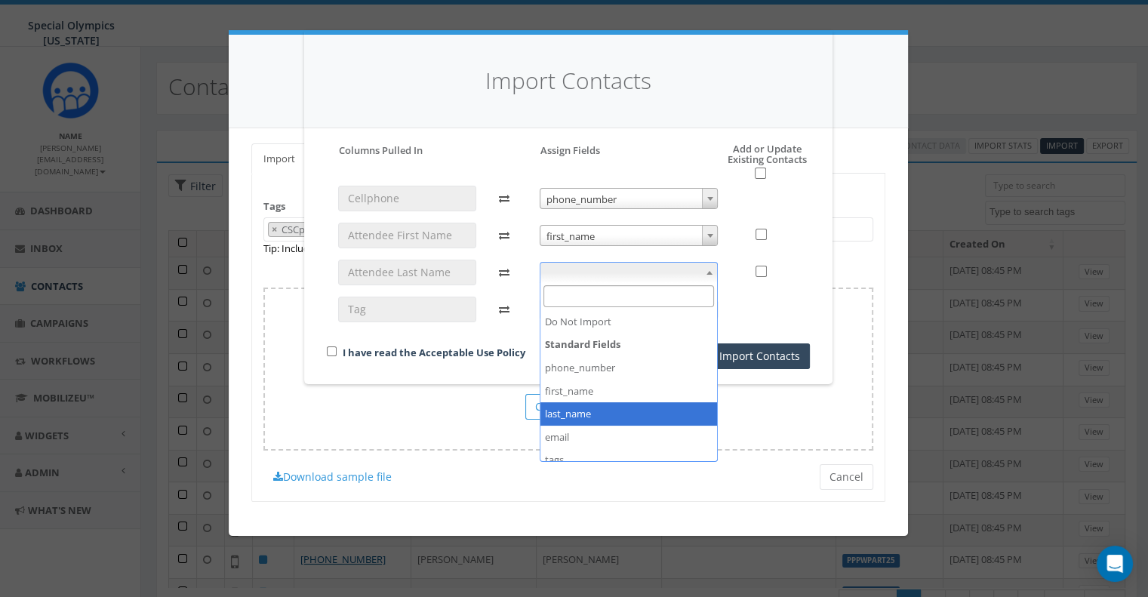
select select "last_name"
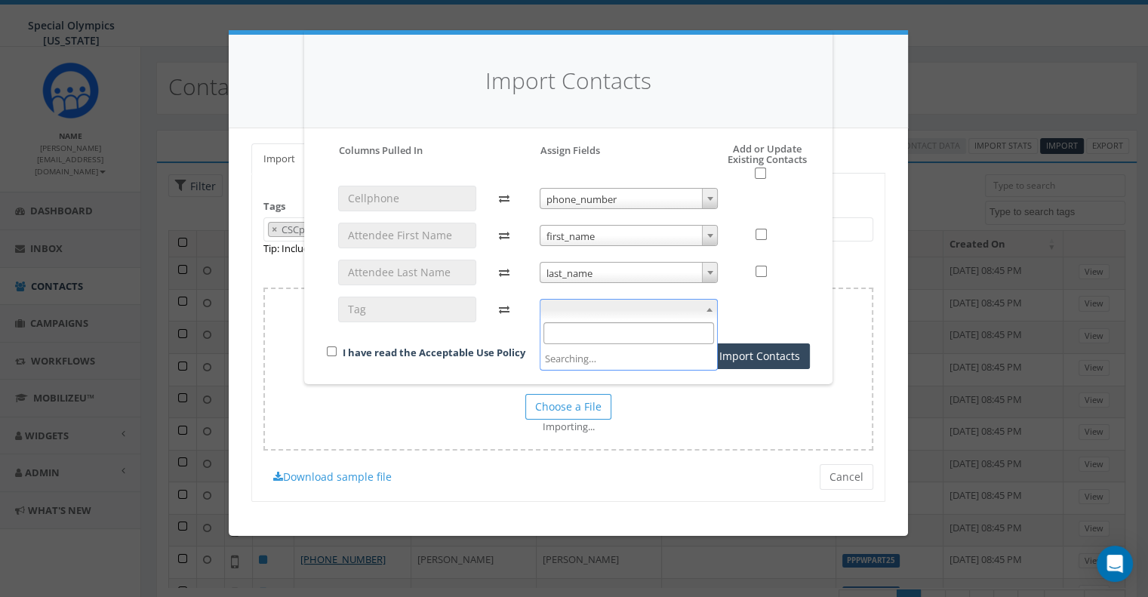
click at [575, 315] on span at bounding box center [629, 309] width 179 height 21
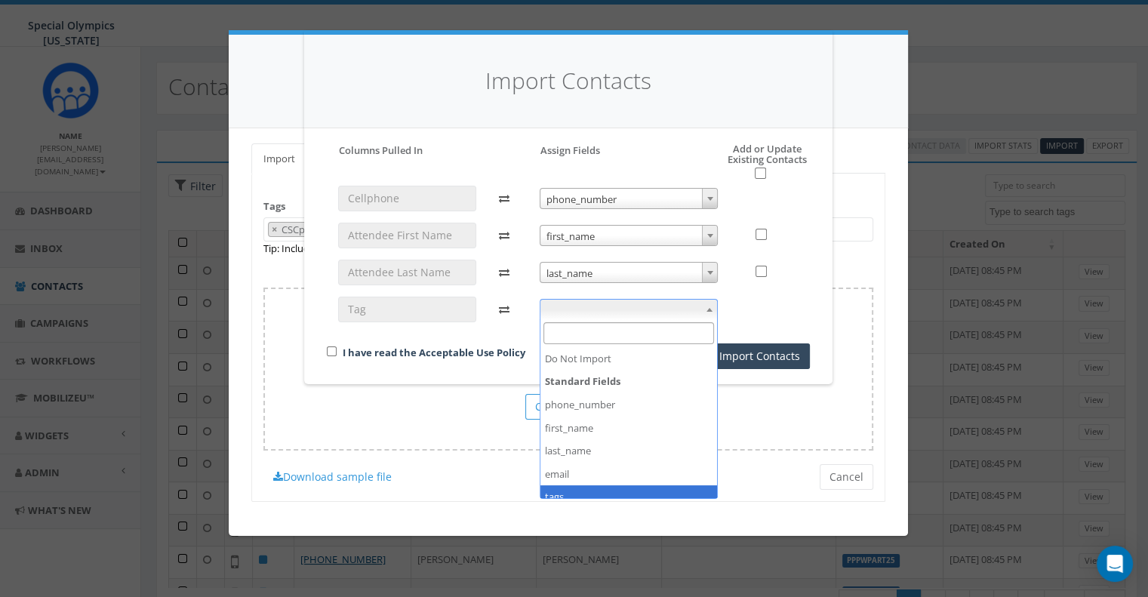
select select "tags"
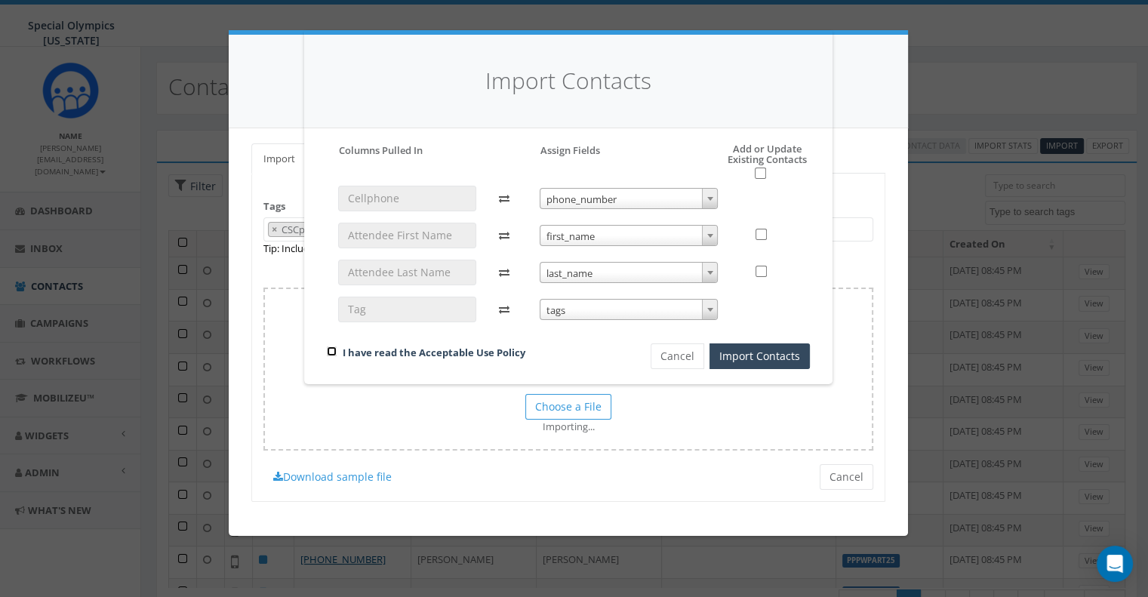
click at [331, 355] on input "checkbox" at bounding box center [332, 351] width 10 height 10
checkbox input "true"
click at [762, 368] on button "Import Contacts" at bounding box center [759, 356] width 100 height 26
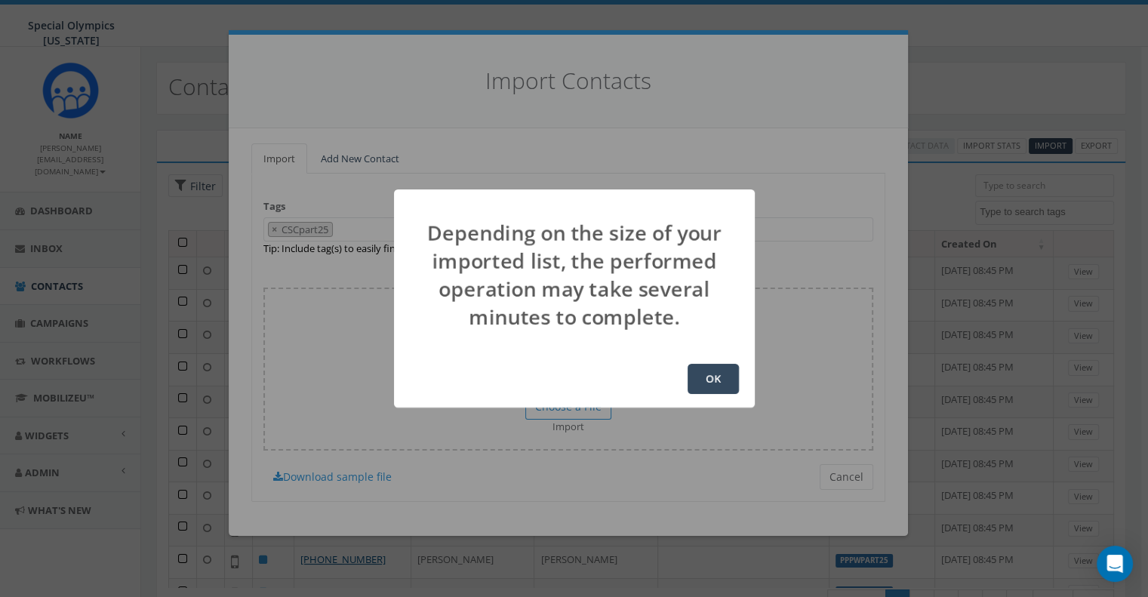
click at [686, 378] on div "OK" at bounding box center [574, 378] width 361 height 57
click at [703, 378] on button "OK" at bounding box center [713, 379] width 51 height 30
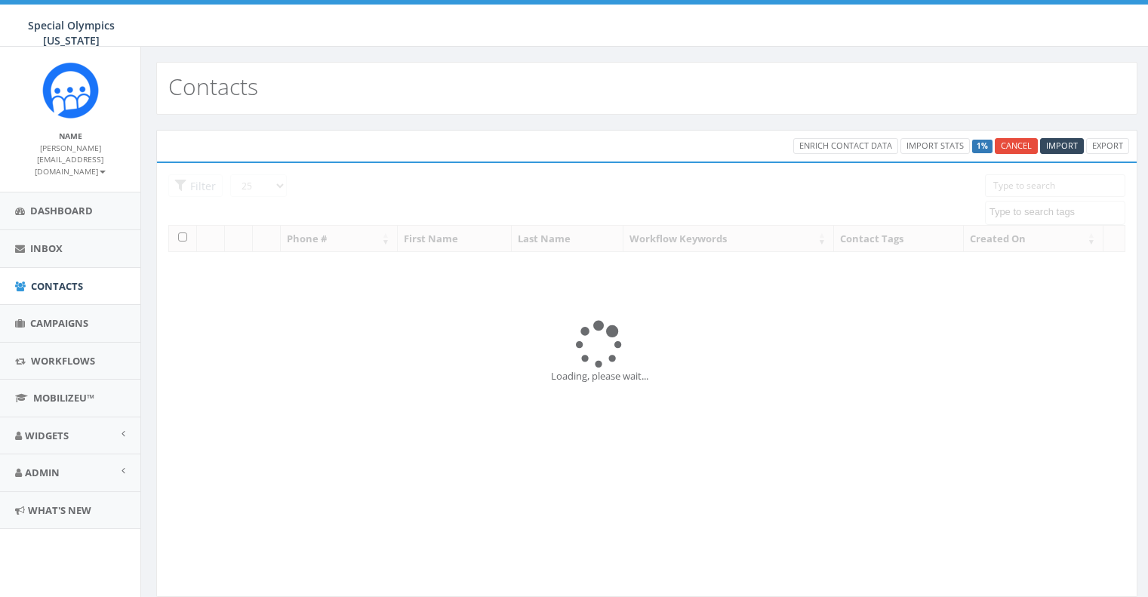
select select
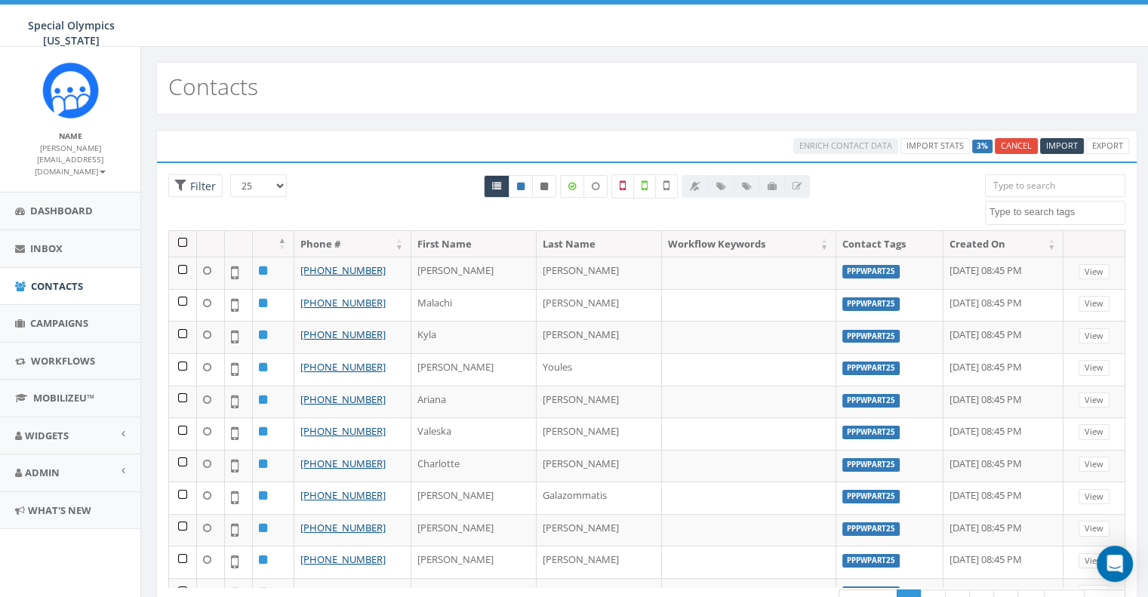
click at [1053, 201] on span at bounding box center [1055, 213] width 140 height 24
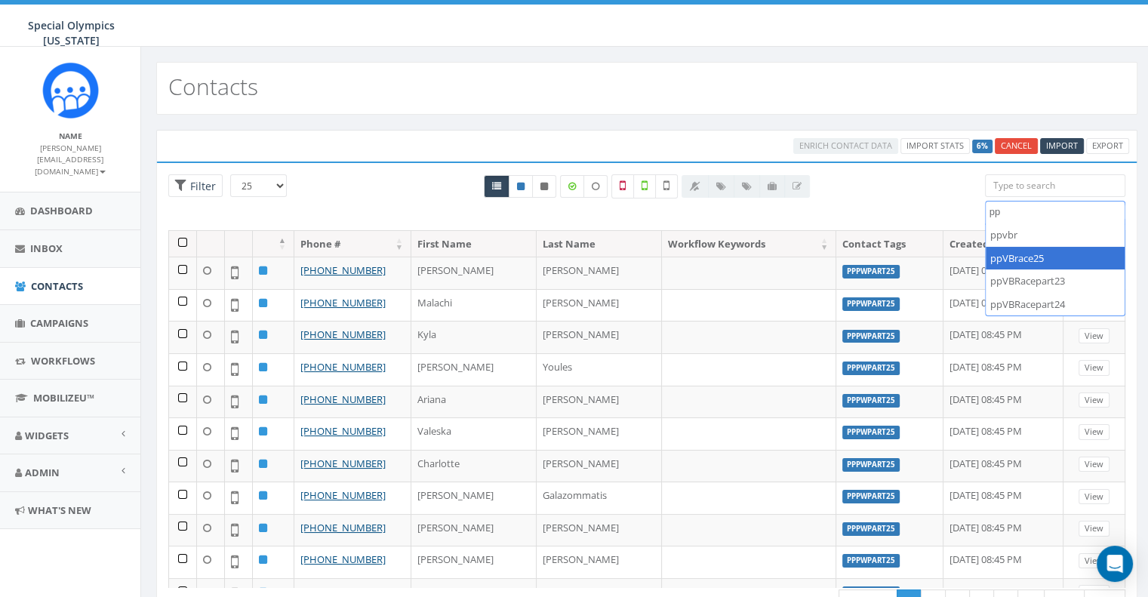
type textarea "p"
type textarea "ppvbra"
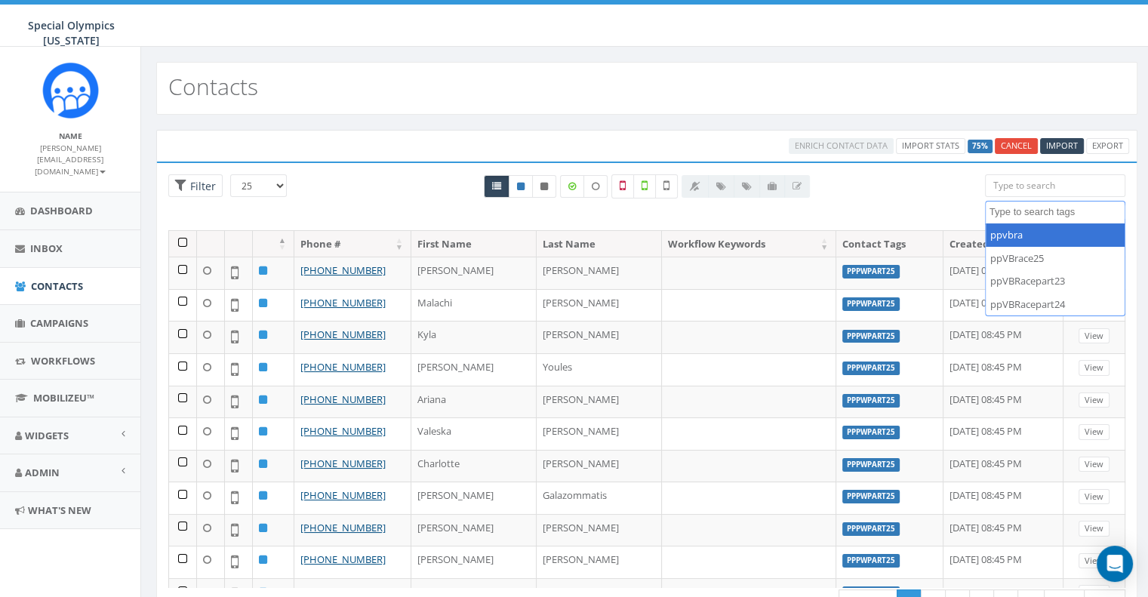
click at [945, 232] on th "Created On" at bounding box center [1003, 244] width 120 height 26
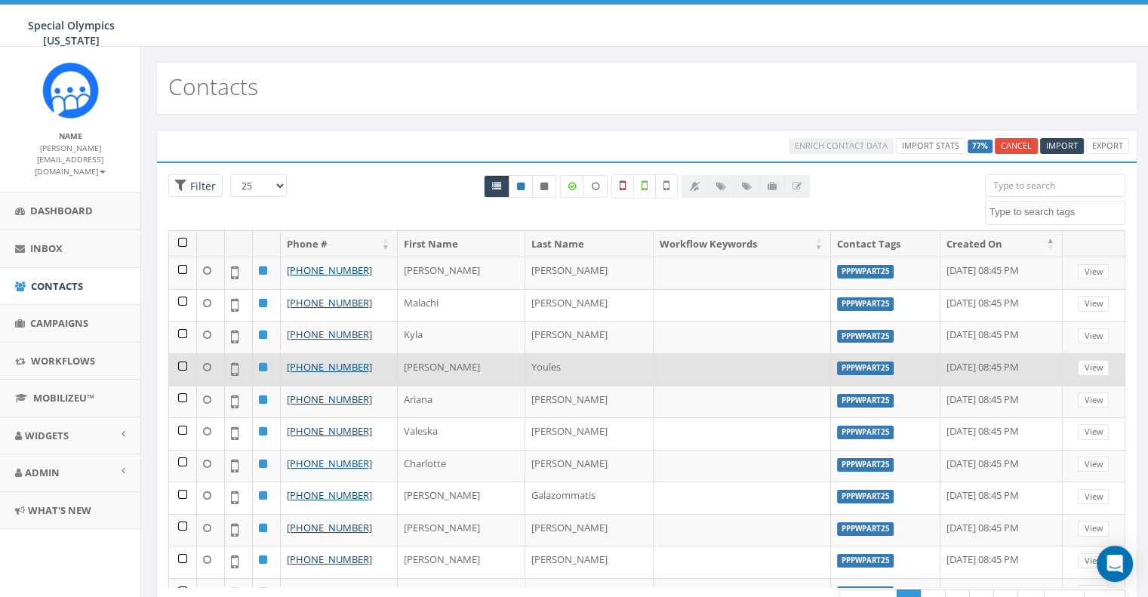
scroll to position [32, 0]
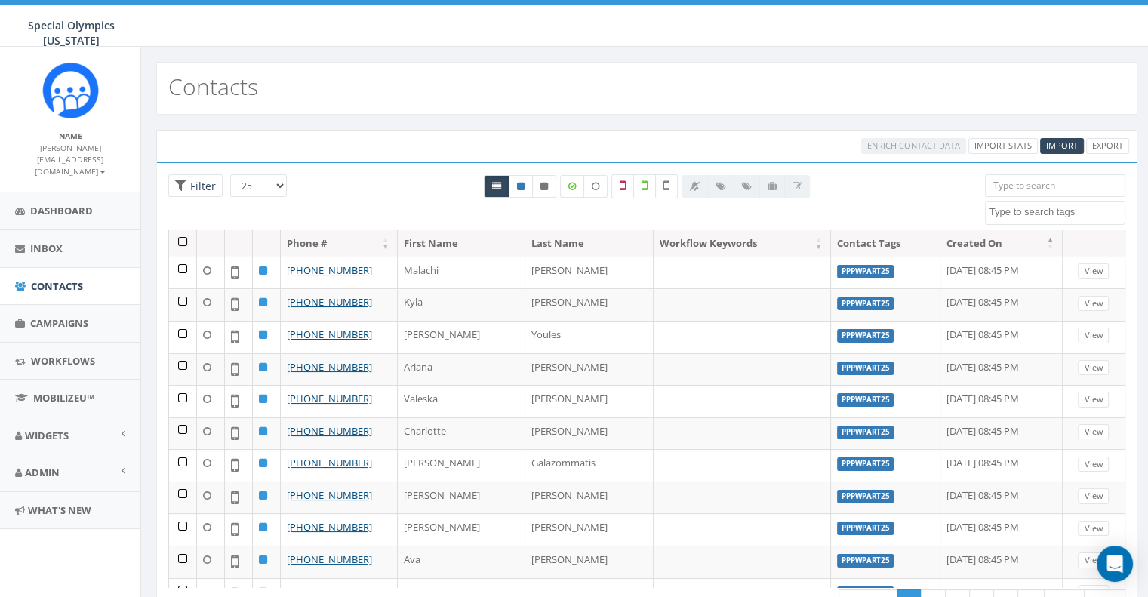
click at [483, 53] on div "Contacts" at bounding box center [646, 81] width 1011 height 68
click at [308, 69] on div "Contacts" at bounding box center [646, 88] width 981 height 53
